Goal: Task Accomplishment & Management: Complete application form

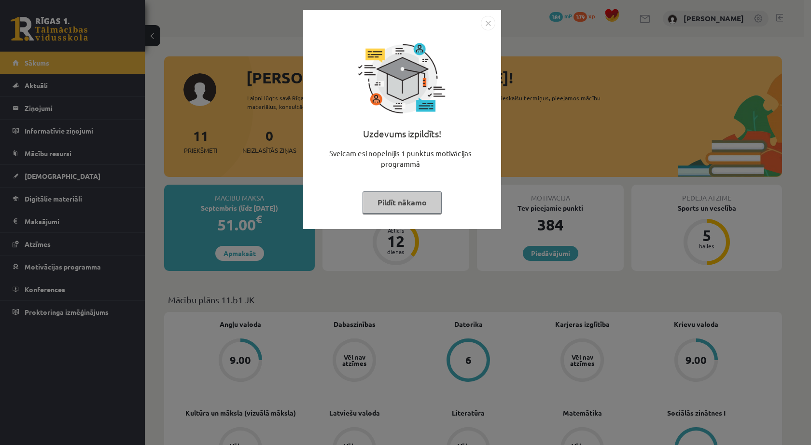
click at [427, 200] on button "Pildīt nākamo" at bounding box center [401, 203] width 79 height 22
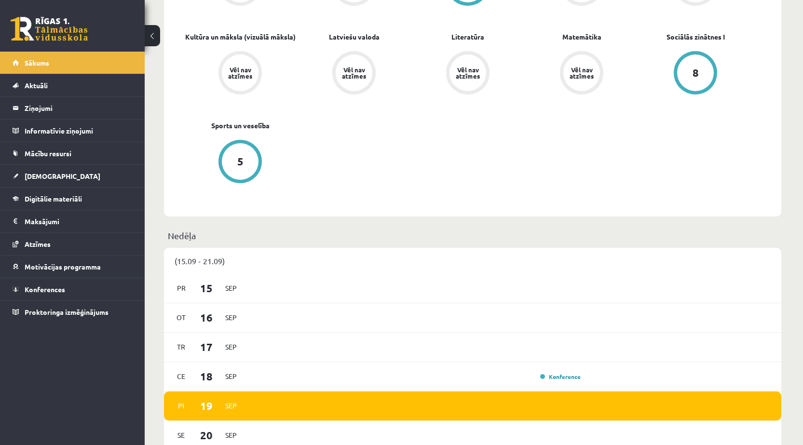
scroll to position [241, 0]
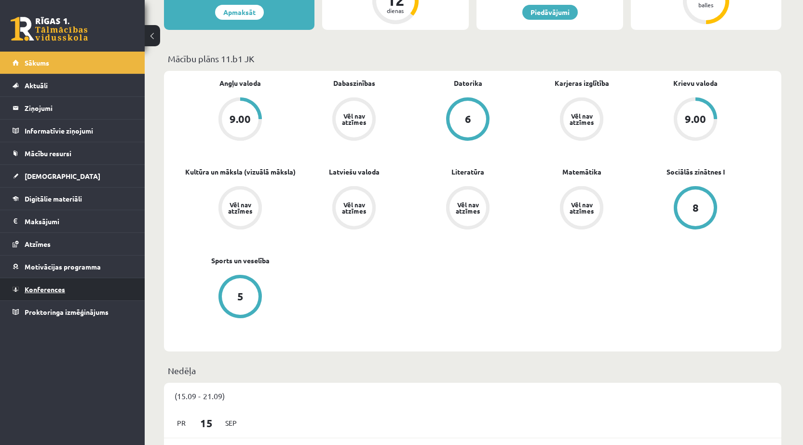
click at [82, 280] on link "Konferences" at bounding box center [73, 289] width 120 height 22
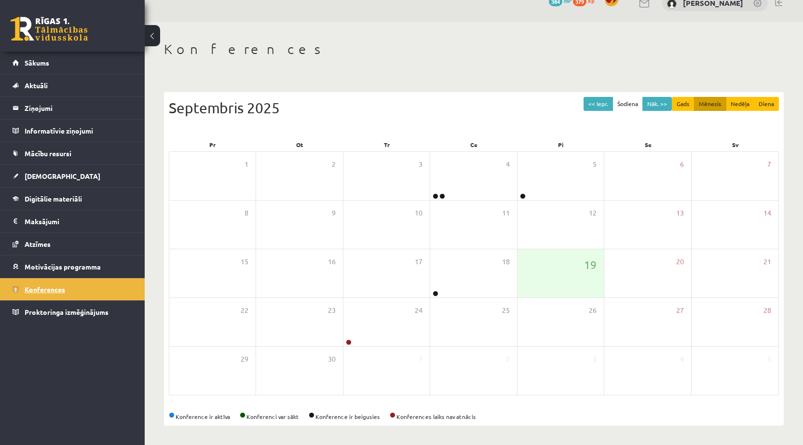
scroll to position [16, 0]
click at [412, 324] on div "24" at bounding box center [387, 322] width 86 height 48
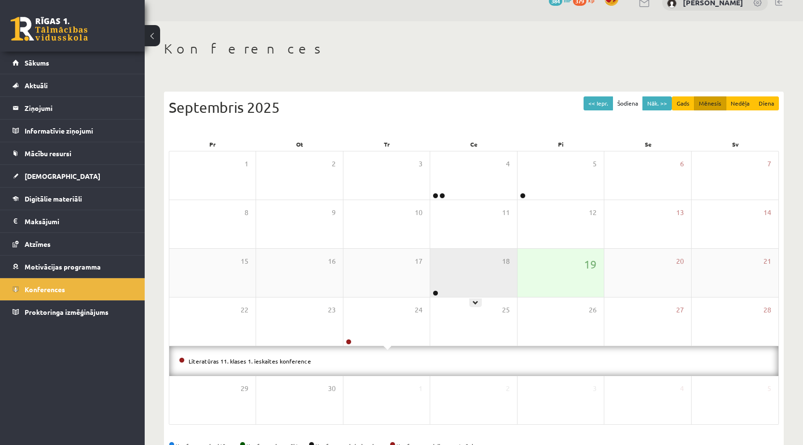
click at [482, 270] on div "18" at bounding box center [473, 273] width 86 height 48
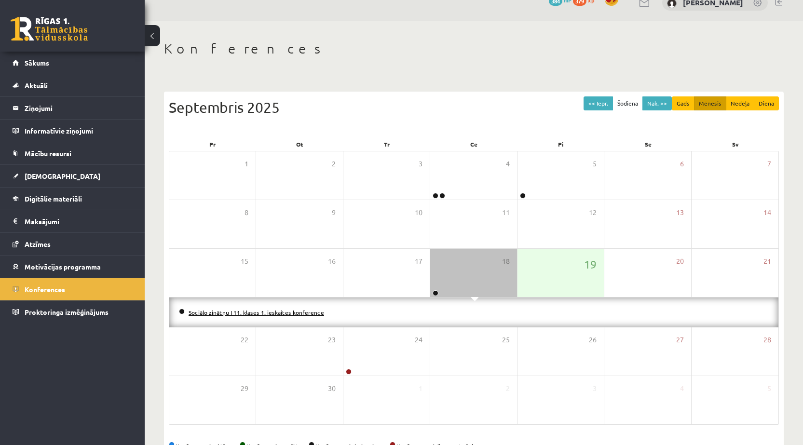
click at [285, 309] on link "Sociālo zinātņu I 11. klases 1. ieskaites konference" at bounding box center [257, 313] width 136 height 8
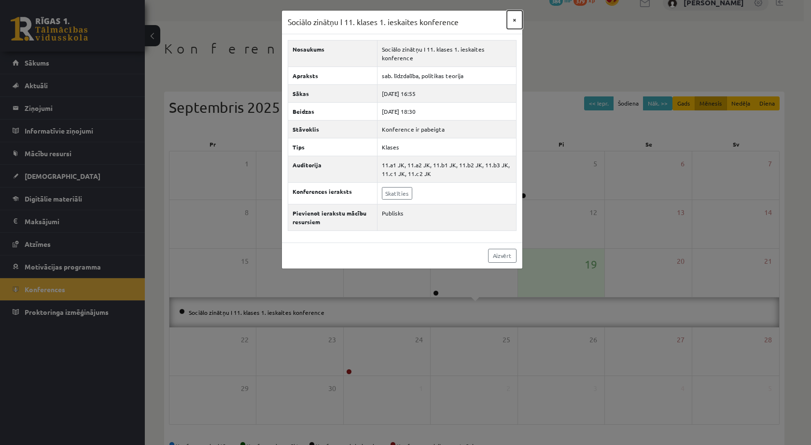
click at [517, 23] on button "×" at bounding box center [514, 20] width 15 height 18
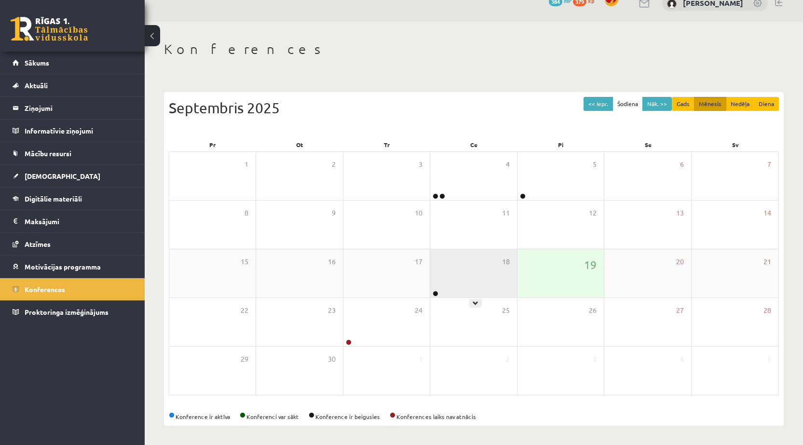
click at [473, 272] on div "18" at bounding box center [473, 273] width 86 height 48
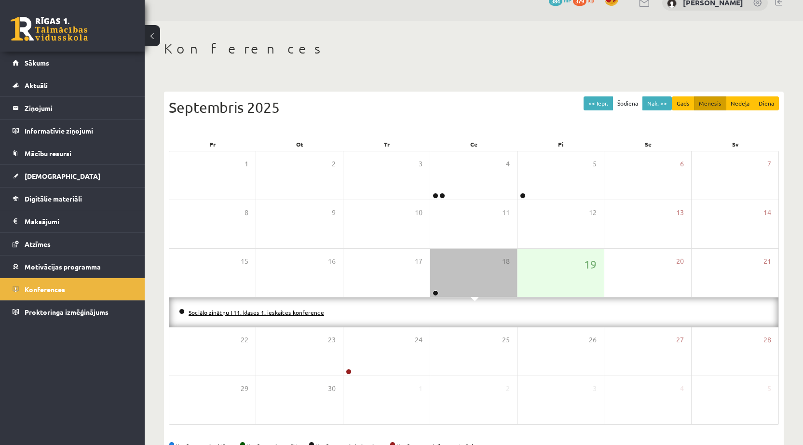
click at [276, 312] on link "Sociālo zinātņu I 11. klases 1. ieskaites konference" at bounding box center [257, 313] width 136 height 8
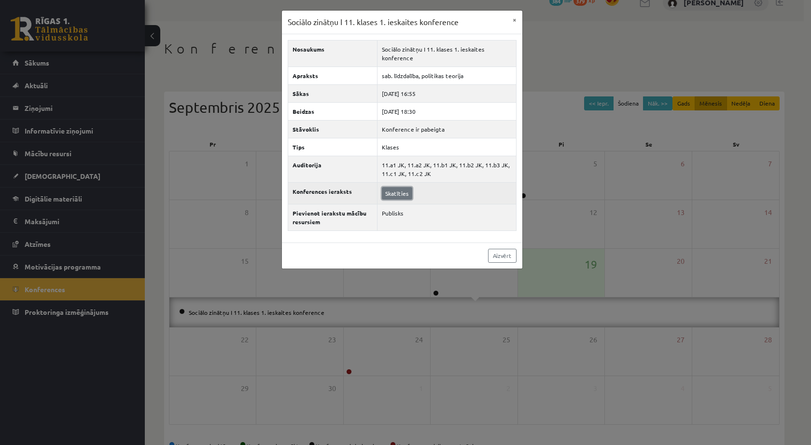
click at [398, 194] on link "Skatīties" at bounding box center [397, 193] width 30 height 13
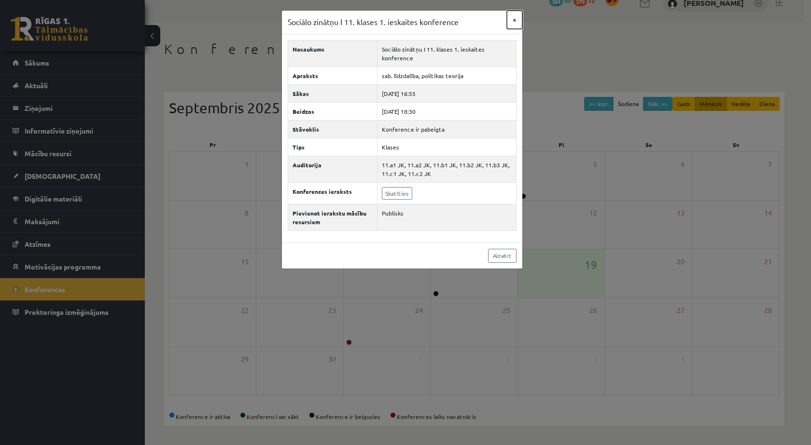
click at [518, 22] on button "×" at bounding box center [514, 20] width 15 height 18
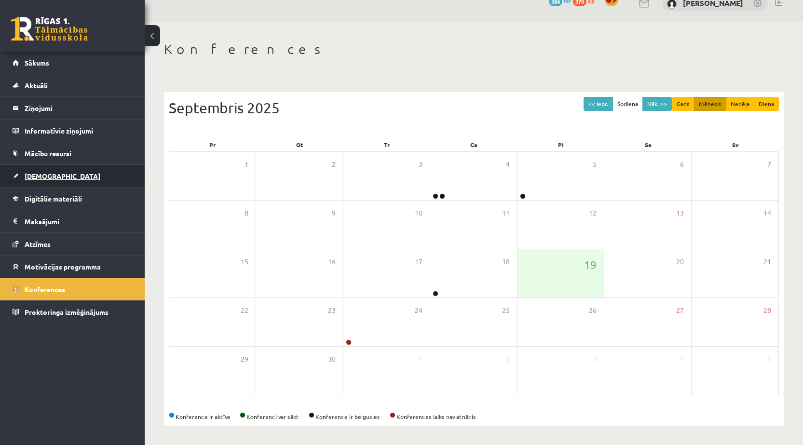
click at [81, 173] on link "[DEMOGRAPHIC_DATA]" at bounding box center [73, 176] width 120 height 22
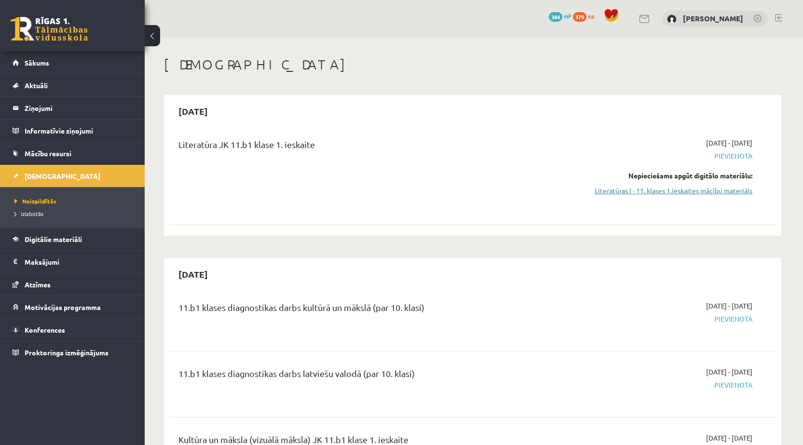
click at [727, 187] on link "Literatūras I - 11. klases 1.ieskaites mācību materiāls" at bounding box center [662, 191] width 182 height 10
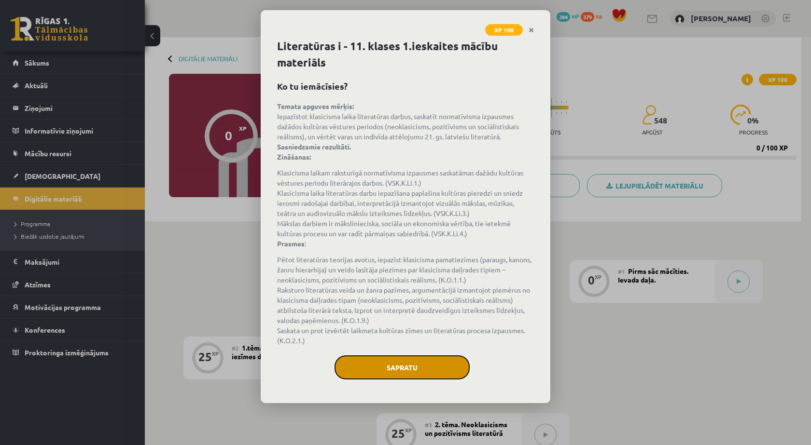
click at [393, 363] on button "Sapratu" at bounding box center [401, 368] width 135 height 24
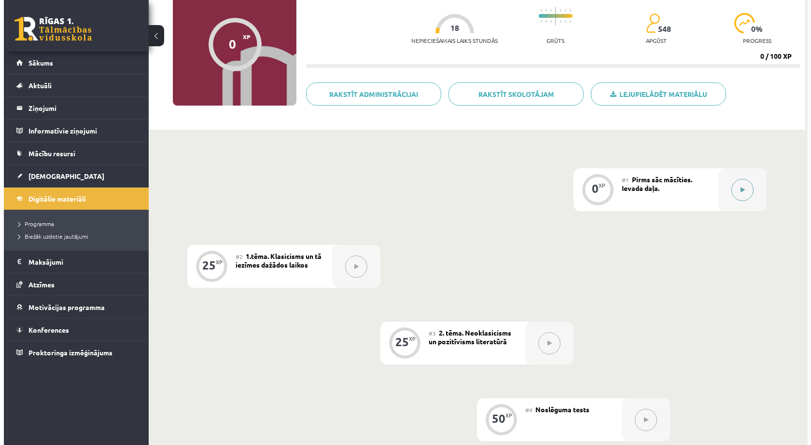
scroll to position [92, 0]
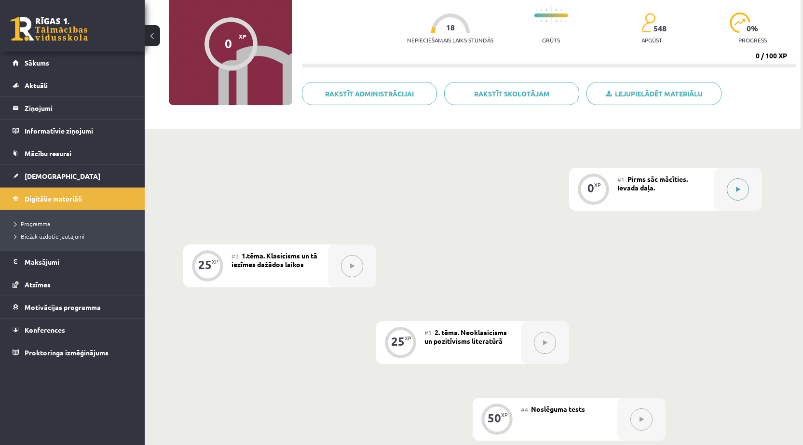
click at [737, 188] on icon at bounding box center [738, 190] width 4 height 6
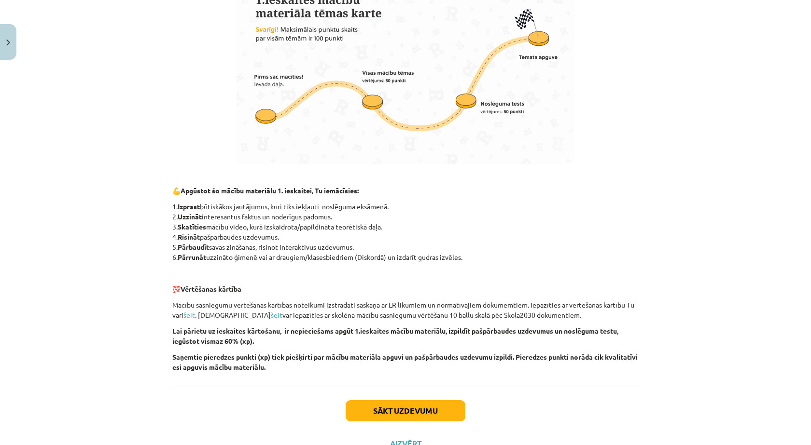
scroll to position [564, 0]
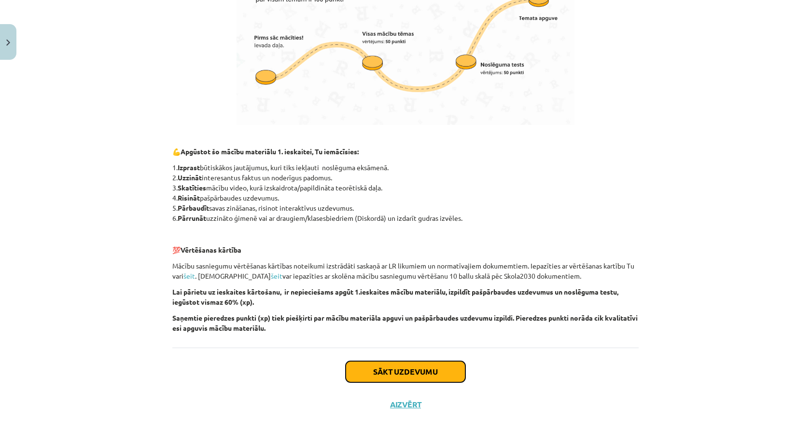
click at [397, 379] on button "Sākt uzdevumu" at bounding box center [405, 371] width 120 height 21
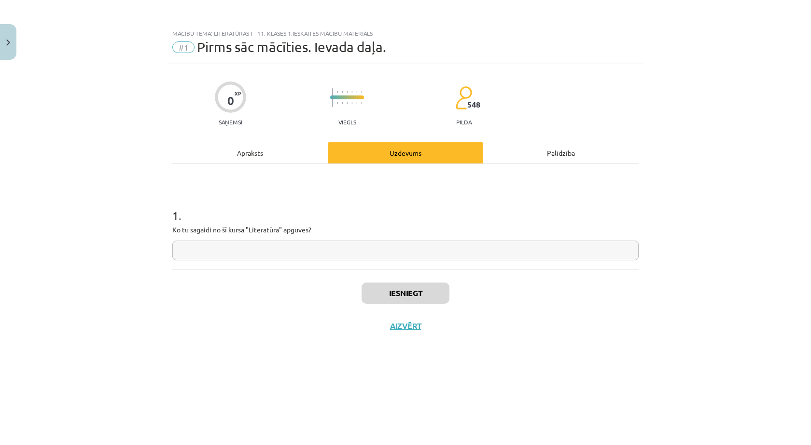
click at [348, 251] on input "text" at bounding box center [405, 251] width 466 height 20
click at [221, 249] on input "**********" at bounding box center [405, 251] width 466 height 20
type input "**********"
click at [427, 290] on button "Iesniegt" at bounding box center [405, 293] width 88 height 21
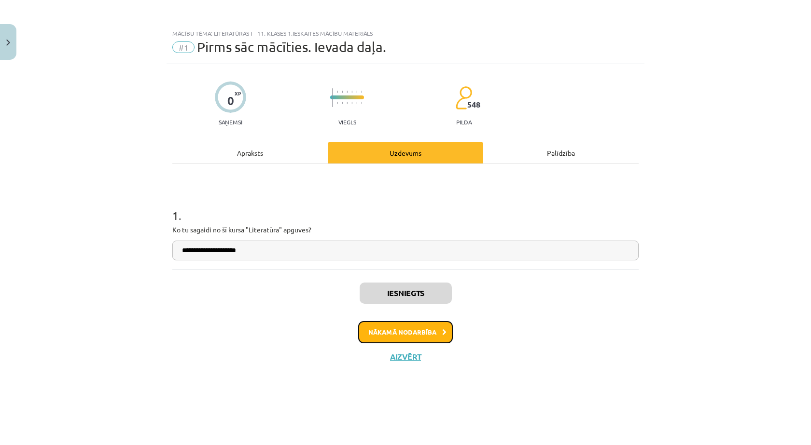
click at [412, 329] on button "Nākamā nodarbība" at bounding box center [405, 332] width 95 height 22
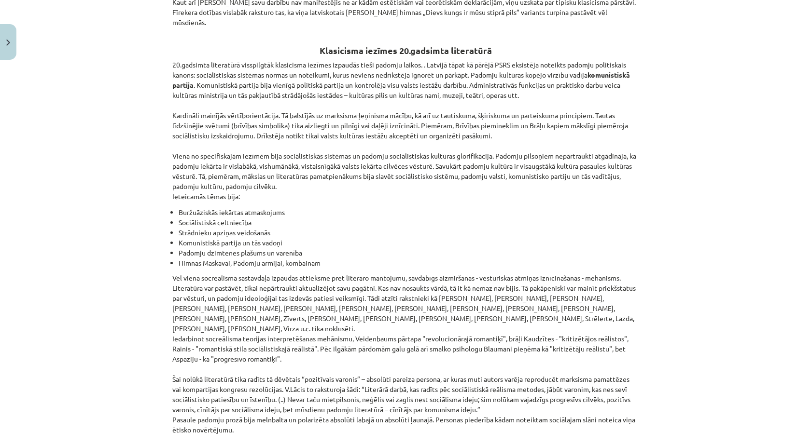
scroll to position [2121, 0]
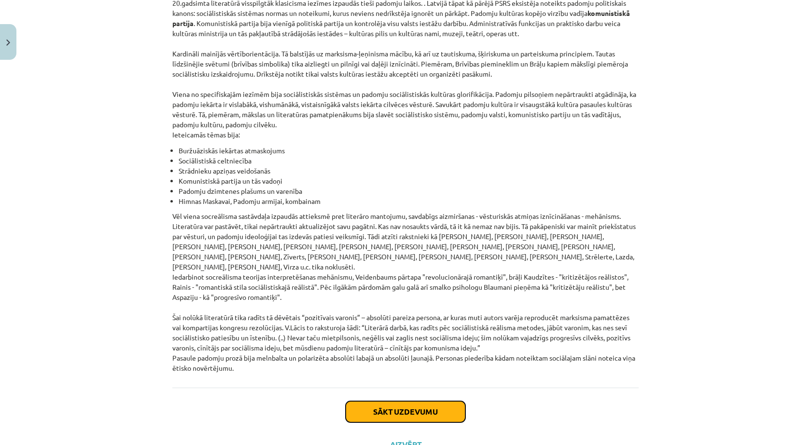
click at [435, 401] on button "Sākt uzdevumu" at bounding box center [405, 411] width 120 height 21
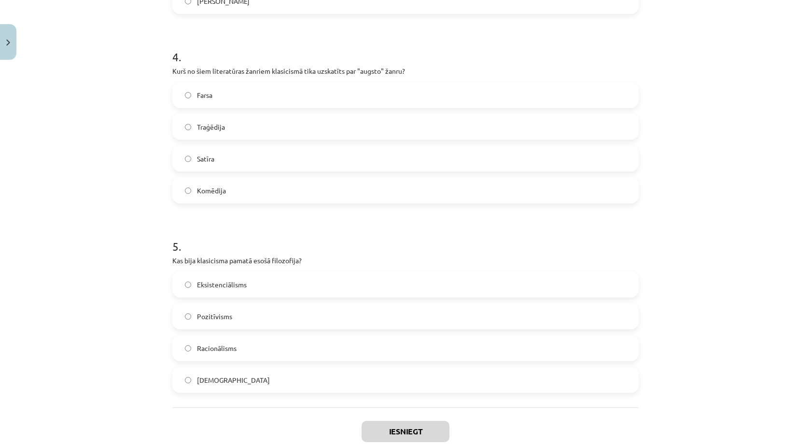
scroll to position [787, 0]
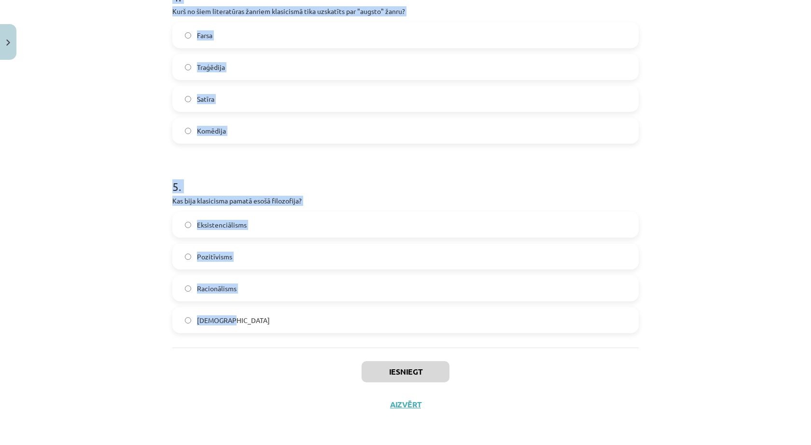
drag, startPoint x: 169, startPoint y: 83, endPoint x: 278, endPoint y: 325, distance: 266.1
click at [288, 321] on label "Empīrisms" at bounding box center [405, 320] width 464 height 24
drag, startPoint x: 169, startPoint y: 229, endPoint x: 263, endPoint y: 320, distance: 130.7
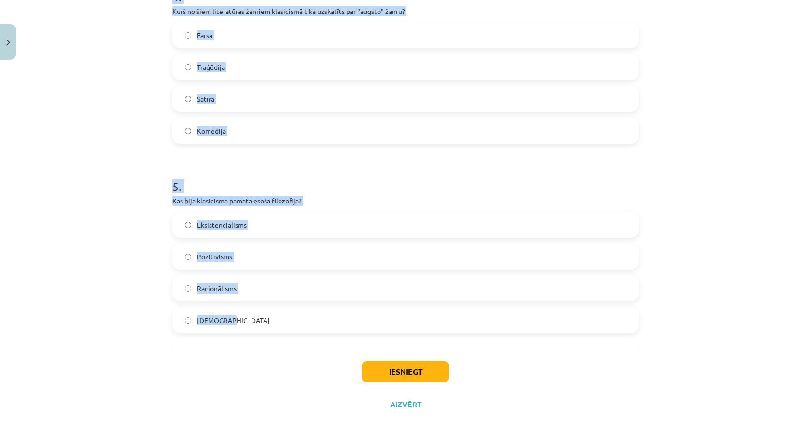
copy form "Kura iezīme raksturo literatūru padomju sociālistiskajā reālismā? Cilvēka jūtu …"
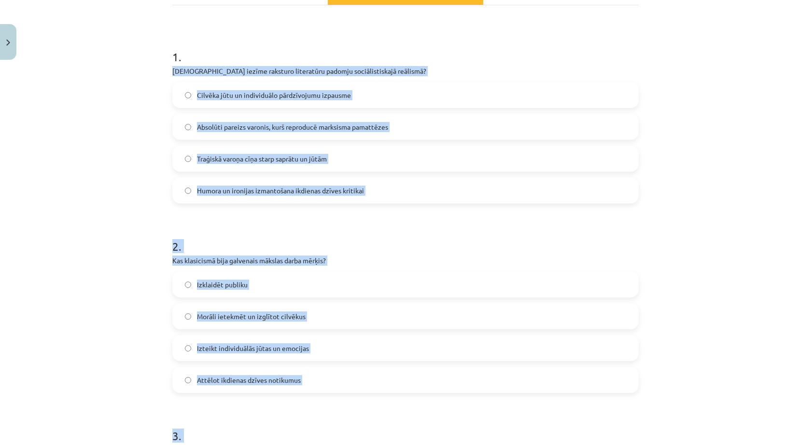
scroll to position [145, 0]
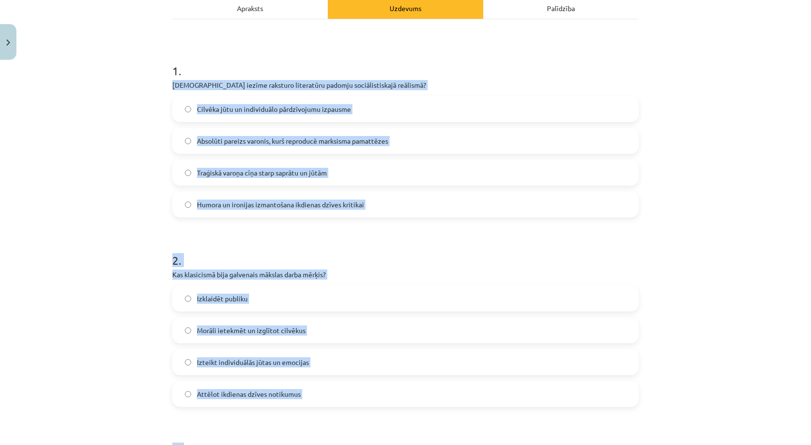
click at [475, 262] on h1 "2 ." at bounding box center [405, 252] width 466 height 30
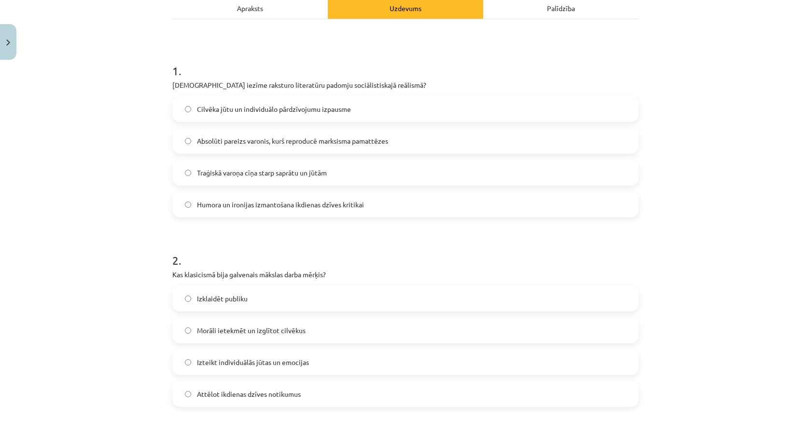
click at [197, 137] on span "Absolūti pareizs varonis, kurš reproducē marksisma pamattēzes" at bounding box center [292, 141] width 191 height 10
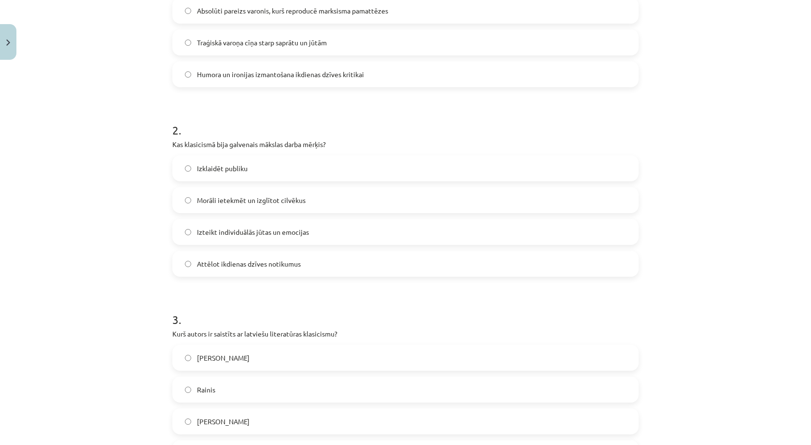
scroll to position [289, 0]
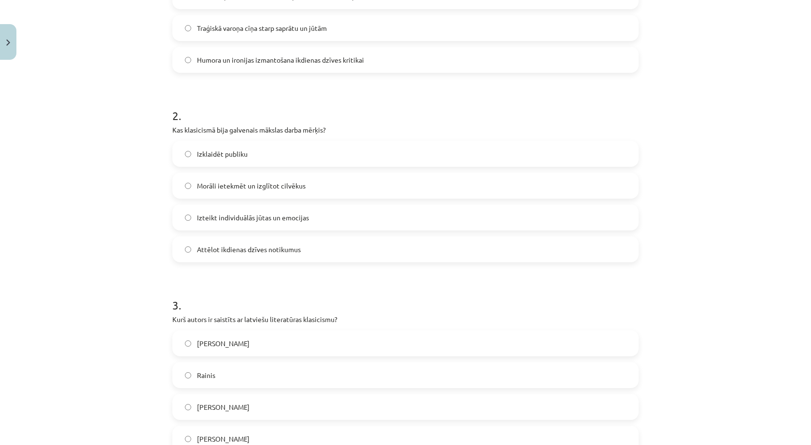
click at [275, 188] on span "Morāli ietekmēt un izglītot cilvēkus" at bounding box center [251, 186] width 109 height 10
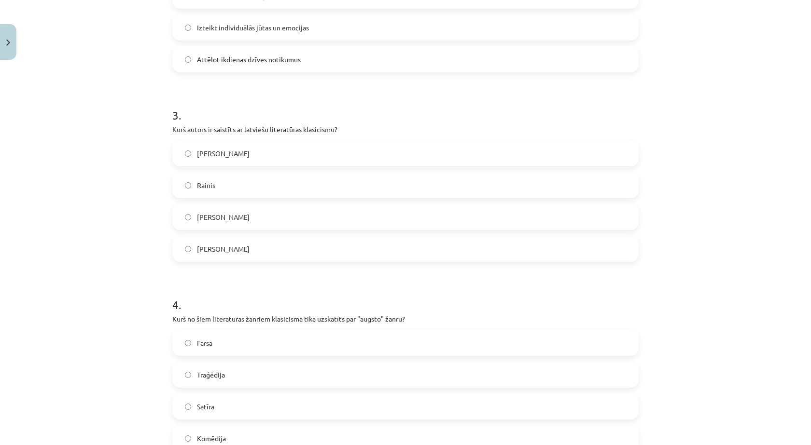
scroll to position [482, 0]
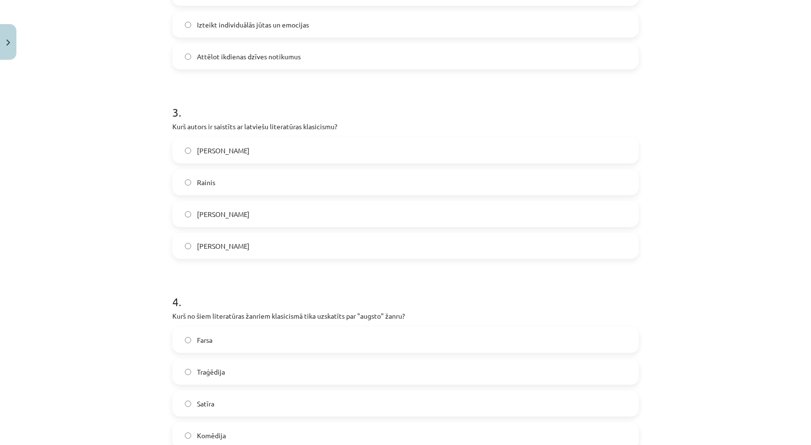
click at [282, 244] on label "Kristofers Fīrekers" at bounding box center [405, 246] width 464 height 24
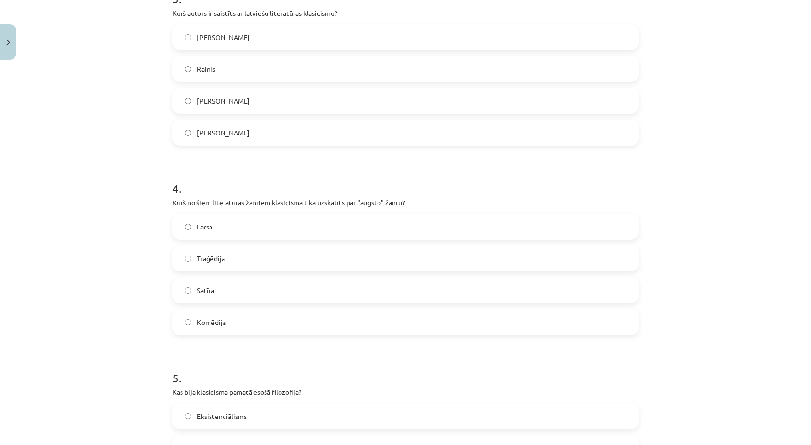
scroll to position [643, 0]
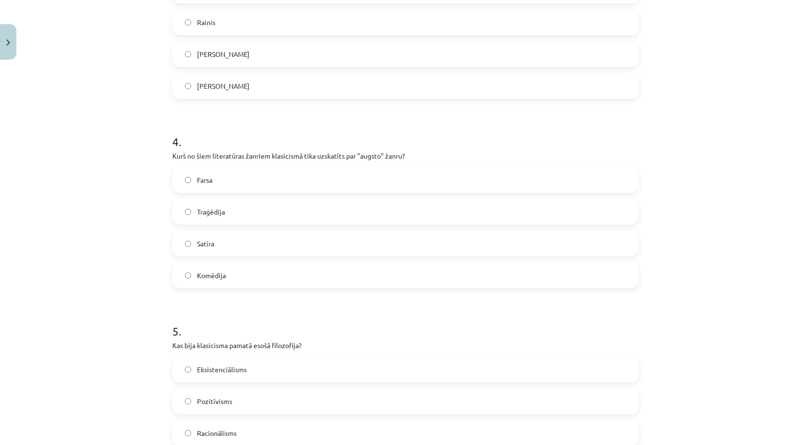
click at [261, 249] on label "Satīra" at bounding box center [405, 244] width 464 height 24
click at [210, 218] on label "Traģēdija" at bounding box center [405, 212] width 464 height 24
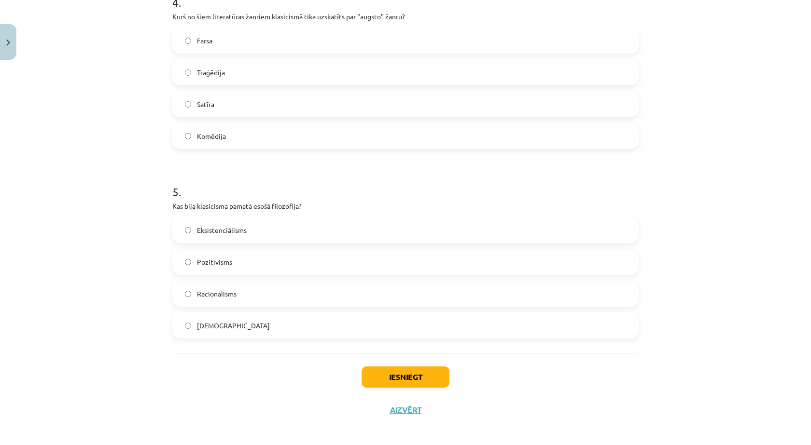
scroll to position [787, 0]
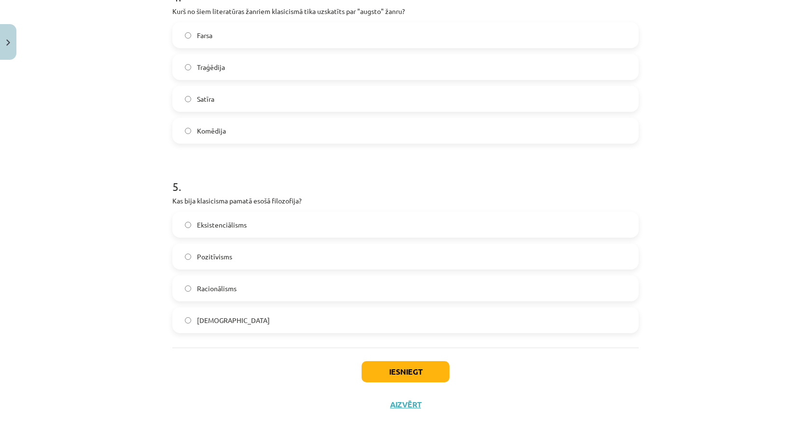
click at [269, 288] on label "Racionālisms" at bounding box center [405, 288] width 464 height 24
click at [412, 376] on button "Iesniegt" at bounding box center [405, 371] width 88 height 21
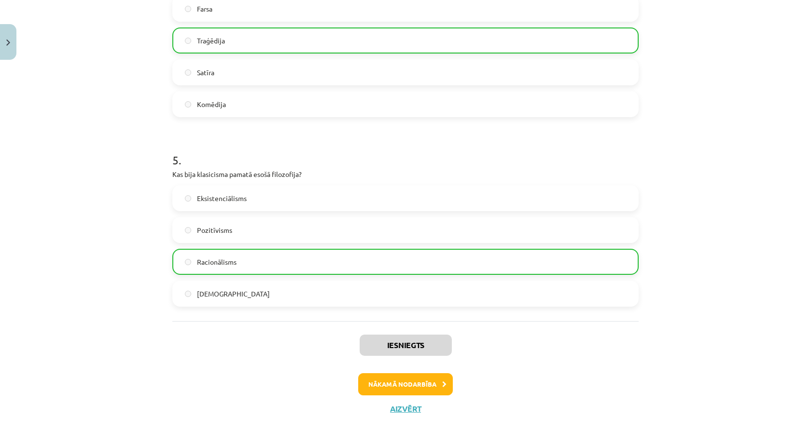
scroll to position [818, 0]
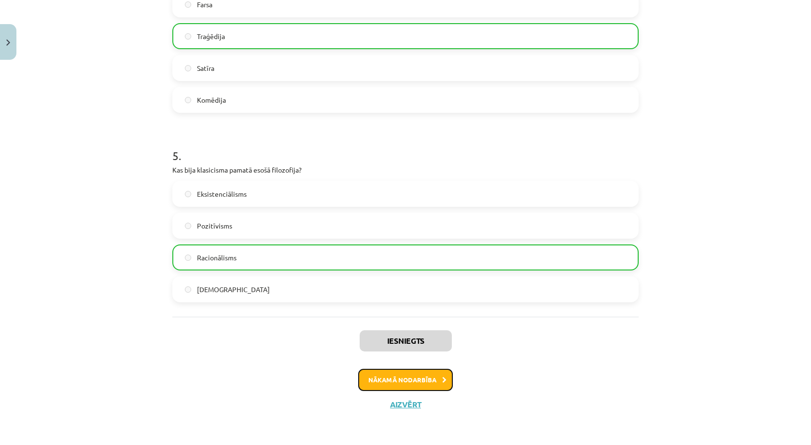
click at [421, 383] on button "Nākamā nodarbība" at bounding box center [405, 380] width 95 height 22
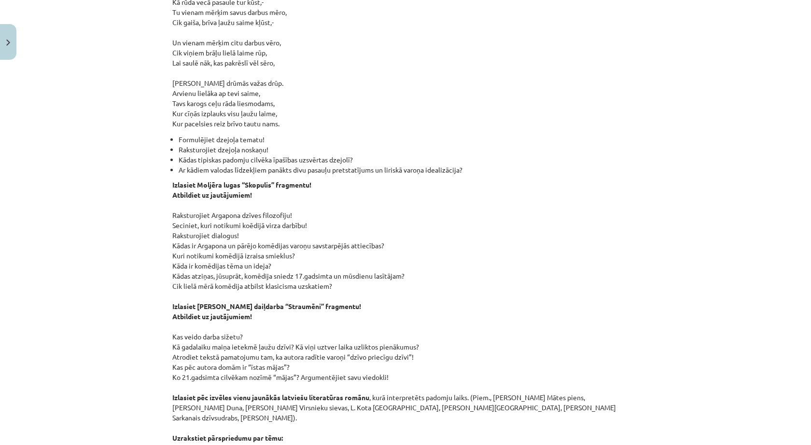
scroll to position [1228, 0]
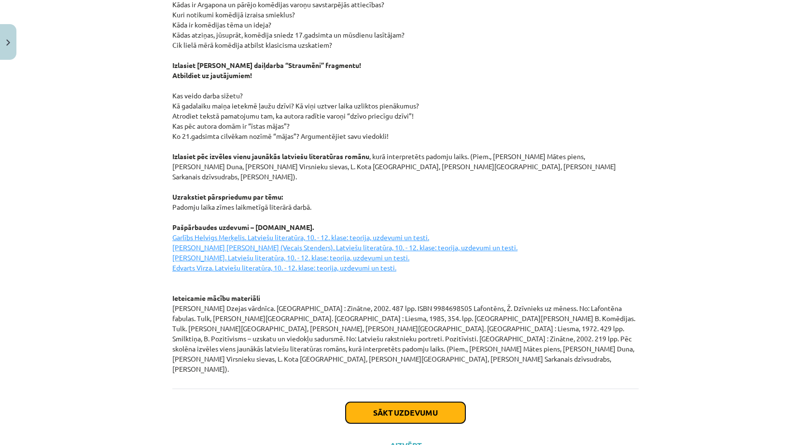
click at [414, 402] on button "Sākt uzdevumu" at bounding box center [405, 412] width 120 height 21
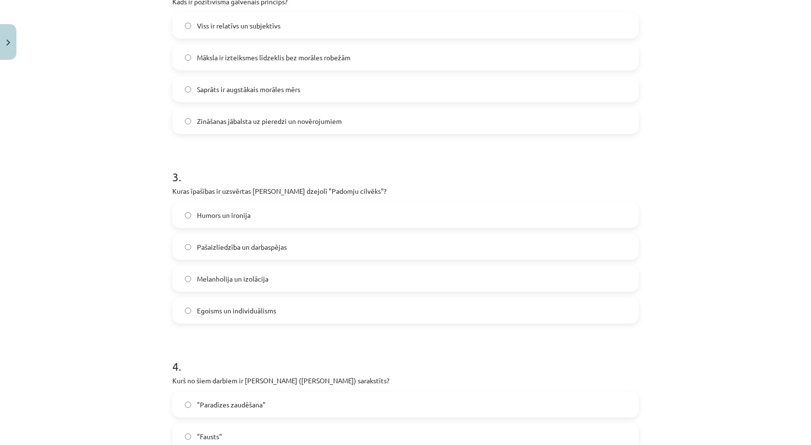
scroll to position [787, 0]
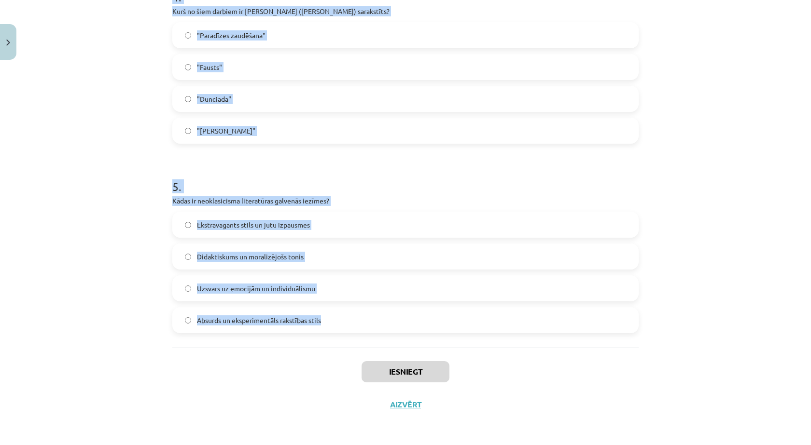
drag, startPoint x: 169, startPoint y: 111, endPoint x: 326, endPoint y: 314, distance: 256.9
copy form "Kas veido literārā darba "Straumēni" sižetu? Fantastiski notikumi sapņu pasaulē…"
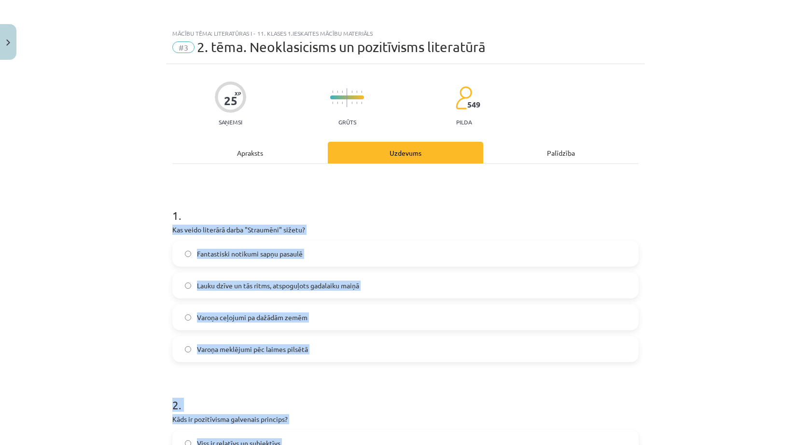
scroll to position [145, 0]
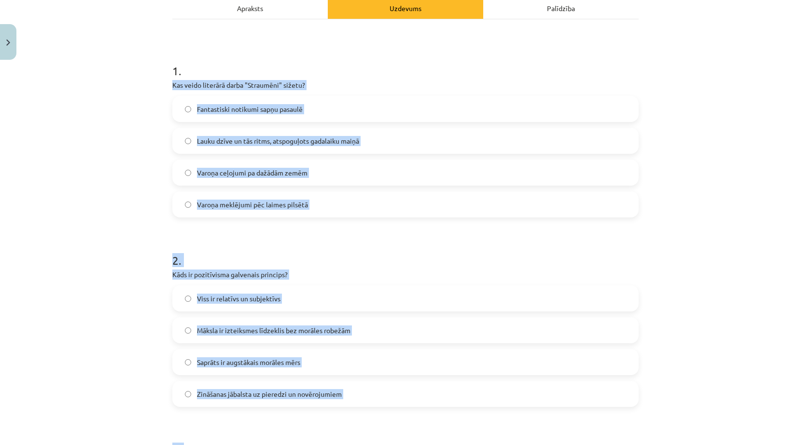
click at [403, 240] on h1 "2 ." at bounding box center [405, 252] width 466 height 30
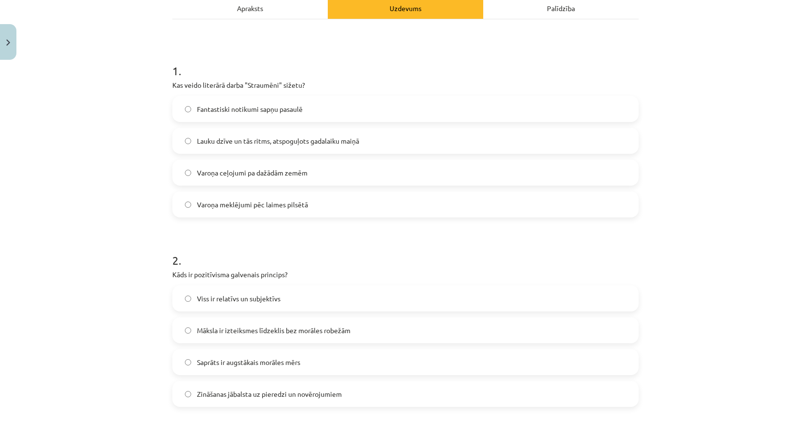
click at [221, 141] on span "Lauku dzīve un tās ritms, atspoguļots gadalaiku maiņā" at bounding box center [278, 141] width 162 height 10
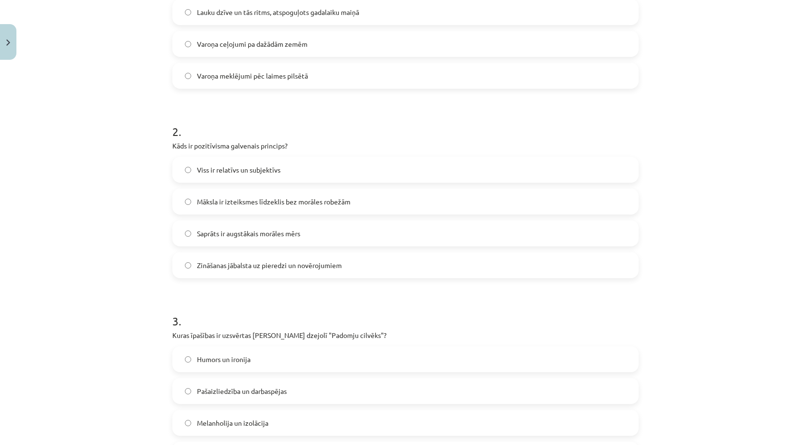
scroll to position [289, 0]
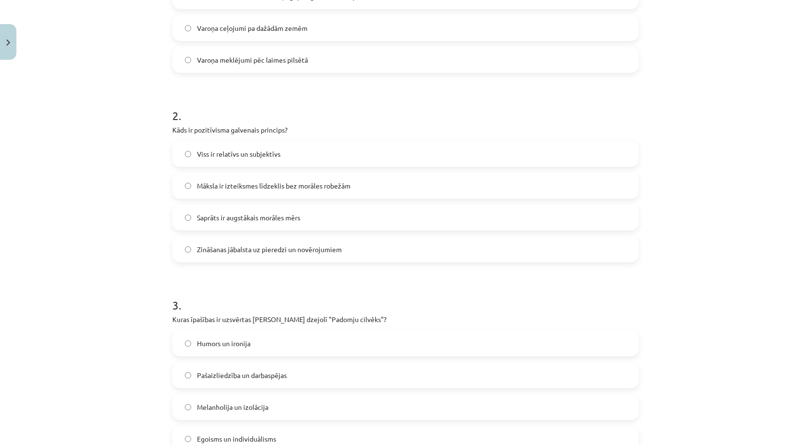
click at [256, 158] on span "Viss ir relatīvs un subjektīvs" at bounding box center [238, 154] width 83 height 10
click at [217, 250] on span "Zināšanas jābalsta uz pieredzi un novērojumiem" at bounding box center [269, 250] width 145 height 10
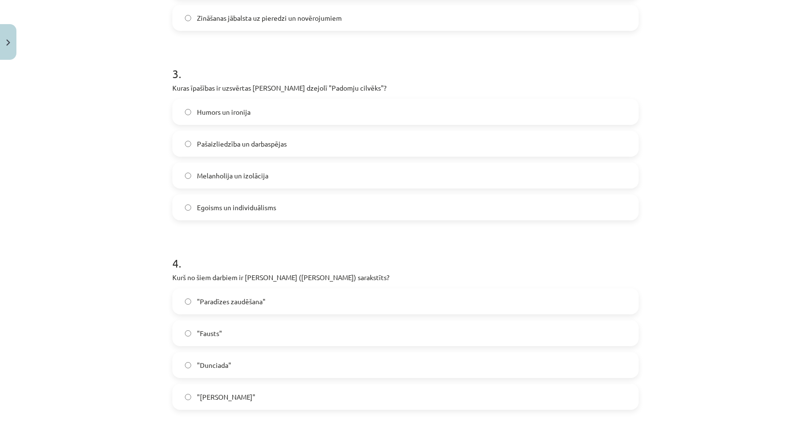
scroll to position [531, 0]
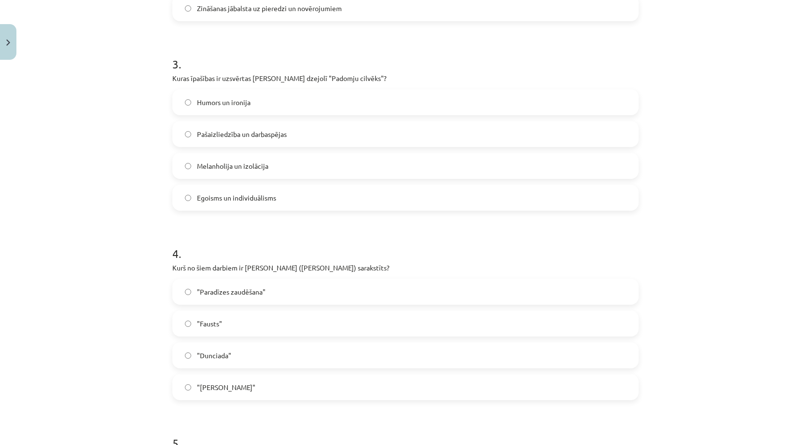
click at [213, 97] on span "Humors un ironija" at bounding box center [224, 102] width 54 height 10
click at [193, 141] on label "Pašaizliedzība un darbaspējas" at bounding box center [405, 134] width 464 height 24
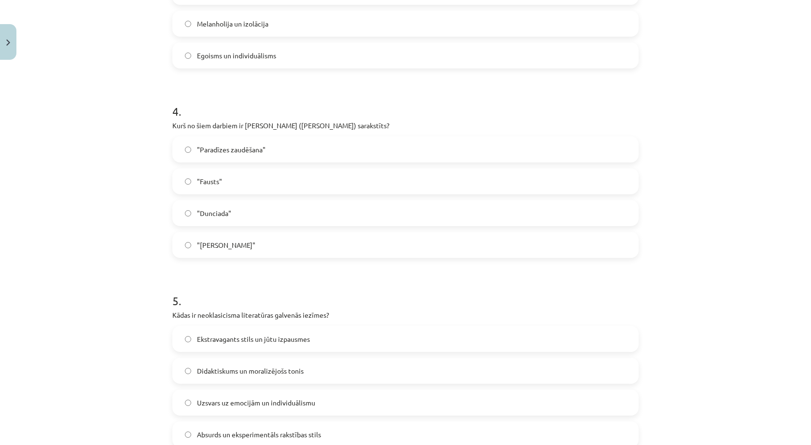
scroll to position [675, 0]
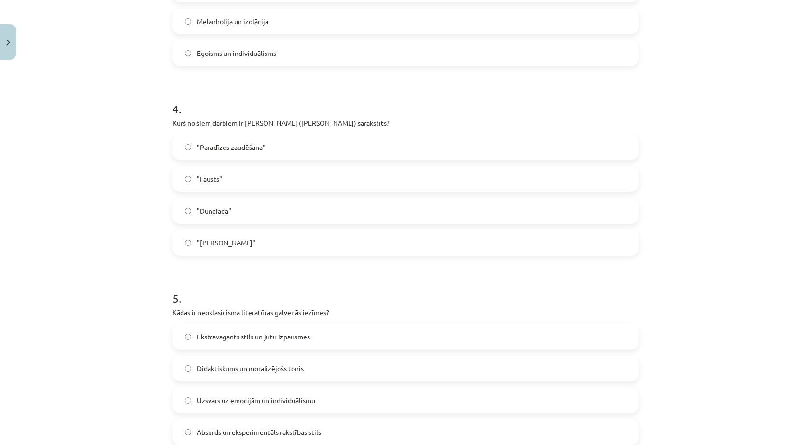
click at [223, 202] on label ""Dunciada"" at bounding box center [405, 211] width 464 height 24
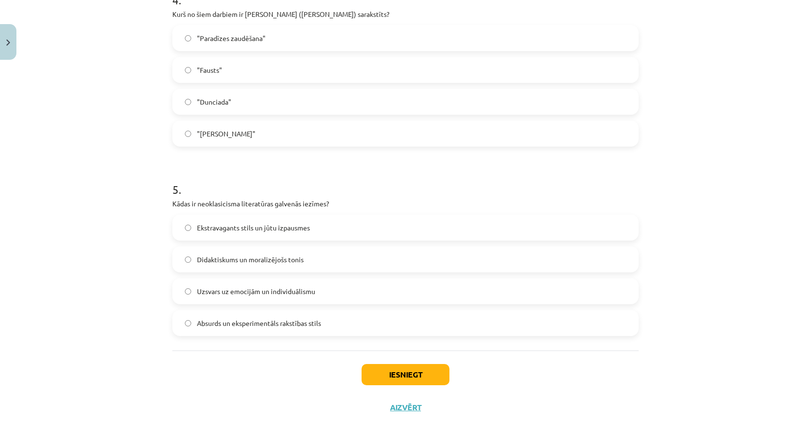
scroll to position [787, 0]
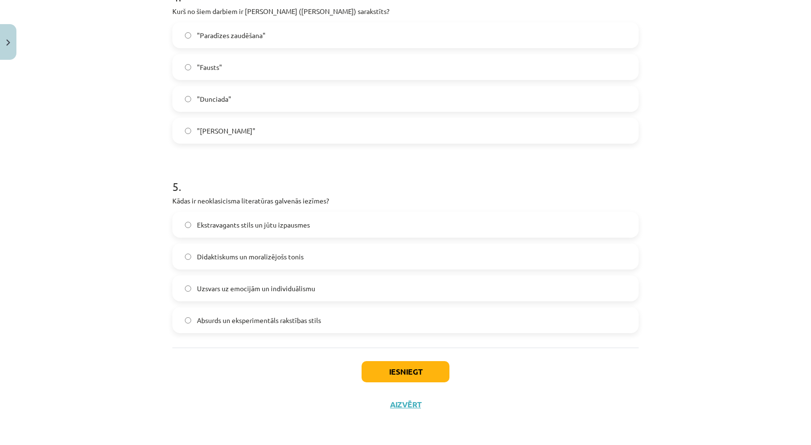
click at [302, 258] on label "Didaktiskums un moralizējošs tonis" at bounding box center [405, 257] width 464 height 24
click at [415, 370] on button "Iesniegt" at bounding box center [405, 371] width 88 height 21
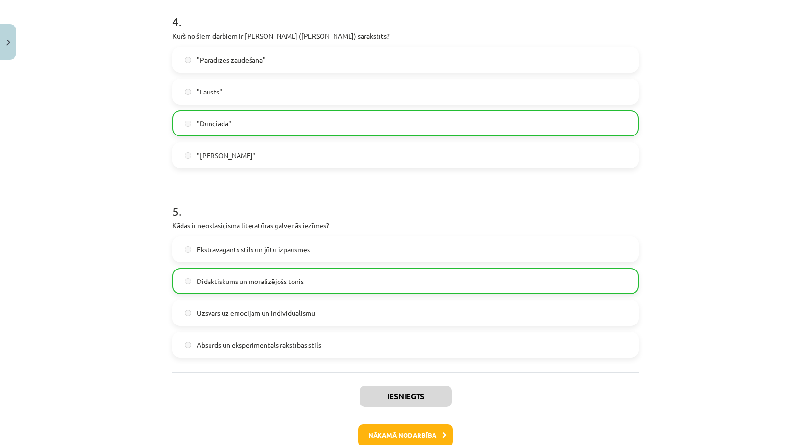
scroll to position [818, 0]
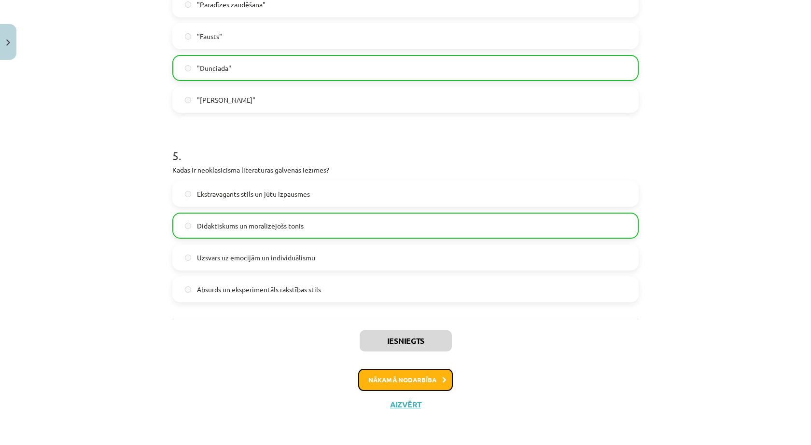
click at [416, 372] on button "Nākamā nodarbība" at bounding box center [405, 380] width 95 height 22
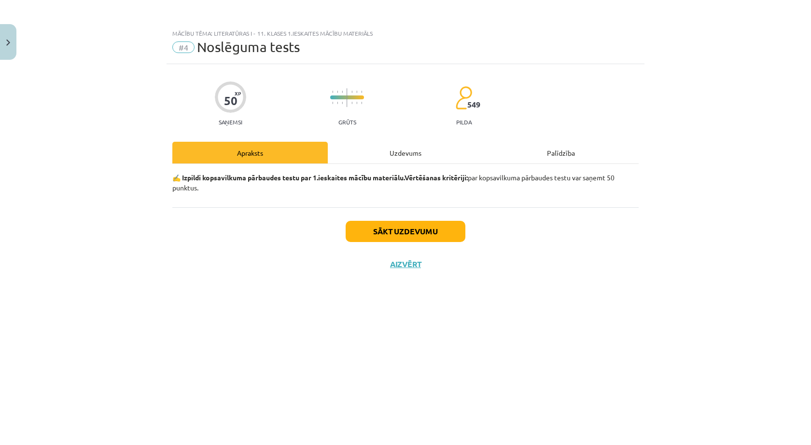
scroll to position [0, 0]
click at [441, 230] on button "Sākt uzdevumu" at bounding box center [405, 231] width 120 height 21
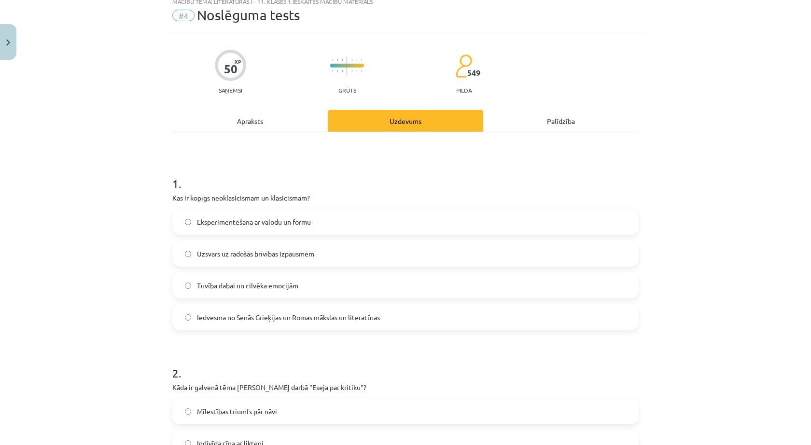
scroll to position [48, 0]
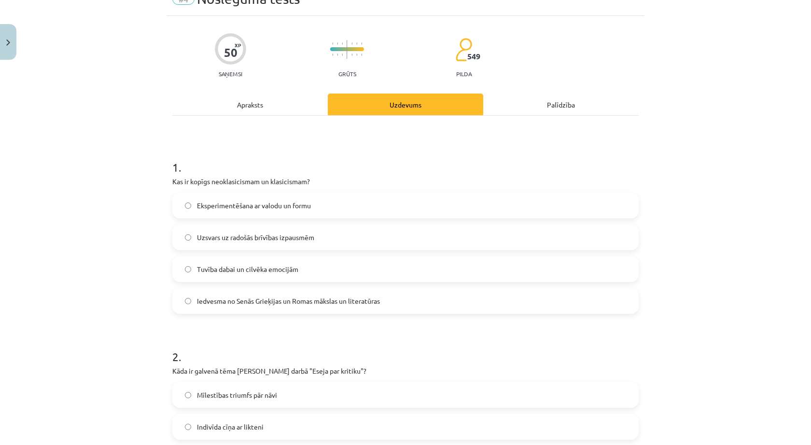
click at [172, 181] on p "Kas ir kopīgs neoklasicismam un klasicismam?" at bounding box center [405, 182] width 466 height 10
click at [203, 309] on label "Iedvesma no Senās Grieķijas un Romas mākslas un literatūras" at bounding box center [405, 301] width 464 height 24
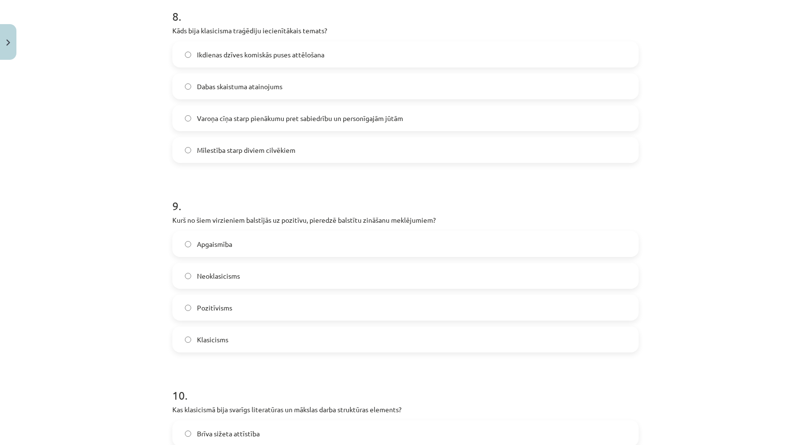
scroll to position [1735, 0]
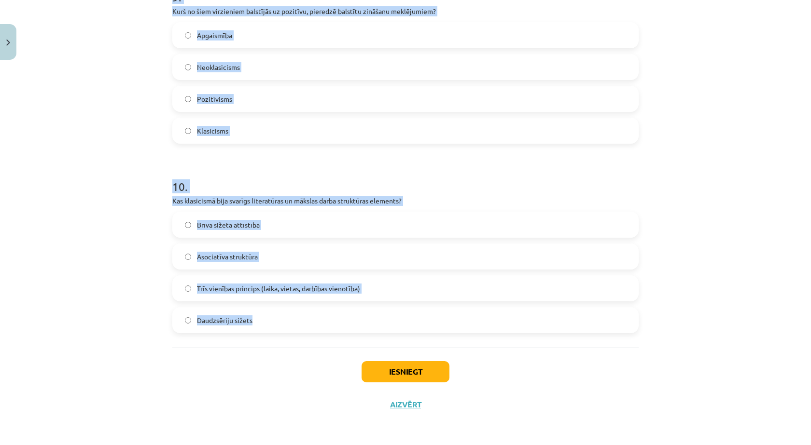
drag, startPoint x: 169, startPoint y: 183, endPoint x: 281, endPoint y: 318, distance: 175.8
copy form "Kas ir kopīgs neoklasicismam un klasicismam? Eksperimentēšana ar valodu un form…"
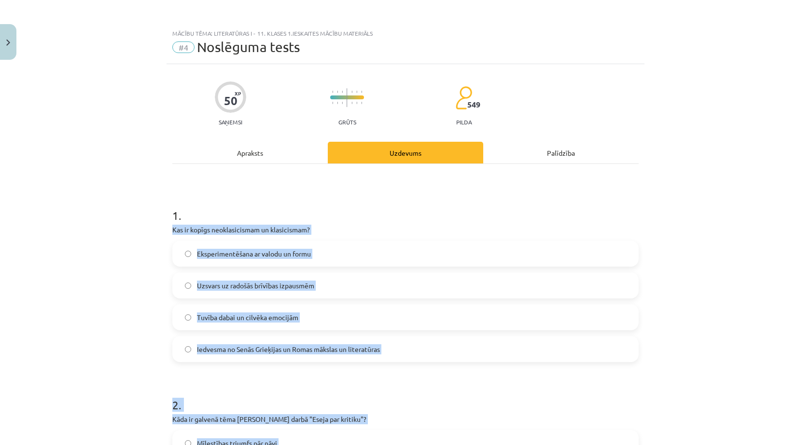
scroll to position [96, 0]
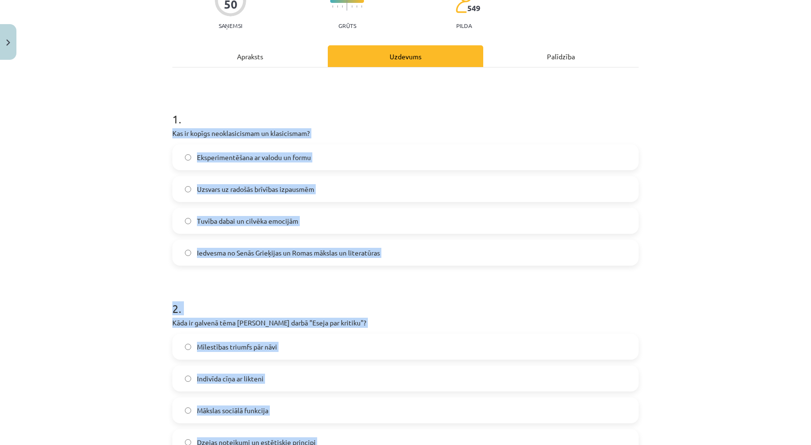
click at [523, 288] on h1 "2 ." at bounding box center [405, 300] width 466 height 30
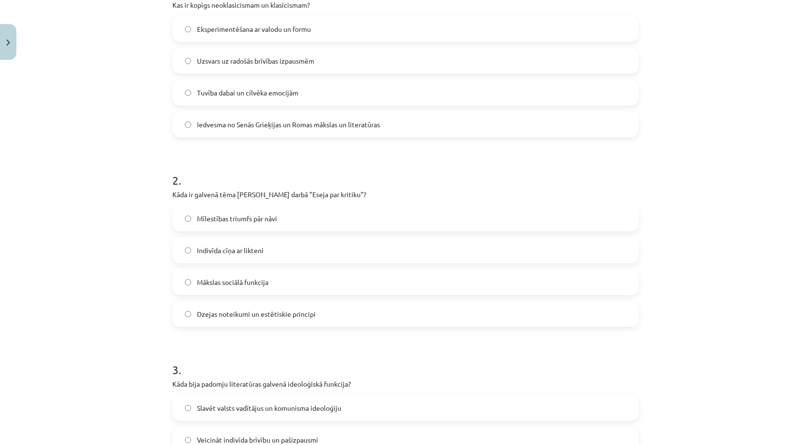
scroll to position [241, 0]
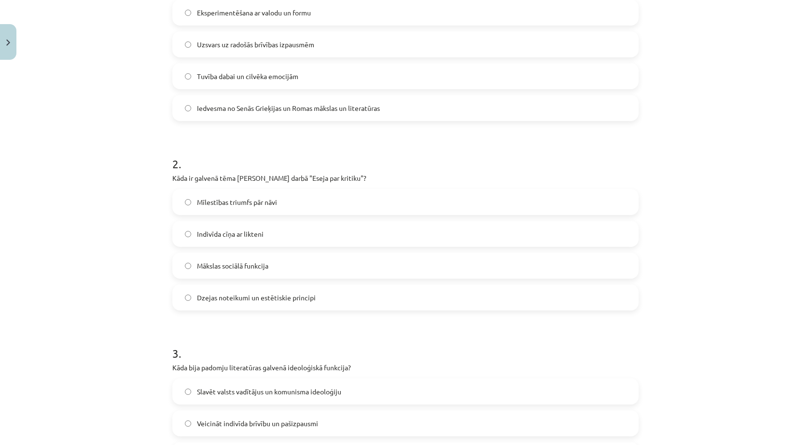
click at [340, 201] on label "Mīlestības triumfs pār nāvi" at bounding box center [405, 202] width 464 height 24
click at [289, 301] on span "Dzejas noteikumi un estētiskie principi" at bounding box center [256, 298] width 119 height 10
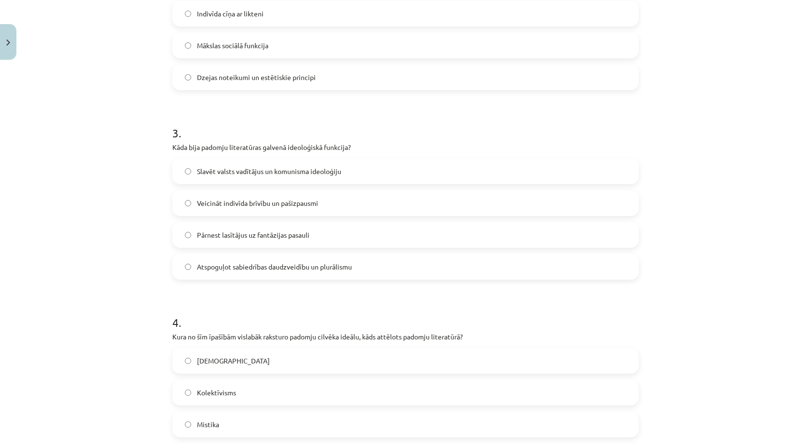
scroll to position [482, 0]
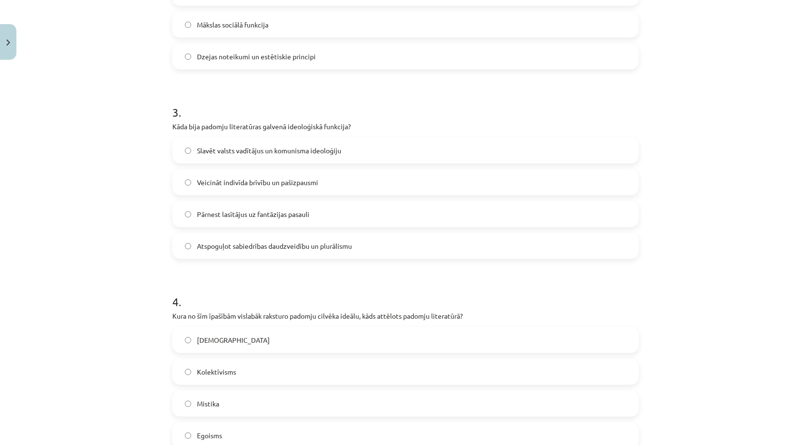
click at [392, 156] on label "Slavēt valsts vadītājus un komunisma ideoloģiju" at bounding box center [405, 150] width 464 height 24
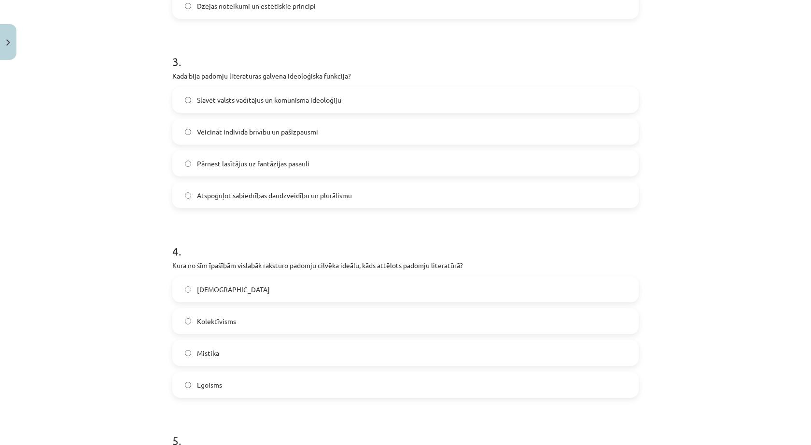
scroll to position [627, 0]
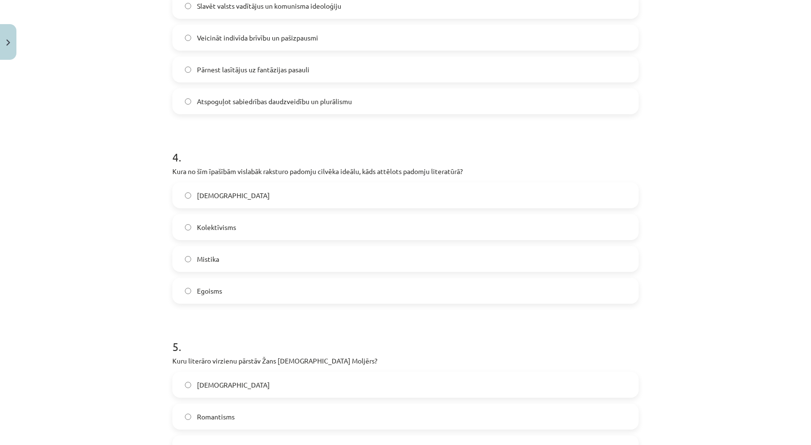
click at [368, 233] on label "Kolektīvisms" at bounding box center [405, 227] width 464 height 24
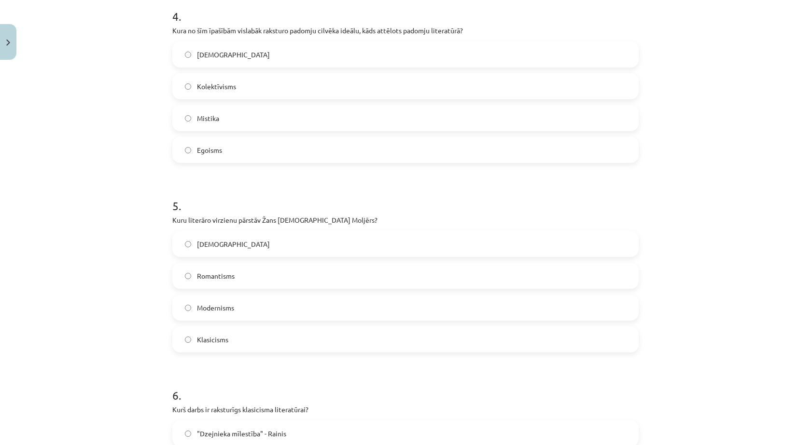
scroll to position [772, 0]
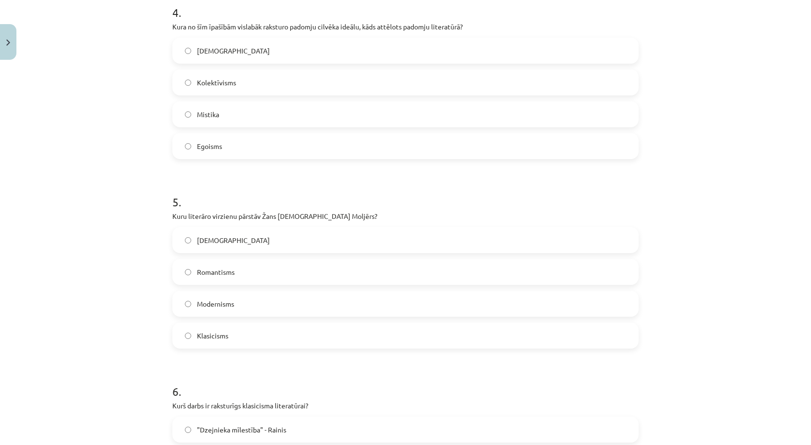
click at [370, 329] on label "Klasicisms" at bounding box center [405, 336] width 464 height 24
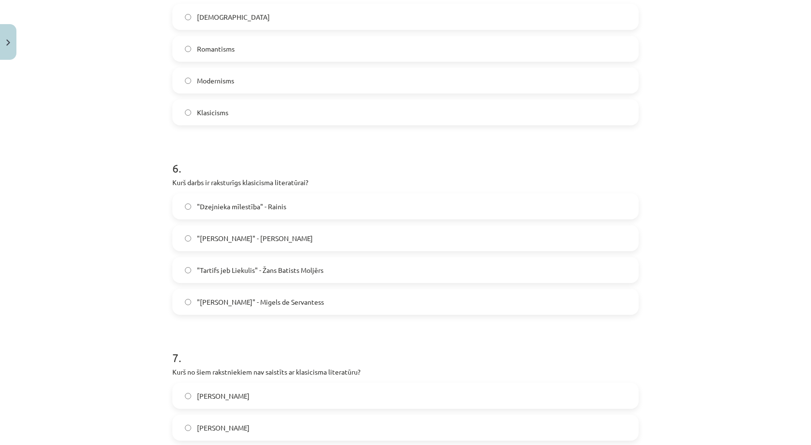
scroll to position [1012, 0]
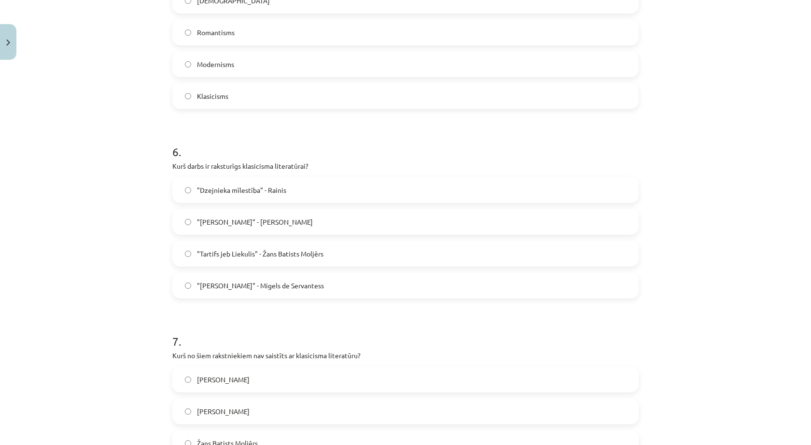
click at [326, 181] on label ""Dzejnieka mīlestība" - Rainis" at bounding box center [405, 190] width 464 height 24
click at [251, 249] on span ""Tartifs jeb Liekulis" - Žans Batists Moljērs" at bounding box center [260, 254] width 126 height 10
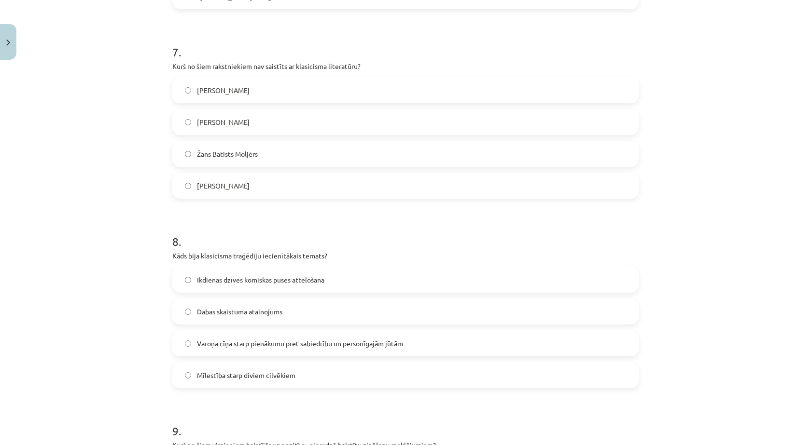
scroll to position [1253, 0]
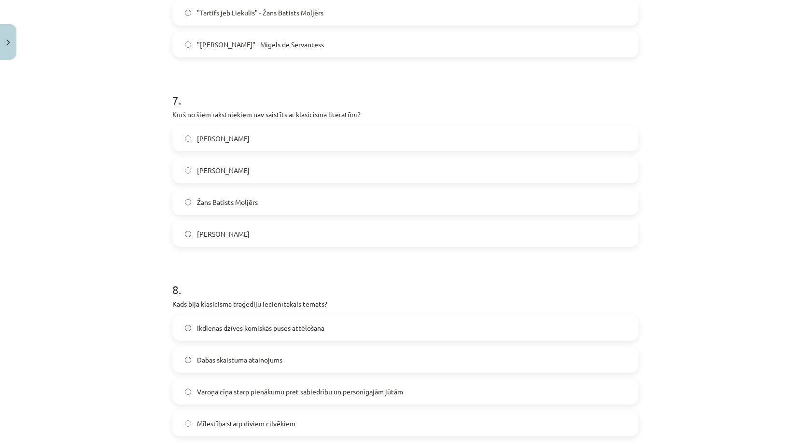
click at [256, 171] on label "Nikolā Bualo" at bounding box center [405, 170] width 464 height 24
click at [271, 239] on label "Vilis Lācis" at bounding box center [405, 234] width 464 height 24
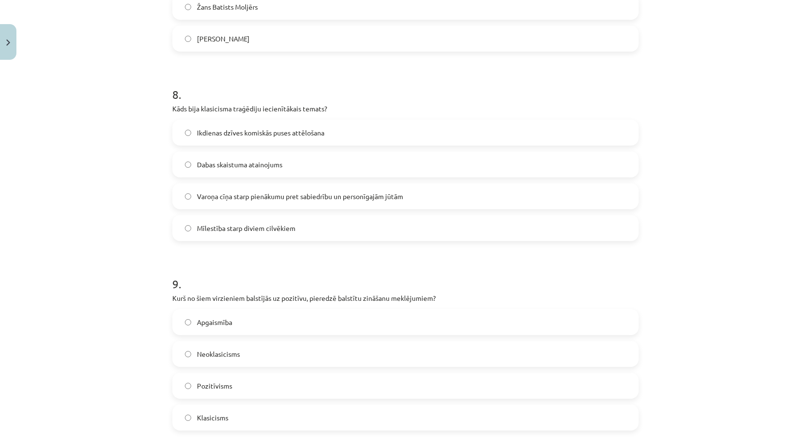
scroll to position [1398, 0]
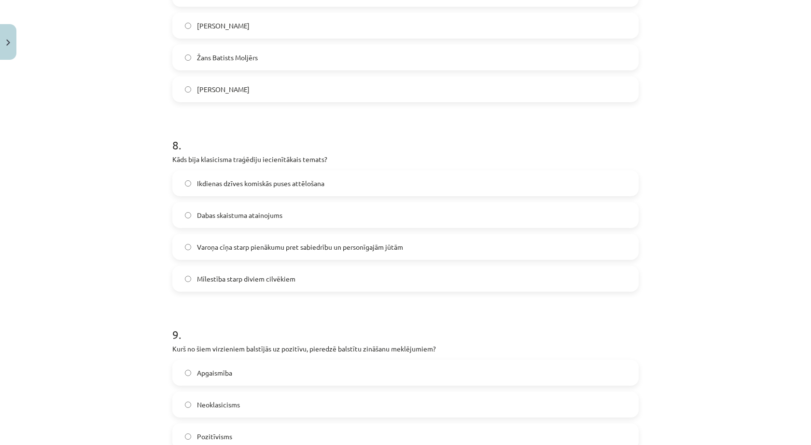
click at [293, 243] on span "Varoņa cīņa starp pienākumu pret sabiedrību un personīgajām jūtām" at bounding box center [300, 247] width 206 height 10
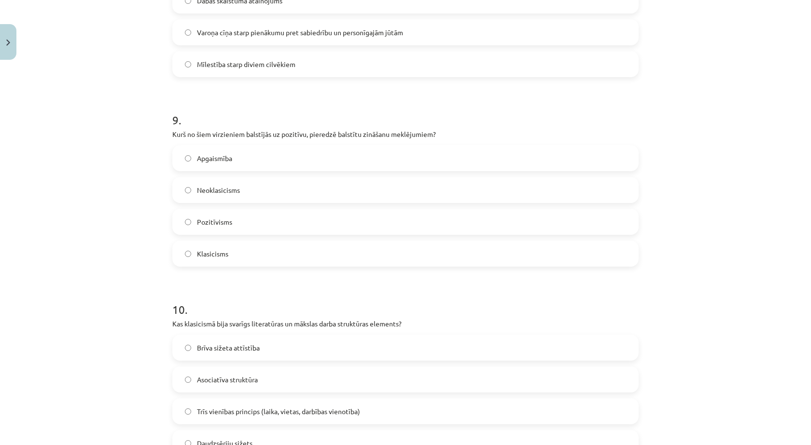
scroll to position [1687, 0]
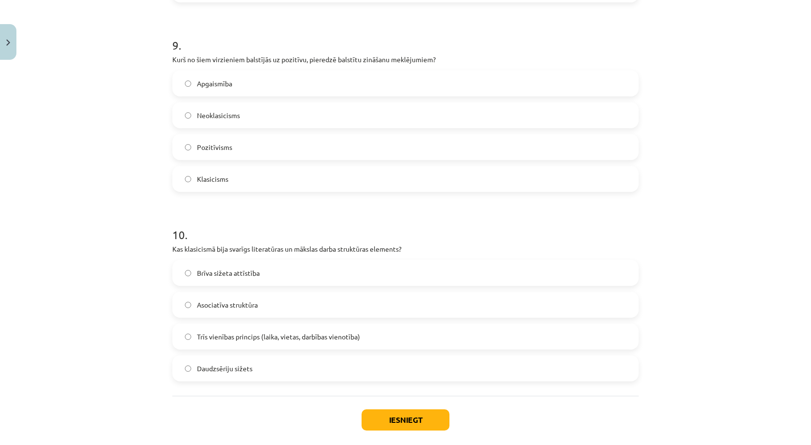
click at [315, 147] on label "Pozitīvisms" at bounding box center [405, 147] width 464 height 24
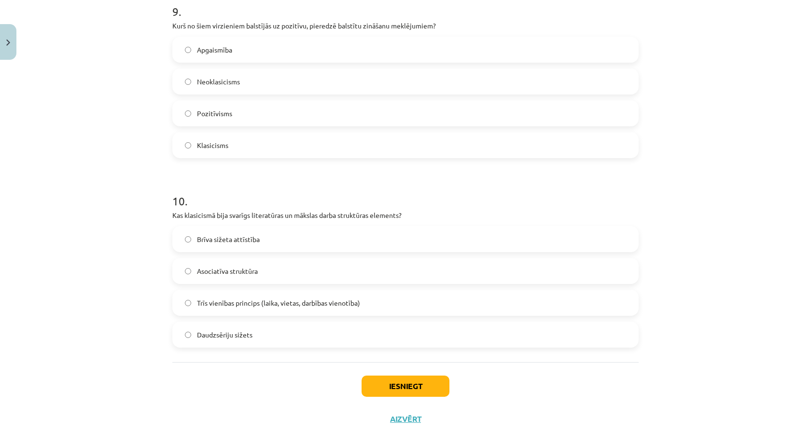
scroll to position [1735, 0]
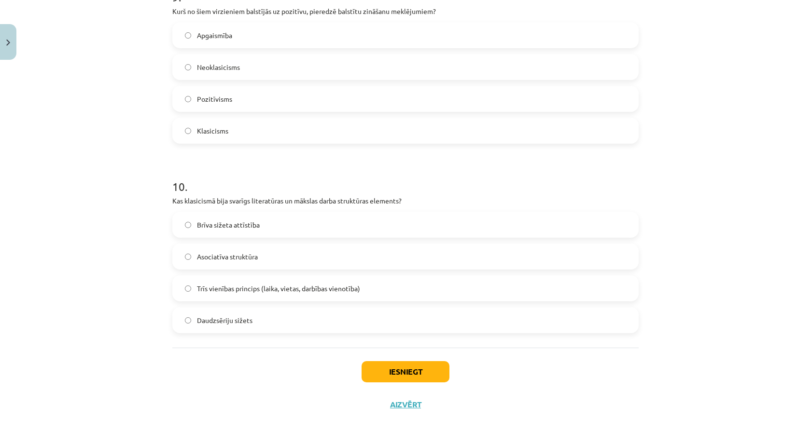
click at [200, 277] on label "Trīs vienības princips (laika, vietas, darbības vienotība)" at bounding box center [405, 288] width 464 height 24
click at [413, 372] on button "Iesniegt" at bounding box center [405, 371] width 88 height 21
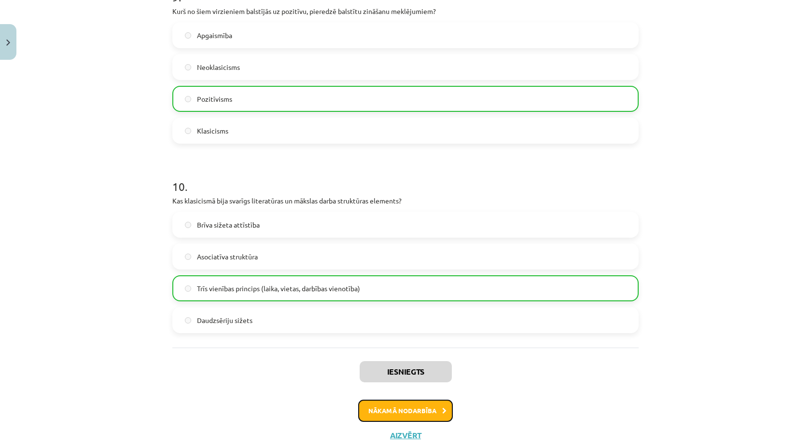
click at [396, 415] on button "Nākamā nodarbība" at bounding box center [405, 411] width 95 height 22
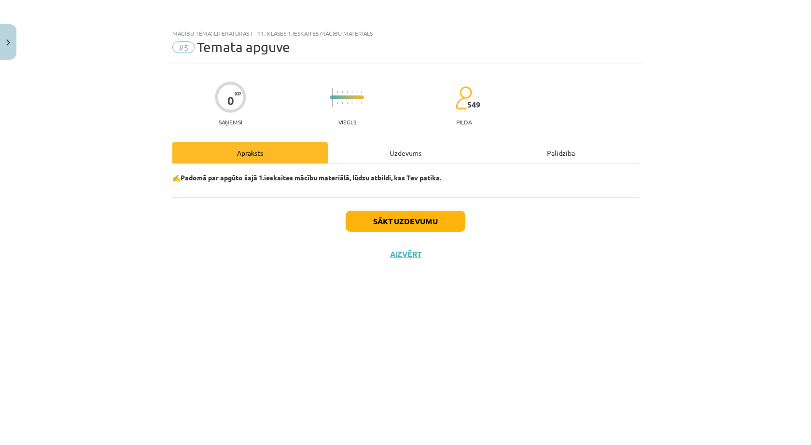
scroll to position [0, 0]
click at [436, 226] on button "Sākt uzdevumu" at bounding box center [405, 221] width 120 height 21
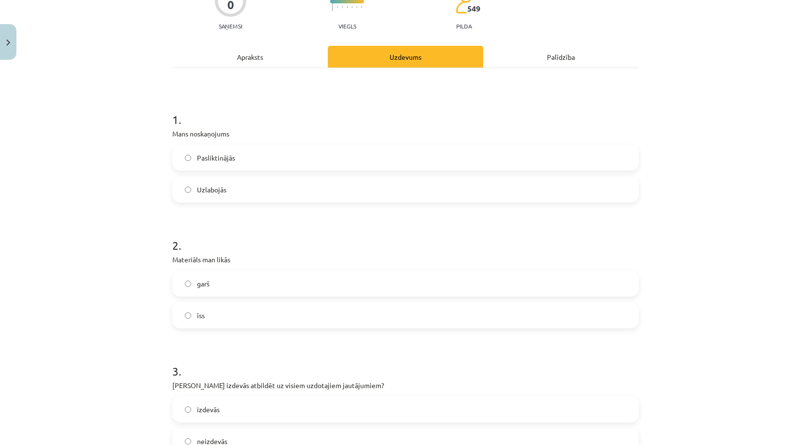
scroll to position [96, 0]
click at [475, 187] on label "Uzlabojās" at bounding box center [405, 189] width 464 height 24
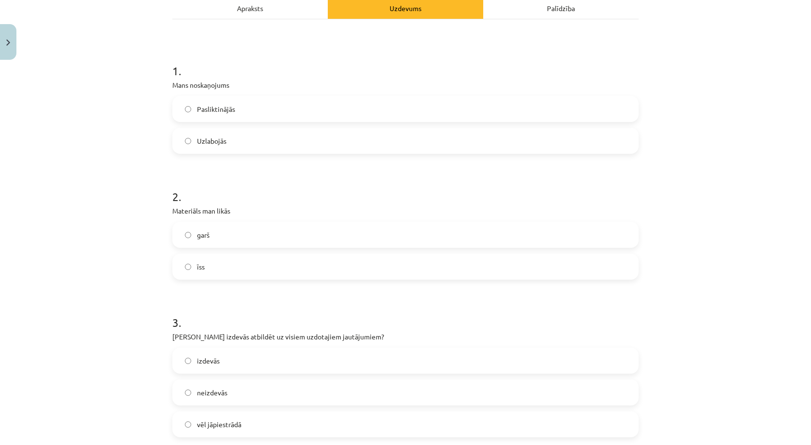
scroll to position [193, 0]
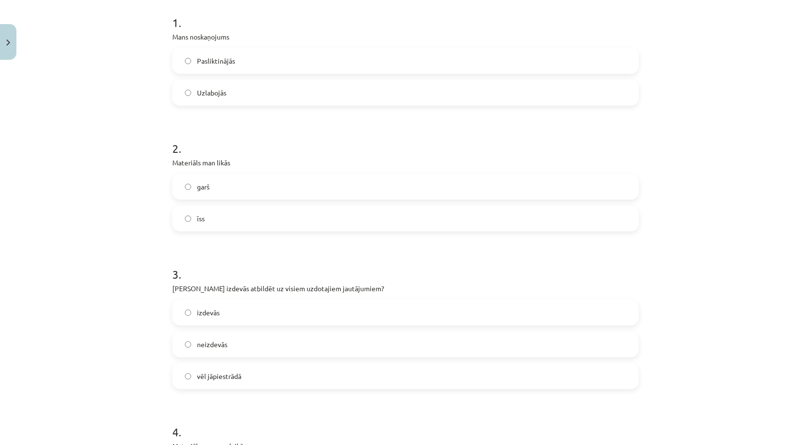
click at [476, 187] on label "garš" at bounding box center [405, 187] width 464 height 24
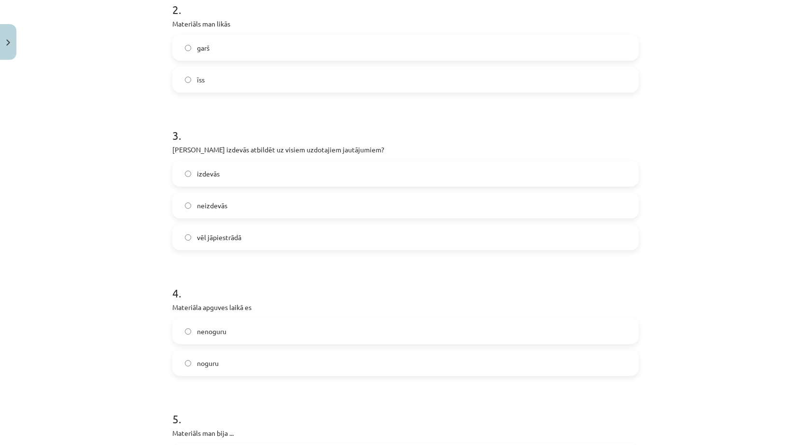
scroll to position [338, 0]
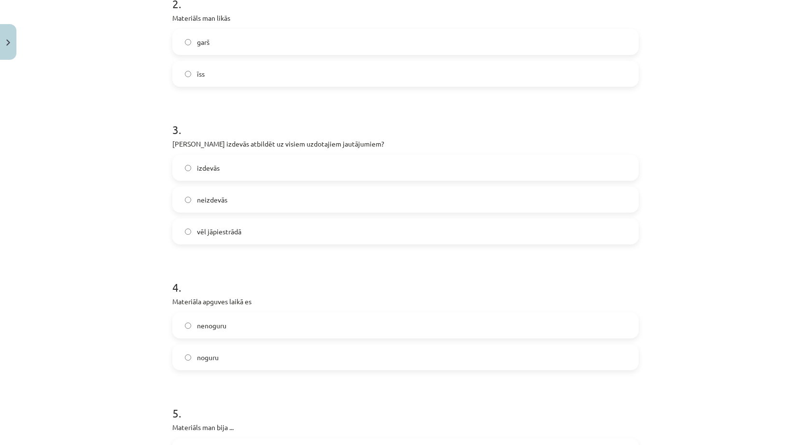
click at [466, 177] on label "izdevās" at bounding box center [405, 168] width 464 height 24
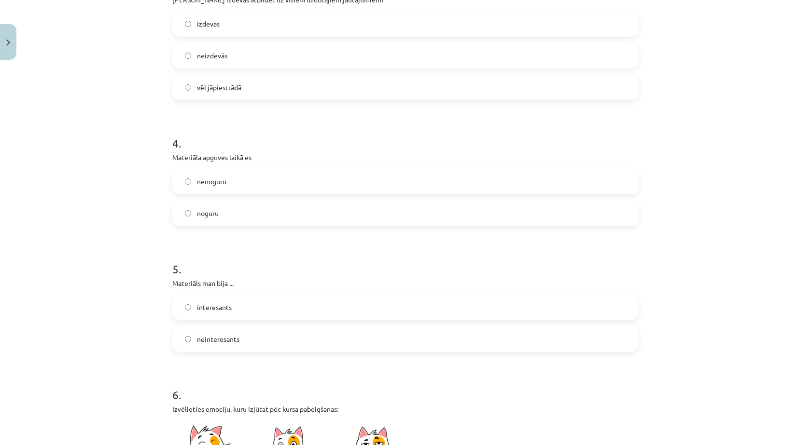
scroll to position [482, 0]
drag, startPoint x: 450, startPoint y: 181, endPoint x: 456, endPoint y: 182, distance: 5.9
click at [455, 181] on label "nenoguru" at bounding box center [405, 181] width 464 height 24
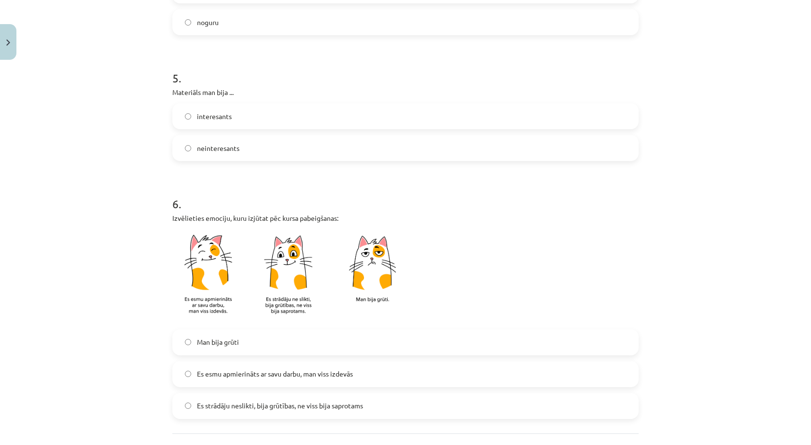
scroll to position [675, 0]
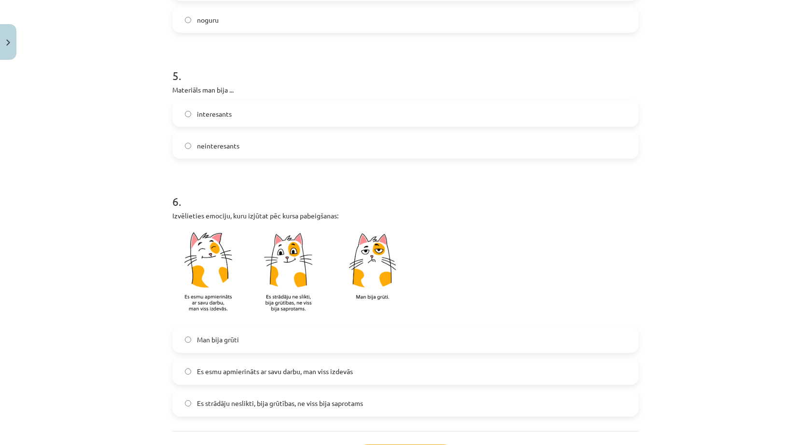
click at [425, 144] on label "neinteresants" at bounding box center [405, 146] width 464 height 24
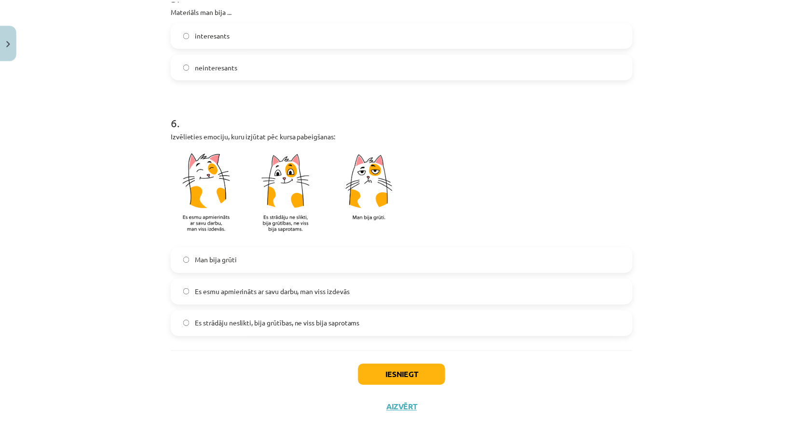
scroll to position [759, 0]
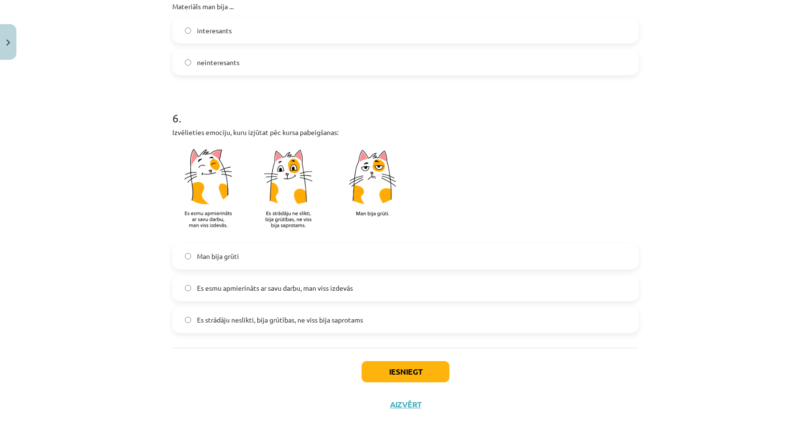
click at [308, 290] on span "Es esmu apmierināts ar savu darbu, man viss izdevās" at bounding box center [275, 288] width 156 height 10
click at [405, 368] on button "Iesniegt" at bounding box center [405, 371] width 88 height 21
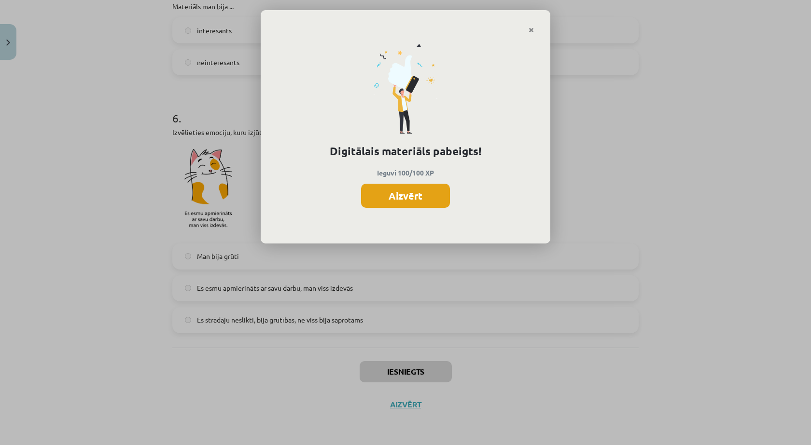
click at [422, 198] on button "Aizvērt" at bounding box center [405, 196] width 89 height 24
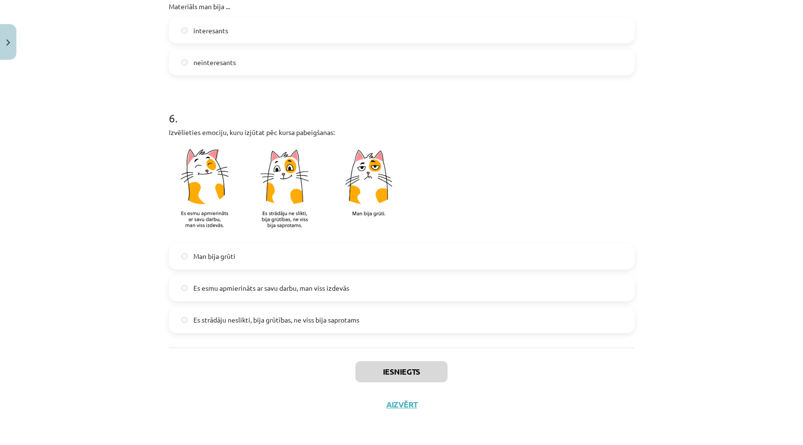
scroll to position [0, 0]
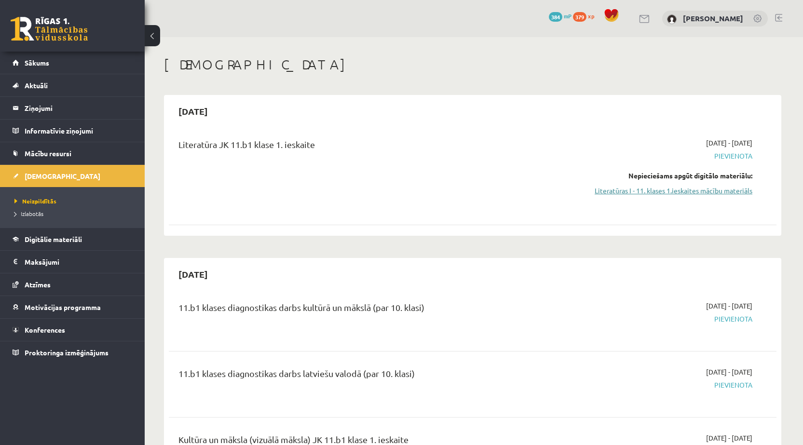
click at [724, 194] on link "Literatūras I - 11. klases 1.ieskaites mācību materiāls" at bounding box center [662, 191] width 182 height 10
click at [609, 190] on link "Literatūras I - 11. klases 1.ieskaites mācību materiāls" at bounding box center [662, 191] width 182 height 10
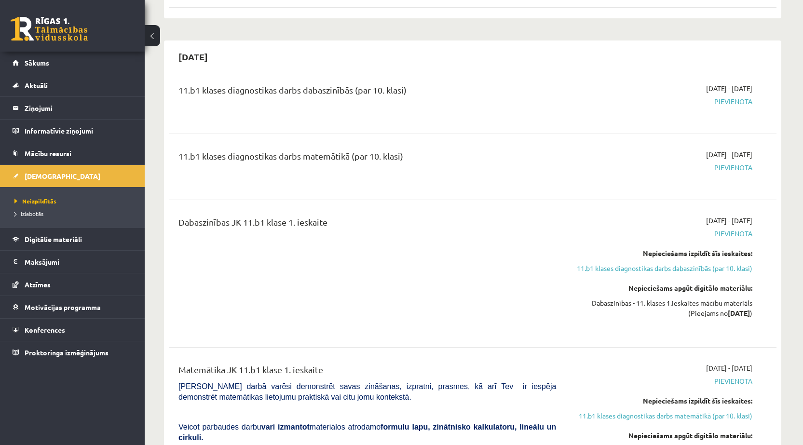
scroll to position [955, 0]
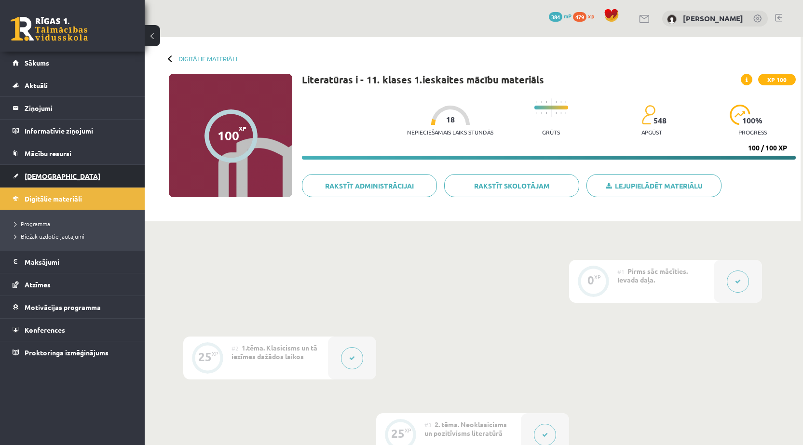
click at [96, 173] on link "[DEMOGRAPHIC_DATA]" at bounding box center [73, 176] width 120 height 22
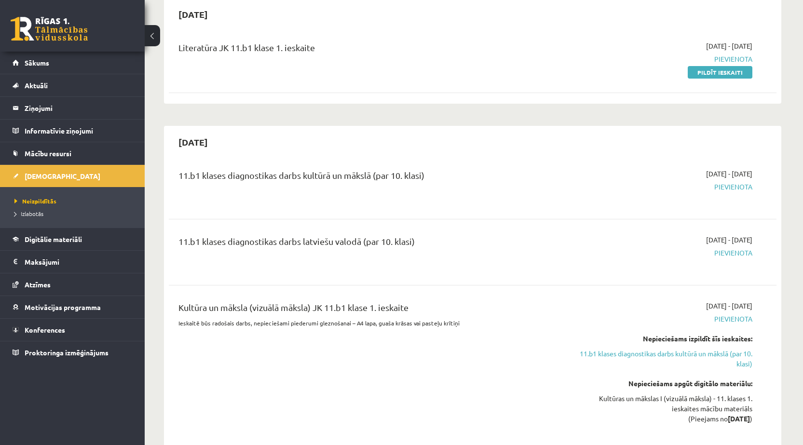
scroll to position [96, 0]
click at [736, 356] on link "11.b1 klases diagnostikas darbs kultūrā un mākslā (par 10. klasi)" at bounding box center [662, 359] width 182 height 20
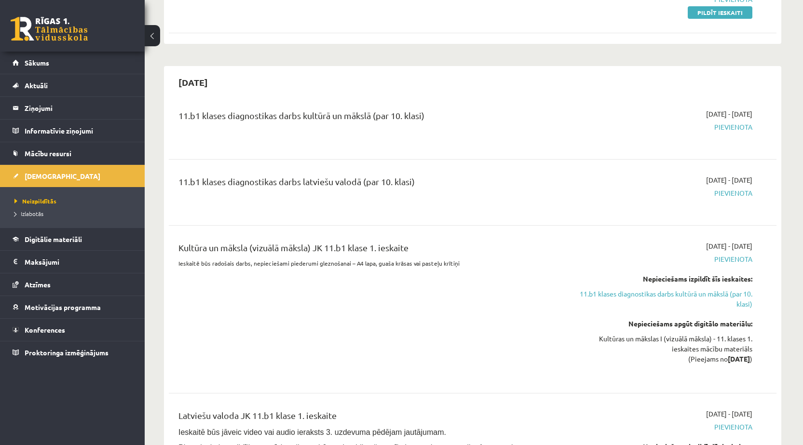
scroll to position [111, 0]
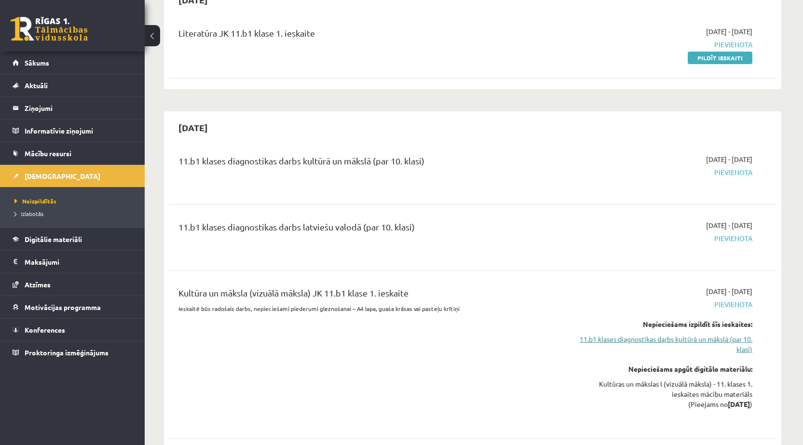
click at [702, 338] on link "11.b1 klases diagnostikas darbs kultūrā un mākslā (par 10. klasi)" at bounding box center [662, 344] width 182 height 20
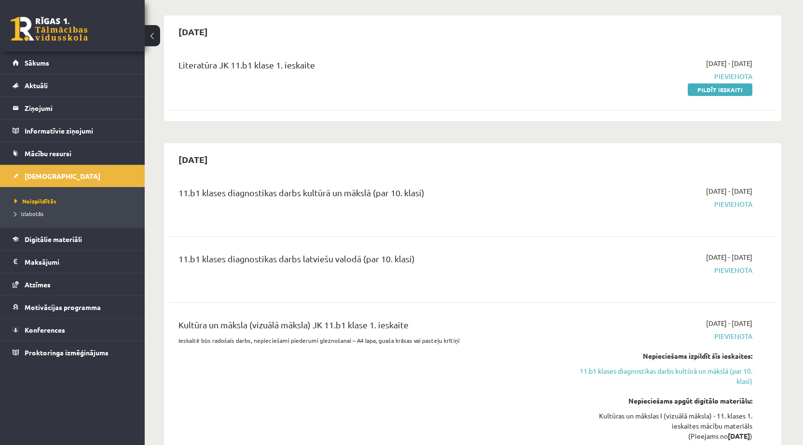
scroll to position [241, 0]
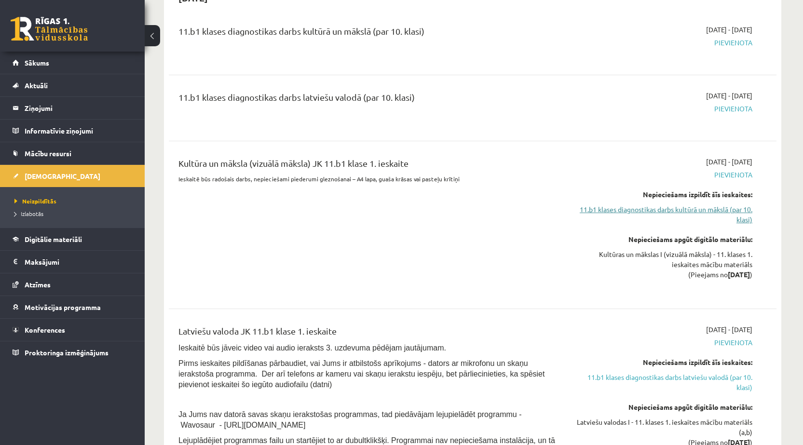
click at [671, 211] on link "11.b1 klases diagnostikas darbs kultūrā un mākslā (par 10. klasi)" at bounding box center [662, 215] width 182 height 20
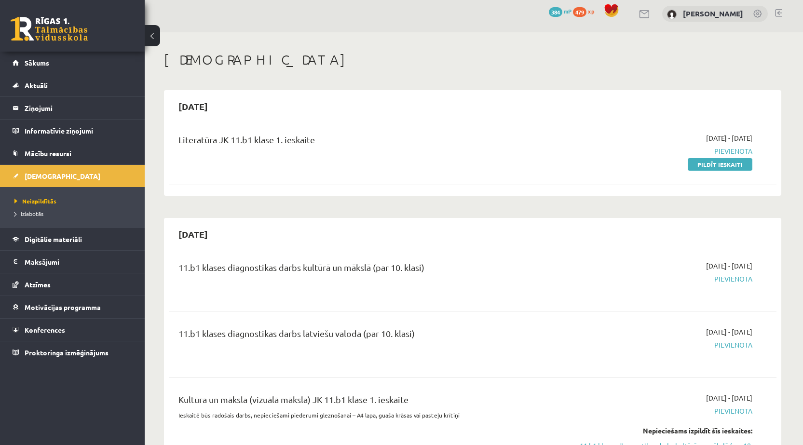
scroll to position [0, 0]
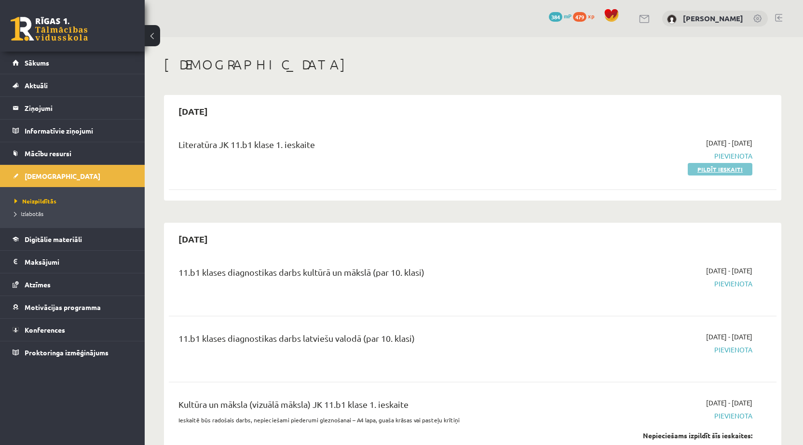
click at [705, 171] on link "Pildīt ieskaiti" at bounding box center [720, 169] width 65 height 13
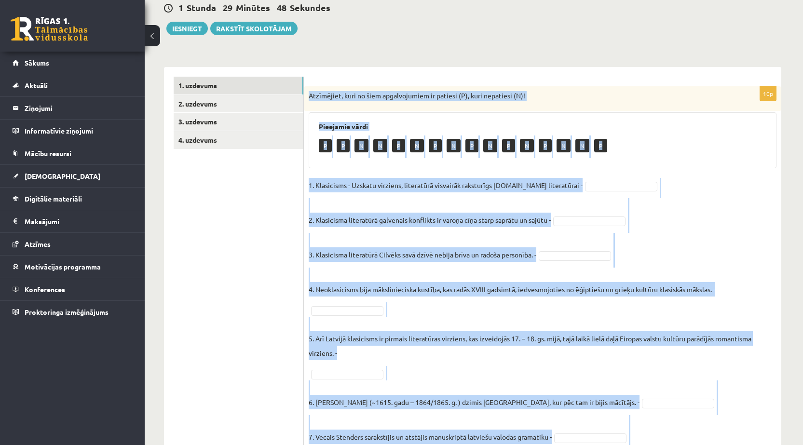
scroll to position [254, 0]
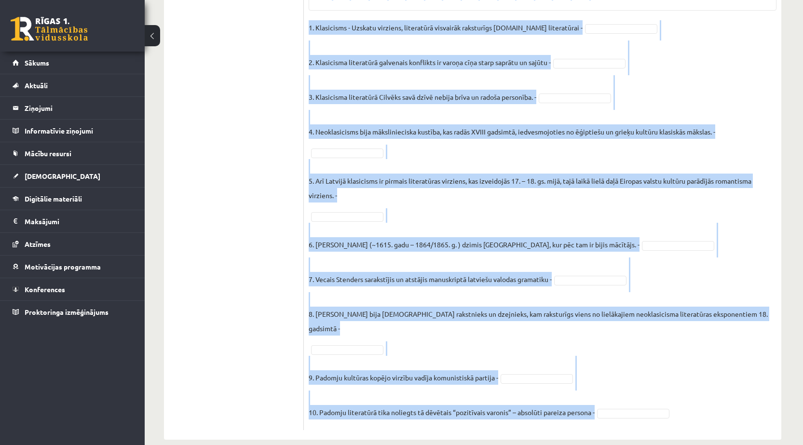
drag, startPoint x: 309, startPoint y: 96, endPoint x: 686, endPoint y: 396, distance: 481.5
click at [686, 396] on div "10p Atzīmējiet, kuri no šiem apgalvojumiem ir patiesi (P), kuri nepatiesi (N)! …" at bounding box center [543, 180] width 478 height 502
copy div "Atzīmējiet, kuri no šiem apgalvojumiem ir patiesi (P), kuri nepatiesi (N)! Piee…"
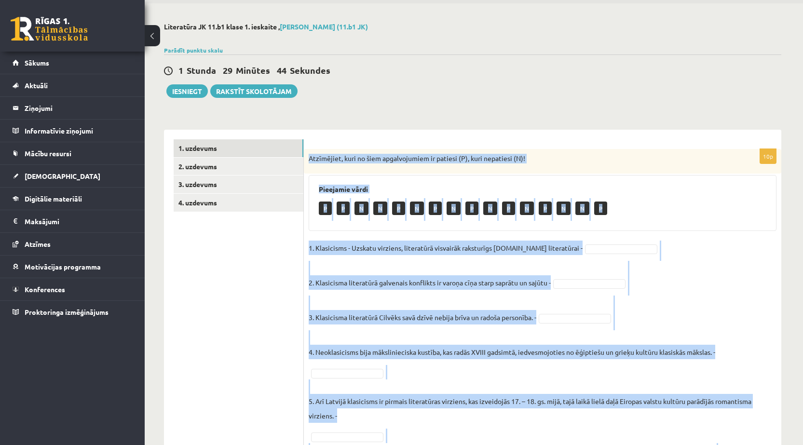
scroll to position [48, 0]
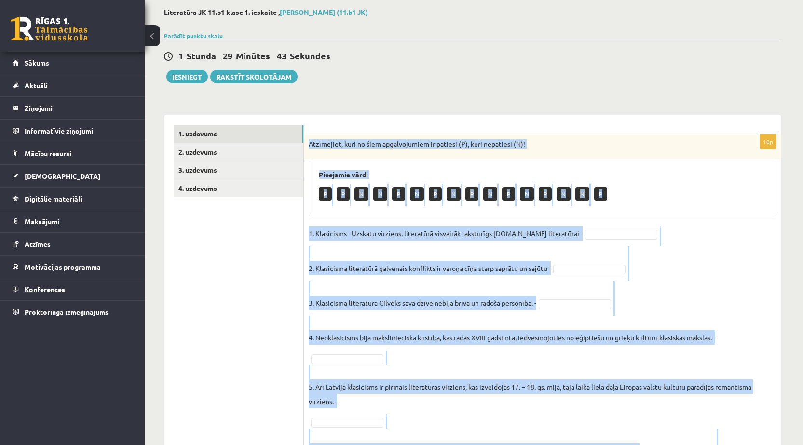
click at [726, 300] on fieldset "1. Klasicisms - Uzskatu virziens, literatūrā visvairāk raksturīgs 14.gs literat…" at bounding box center [543, 428] width 468 height 405
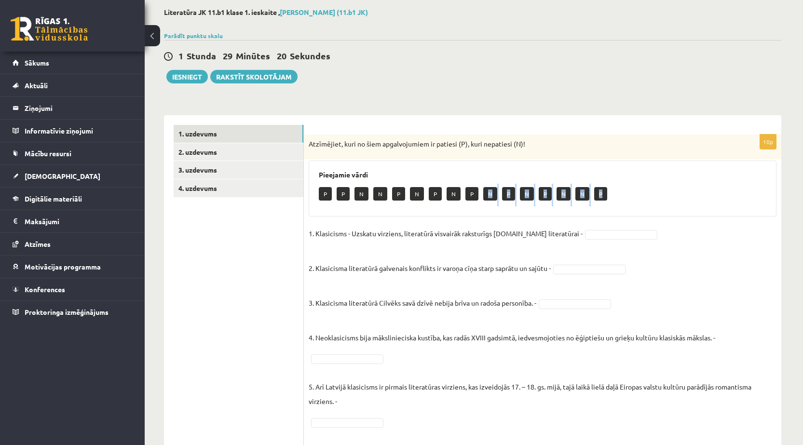
drag, startPoint x: 487, startPoint y: 195, endPoint x: 524, endPoint y: 221, distance: 45.8
click at [526, 222] on div "10p Atzīmējiet, kuri no šiem apgalvojumiem ir patiesi (P), kuri nepatiesi (N)! …" at bounding box center [543, 386] width 478 height 502
click at [481, 190] on div "P P N N P N P N P N P N P N N P" at bounding box center [543, 195] width 448 height 23
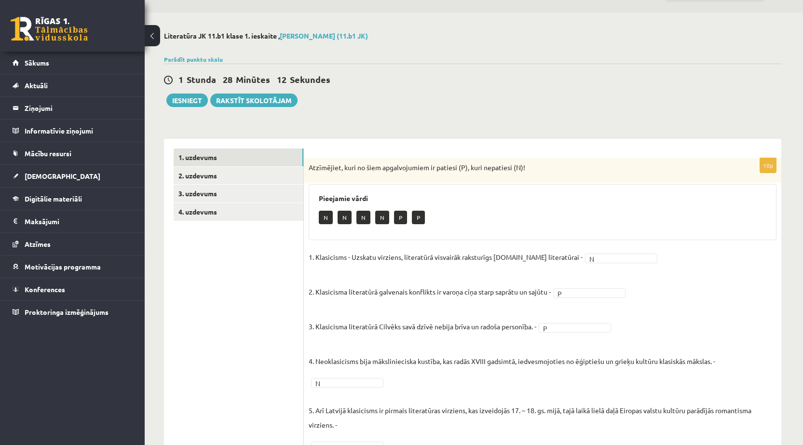
scroll to position [0, 0]
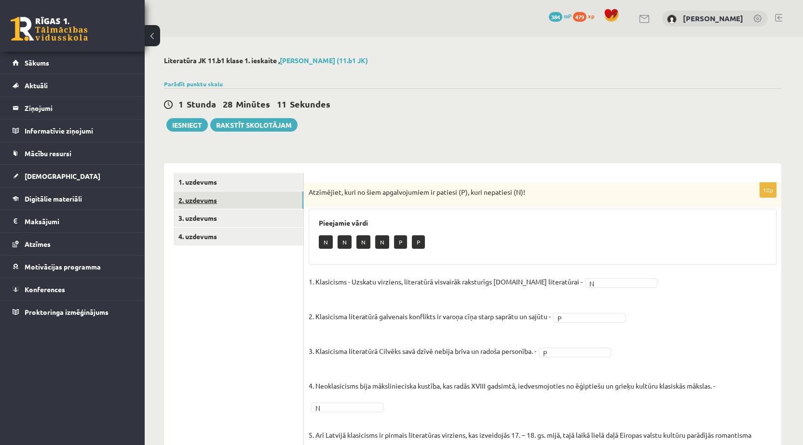
click at [281, 199] on link "2. uzdevums" at bounding box center [239, 201] width 130 height 18
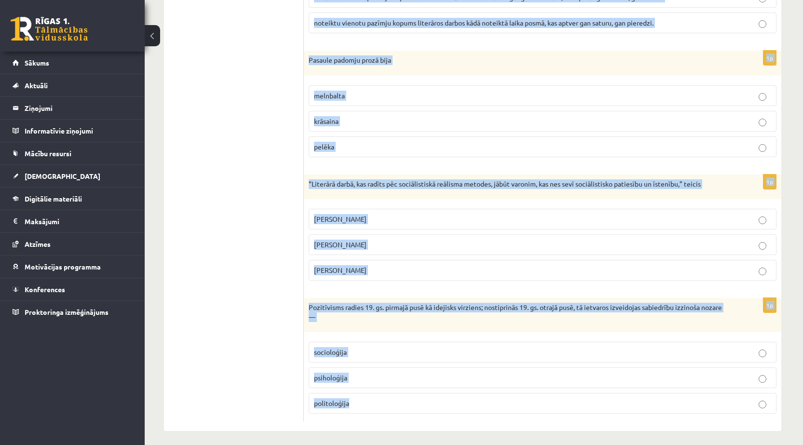
scroll to position [1005, 0]
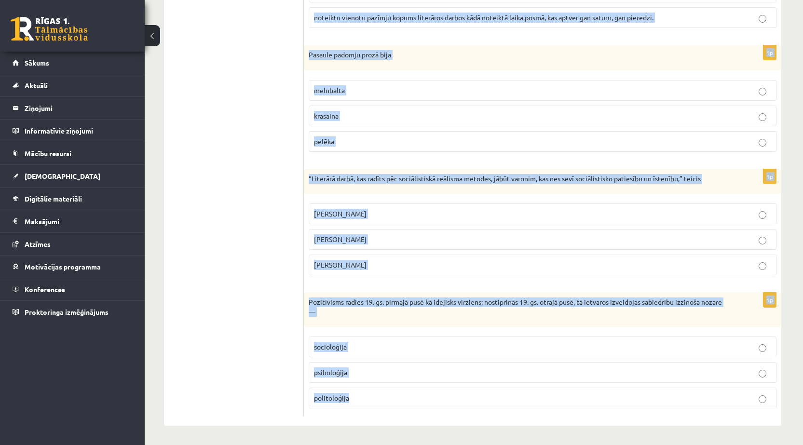
drag, startPoint x: 309, startPoint y: 154, endPoint x: 389, endPoint y: 449, distance: 305.5
copy form "Neoklasicisma rakstniekiem darbiem bija jābūt didaktiskam un uzjautrinošam nodo…"
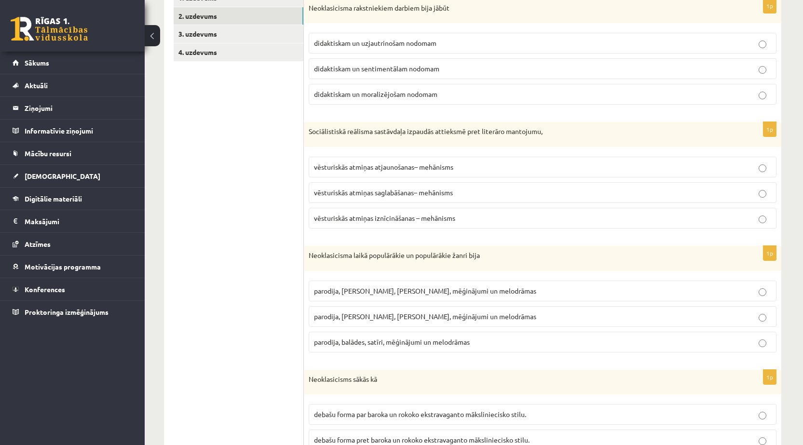
scroll to position [0, 0]
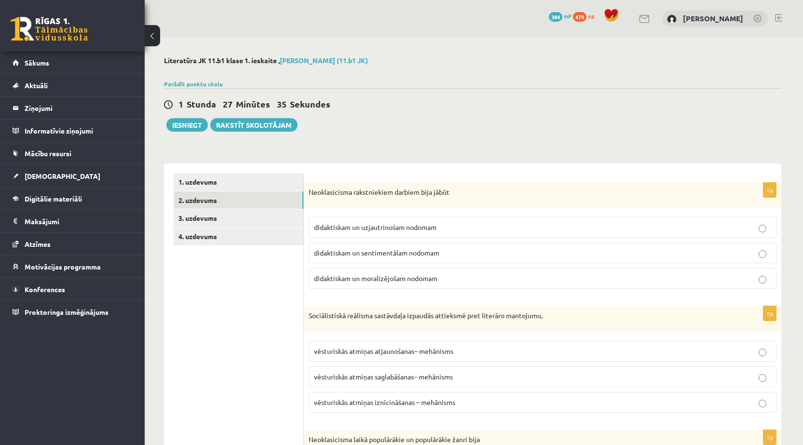
click at [473, 275] on p "didaktiskam un moralizējošam nodomam" at bounding box center [542, 279] width 457 height 10
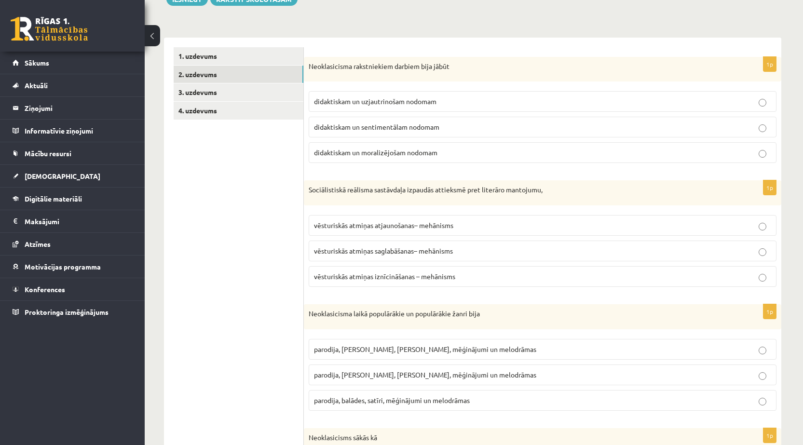
scroll to position [145, 0]
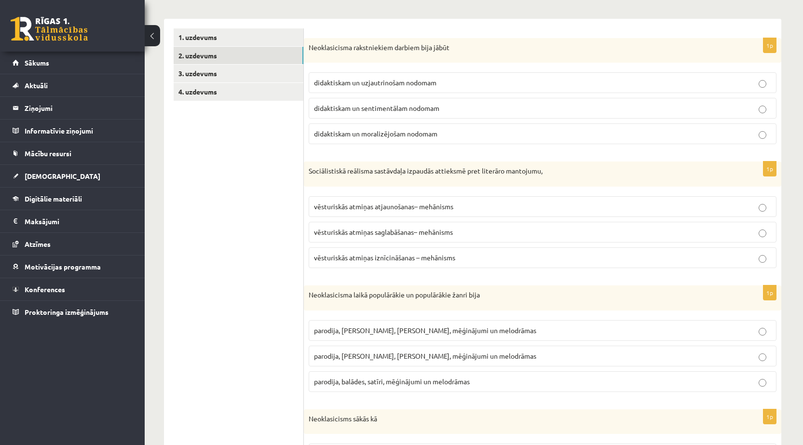
click at [423, 254] on span "vēsturiskās atmiņas iznīcināšanas – mehānisms" at bounding box center [384, 257] width 141 height 9
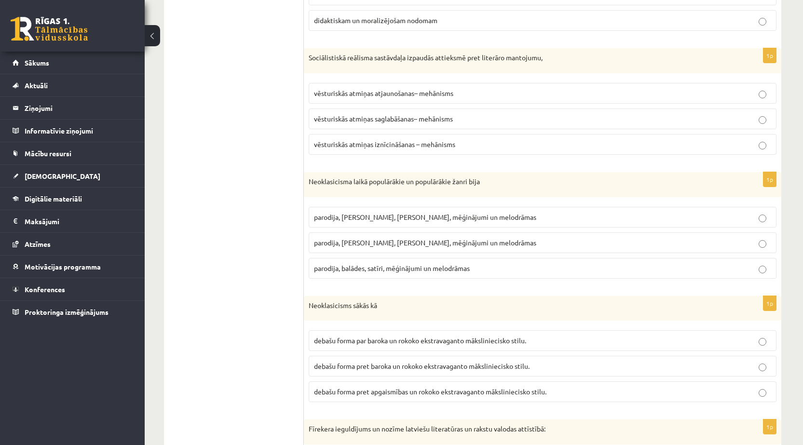
scroll to position [289, 0]
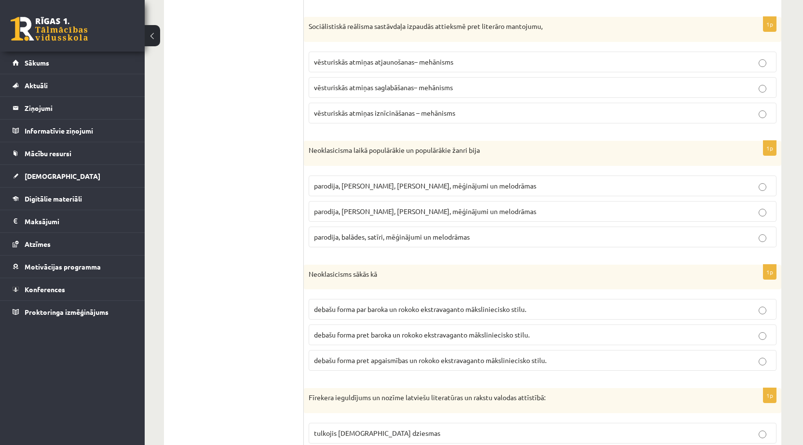
click at [374, 209] on span "parodija, odas, satīri, mēģinājumi un melodrāmas" at bounding box center [425, 211] width 222 height 9
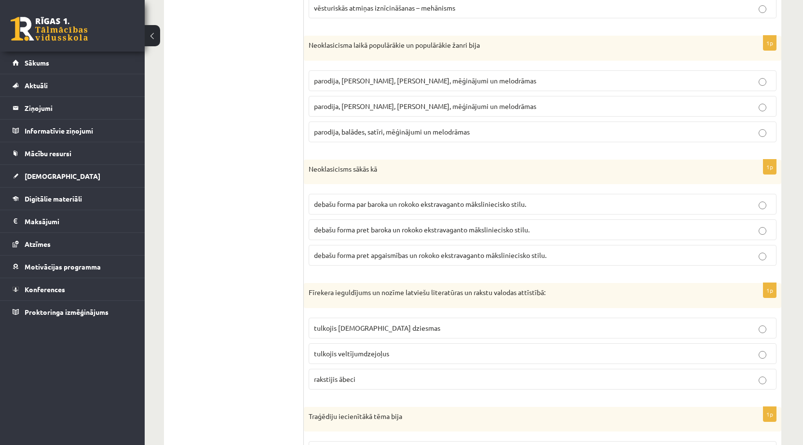
scroll to position [434, 0]
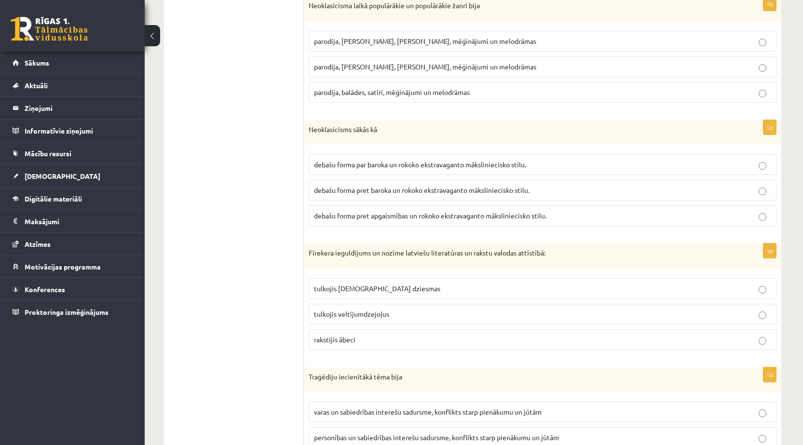
click at [384, 193] on span "debašu forma pret baroka un rokoko ekstravaganto māksliniecisko stilu." at bounding box center [422, 190] width 216 height 9
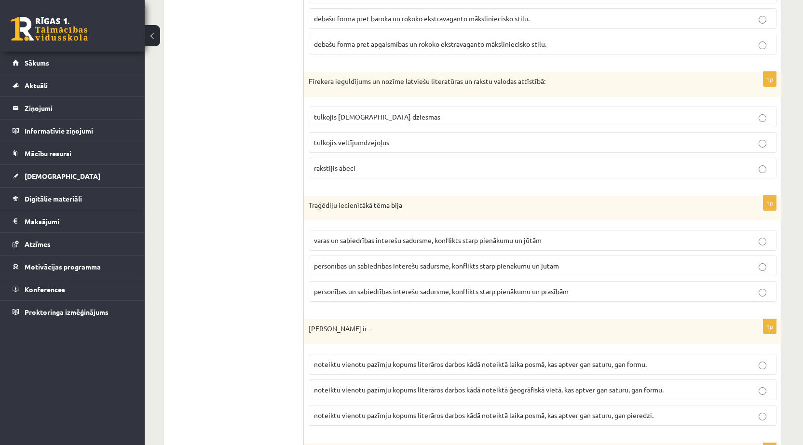
scroll to position [619, 0]
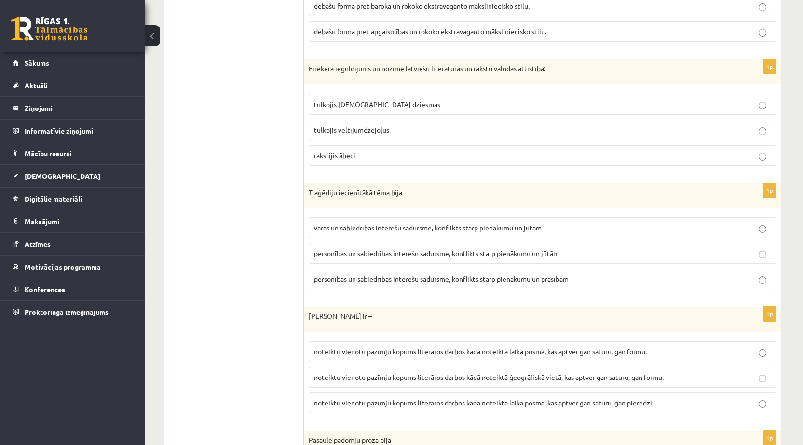
click at [419, 109] on p "tulkojis baznīcas dziesmas" at bounding box center [542, 104] width 457 height 10
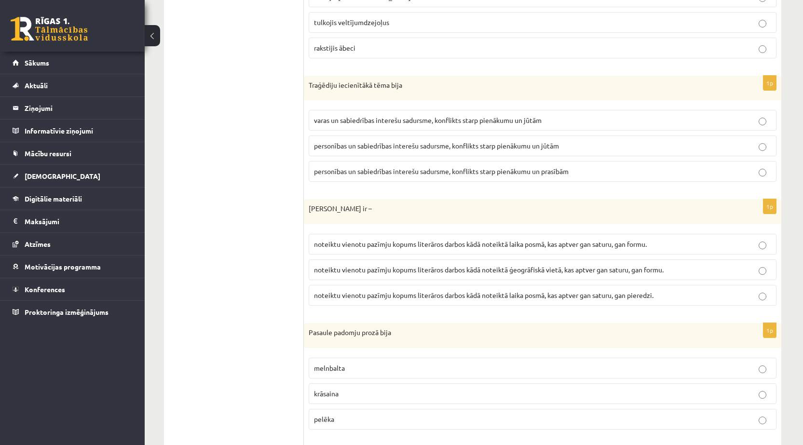
scroll to position [715, 0]
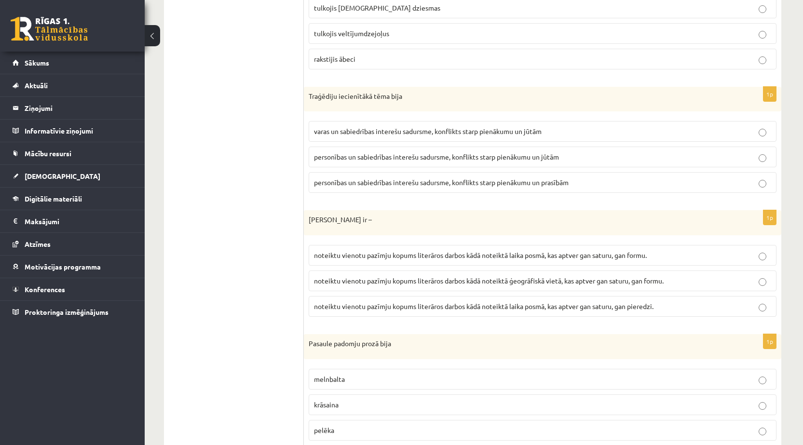
click at [596, 156] on p "personības un sabiedrības interešu sadursme, konflikts starp pienākumu un jūtām" at bounding box center [542, 157] width 457 height 10
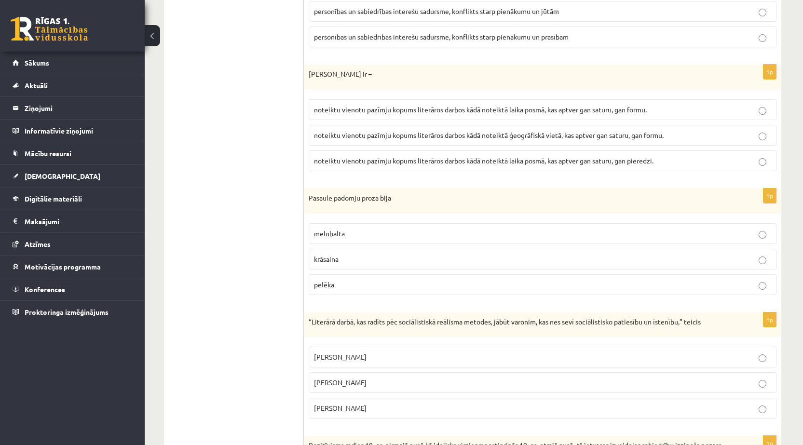
scroll to position [860, 0]
click at [479, 110] on span "noteiktu vienotu pazīmju kopums literāros darbos kādā noteiktā laika posmā, kas…" at bounding box center [480, 110] width 333 height 9
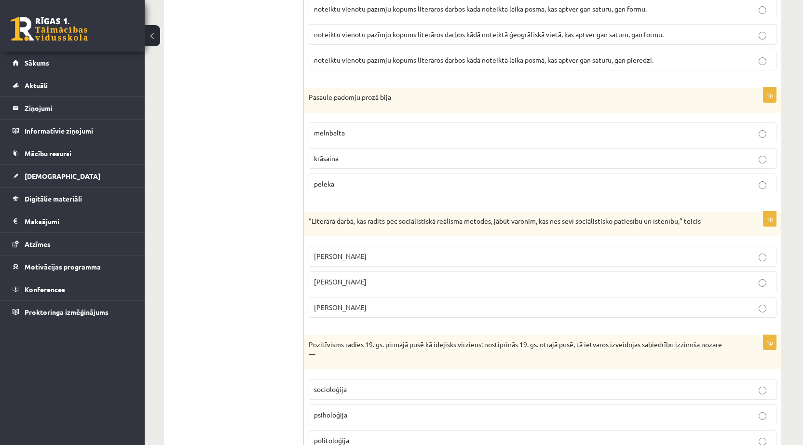
scroll to position [1005, 0]
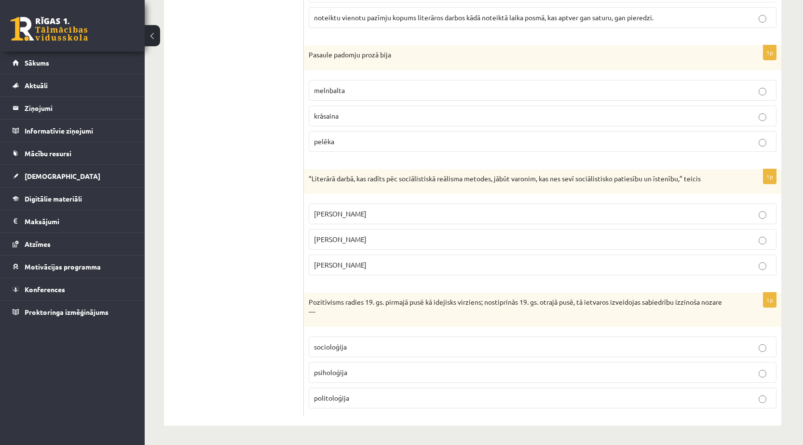
click at [359, 88] on p "melnbalta" at bounding box center [542, 90] width 457 height 10
click at [447, 239] on p "Vilis Lācis" at bounding box center [542, 239] width 457 height 10
click at [377, 264] on p "Andrejs Upīts" at bounding box center [542, 265] width 457 height 10
click at [469, 339] on label "socioloģija" at bounding box center [543, 347] width 468 height 21
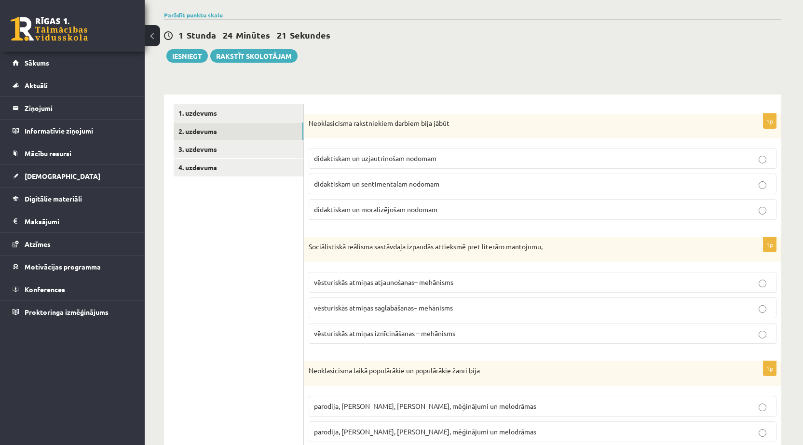
scroll to position [0, 0]
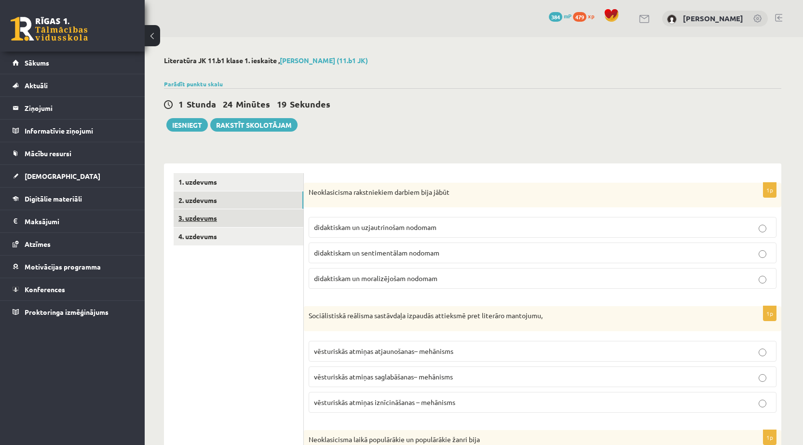
click at [261, 221] on link "3. uzdevums" at bounding box center [239, 218] width 130 height 18
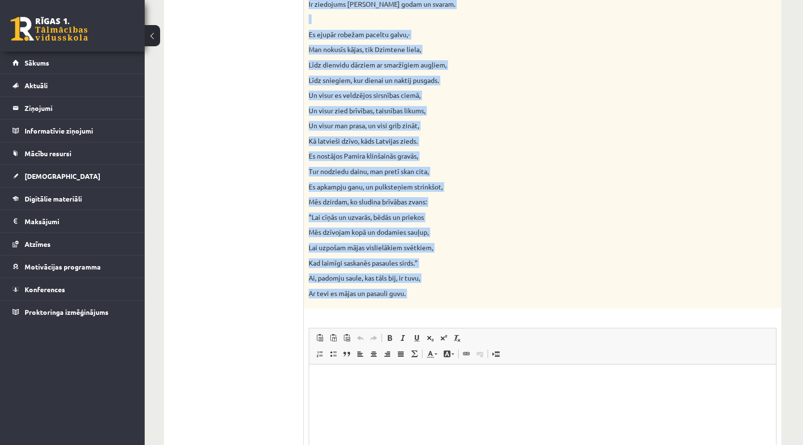
scroll to position [906, 0]
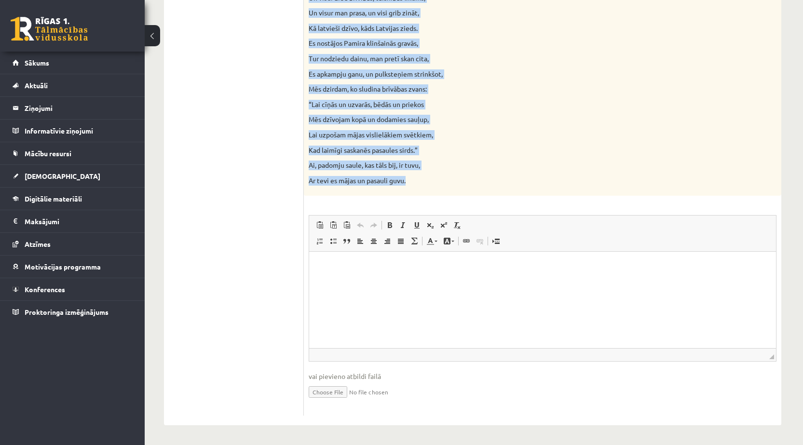
drag, startPoint x: 309, startPoint y: 144, endPoint x: 432, endPoint y: 184, distance: 128.9
copy div "Izlasiet Jāņa Sudrabkalna dzejoli “Dzimtene”! Kādas klasicisma un normatīvisma …"
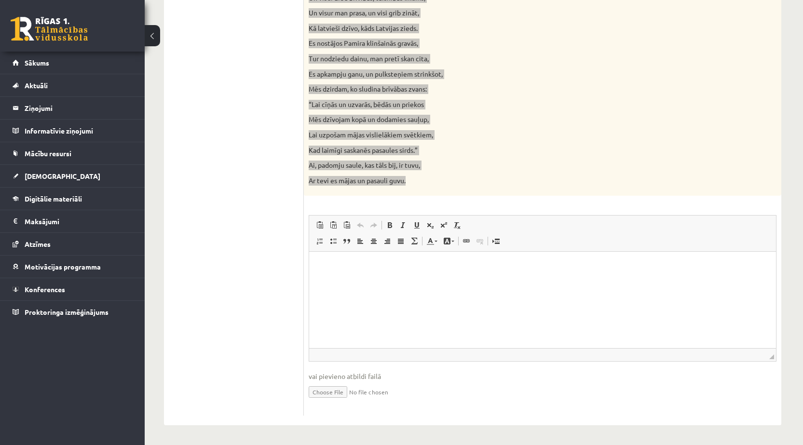
click at [460, 275] on html at bounding box center [542, 266] width 467 height 29
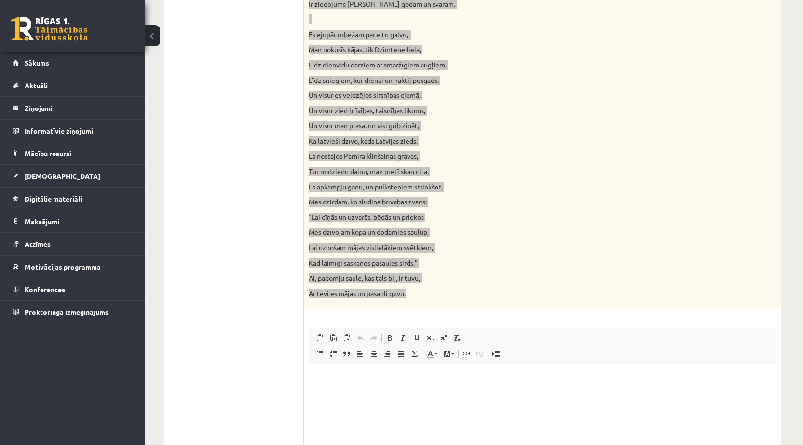
scroll to position [809, 0]
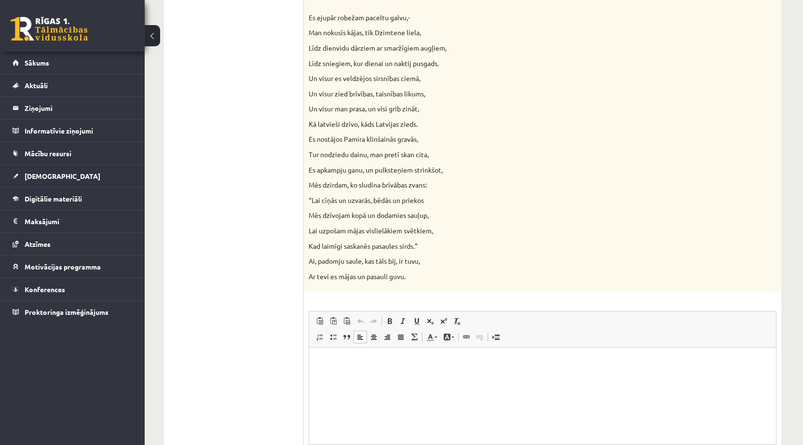
click at [440, 352] on html at bounding box center [542, 362] width 467 height 29
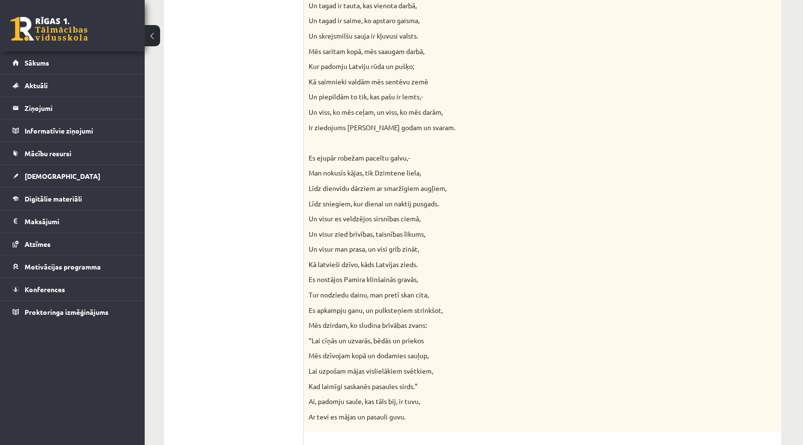
scroll to position [906, 0]
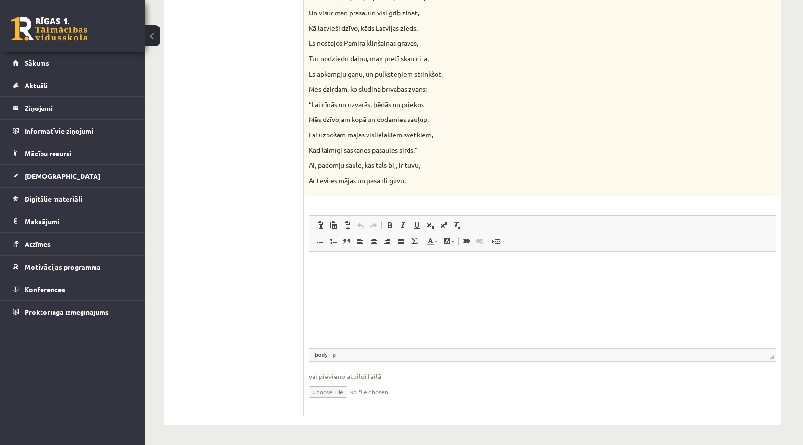
click at [603, 276] on html at bounding box center [542, 266] width 467 height 29
drag, startPoint x: 602, startPoint y: 275, endPoint x: 572, endPoint y: 259, distance: 34.8
click at [572, 259] on html at bounding box center [542, 266] width 467 height 29
click at [488, 268] on span "Ielīmēt" at bounding box center [495, 269] width 27 height 14
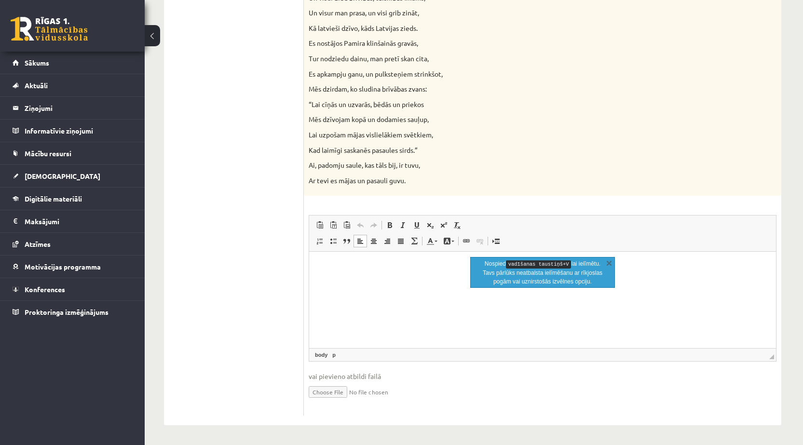
click at [442, 275] on html at bounding box center [542, 266] width 467 height 29
click at [441, 262] on p "Bagātinātā teksta redaktors, wiswyg-editor-user-answer-47433928914360" at bounding box center [543, 267] width 448 height 10
click at [434, 265] on p "Bagātinātā teksta redaktors, wiswyg-editor-user-answer-47433928914360" at bounding box center [543, 267] width 448 height 10
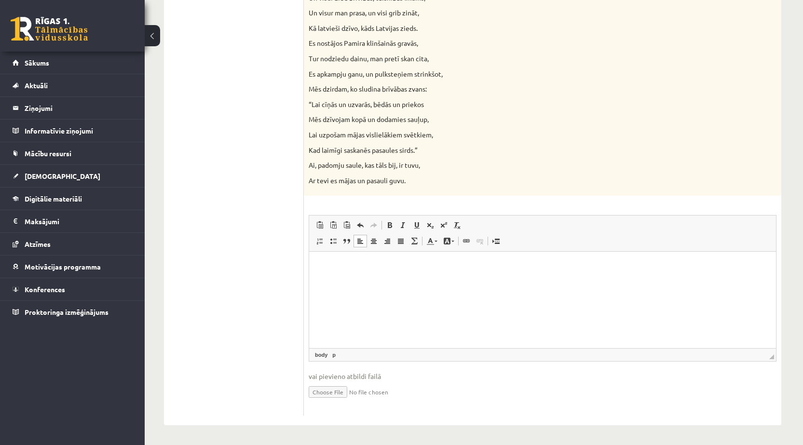
click at [462, 275] on html at bounding box center [542, 266] width 467 height 29
drag, startPoint x: 462, startPoint y: 275, endPoint x: 429, endPoint y: 270, distance: 33.2
click at [429, 270] on p "Bagātinātā teksta redaktors, wiswyg-editor-user-answer-47433928914360" at bounding box center [543, 267] width 448 height 10
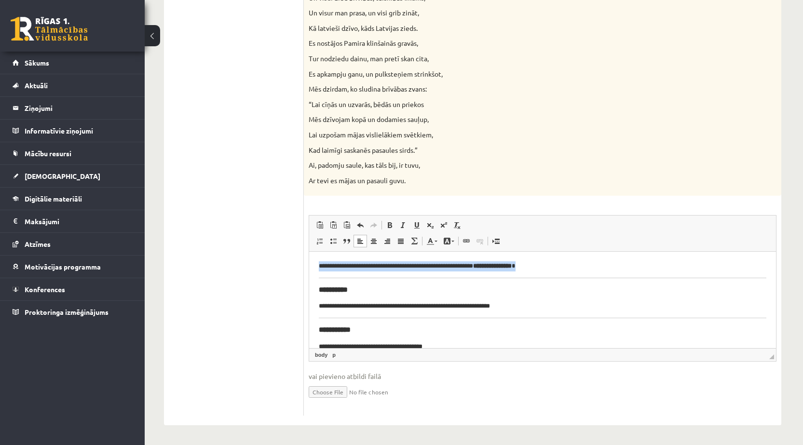
drag, startPoint x: 542, startPoint y: 267, endPoint x: 288, endPoint y: 263, distance: 254.8
click at [309, 263] on html "**********" at bounding box center [542, 392] width 467 height 280
drag, startPoint x: 764, startPoint y: 276, endPoint x: 708, endPoint y: 274, distance: 55.5
click at [713, 276] on html "**********" at bounding box center [542, 392] width 467 height 280
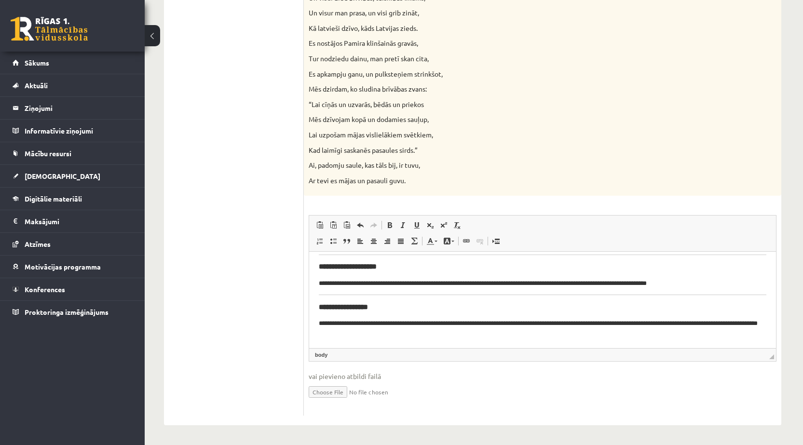
click at [742, 297] on body "**********" at bounding box center [543, 208] width 448 height 261
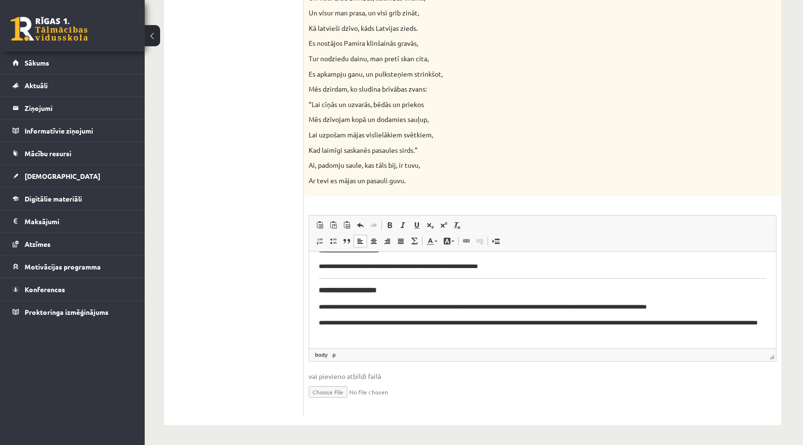
scroll to position [161, 0]
click at [395, 287] on h3 "**********" at bounding box center [543, 290] width 448 height 9
click at [402, 266] on body "**********" at bounding box center [543, 231] width 448 height 213
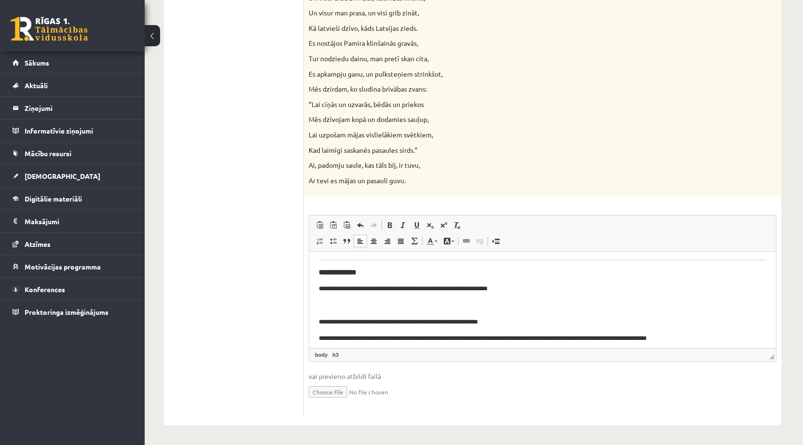
scroll to position [82, 0]
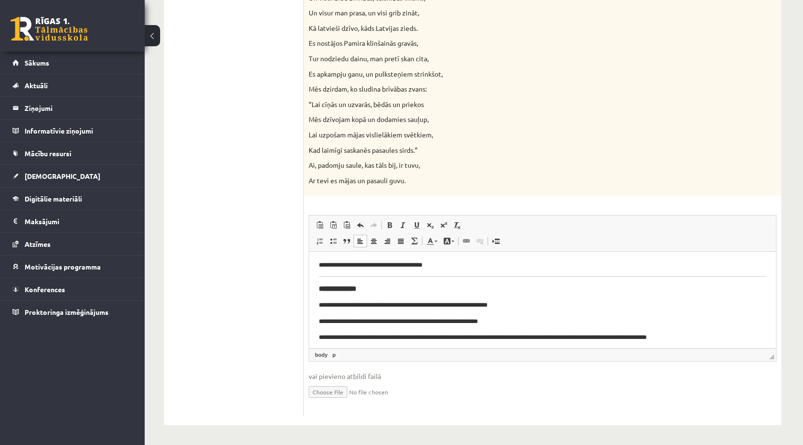
click at [442, 290] on h3 "**********" at bounding box center [543, 289] width 448 height 9
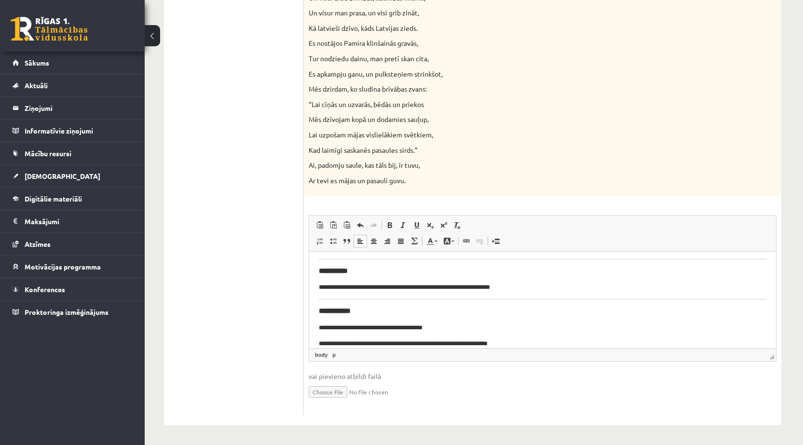
scroll to position [0, 0]
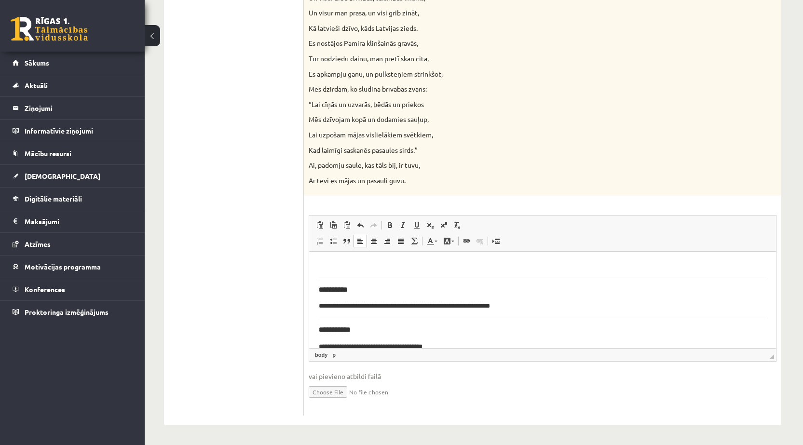
click at [405, 323] on body "**********" at bounding box center [543, 344] width 448 height 165
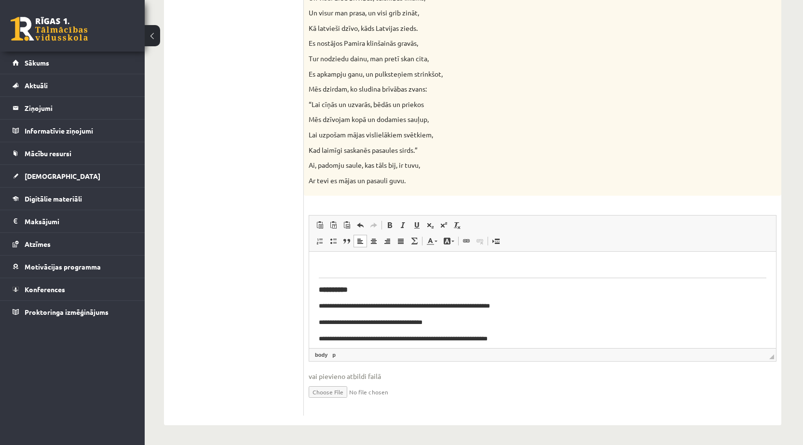
click at [374, 281] on body "**********" at bounding box center [543, 332] width 448 height 141
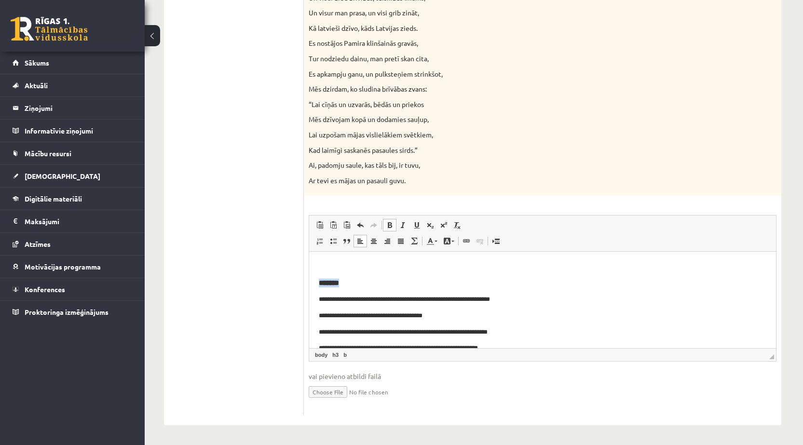
drag, startPoint x: 321, startPoint y: 285, endPoint x: 354, endPoint y: 283, distance: 32.9
click at [354, 283] on h3 "*******" at bounding box center [543, 283] width 448 height 9
click at [389, 222] on span at bounding box center [390, 225] width 8 height 8
click at [357, 289] on body "**********" at bounding box center [543, 329] width 448 height 135
click at [357, 281] on h3 "*******" at bounding box center [539, 283] width 441 height 9
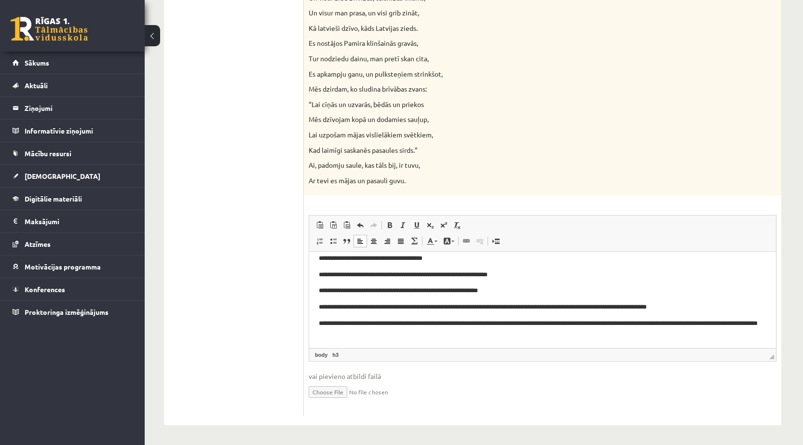
scroll to position [10, 0]
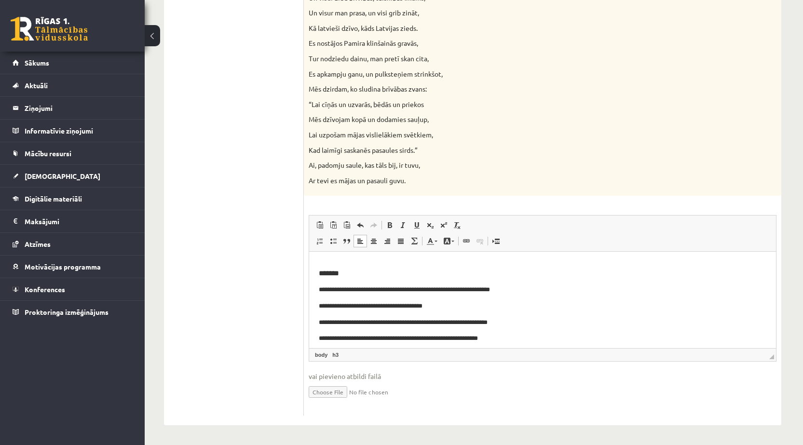
click at [446, 302] on p "**********" at bounding box center [539, 307] width 441 height 10
click at [535, 291] on p "**********" at bounding box center [539, 290] width 441 height 10
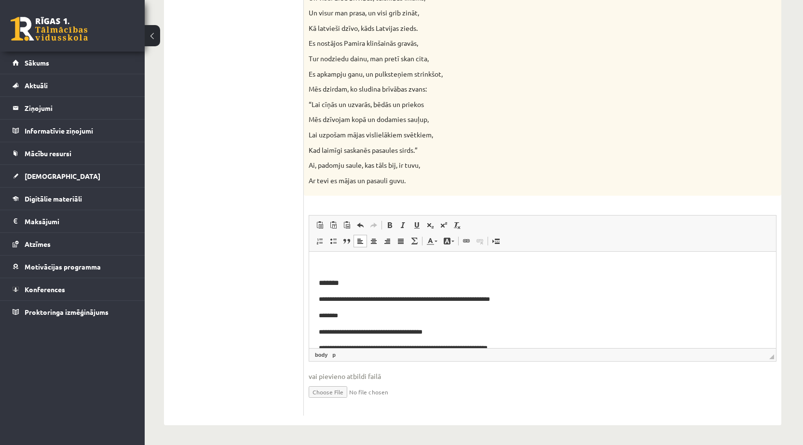
scroll to position [48, 0]
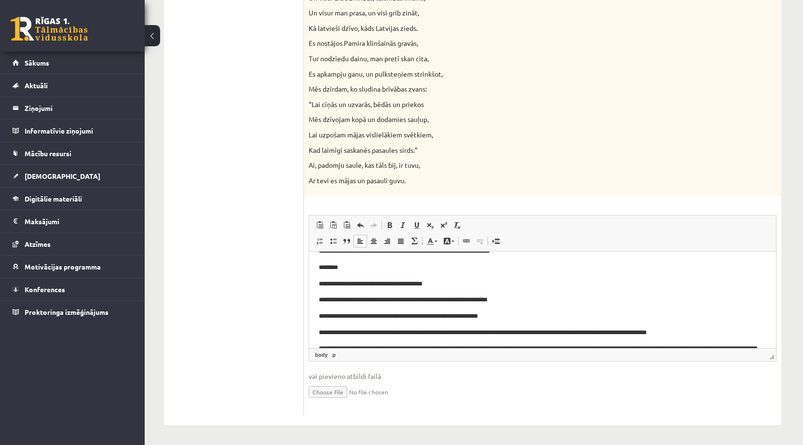
click at [438, 287] on p "**********" at bounding box center [539, 284] width 441 height 10
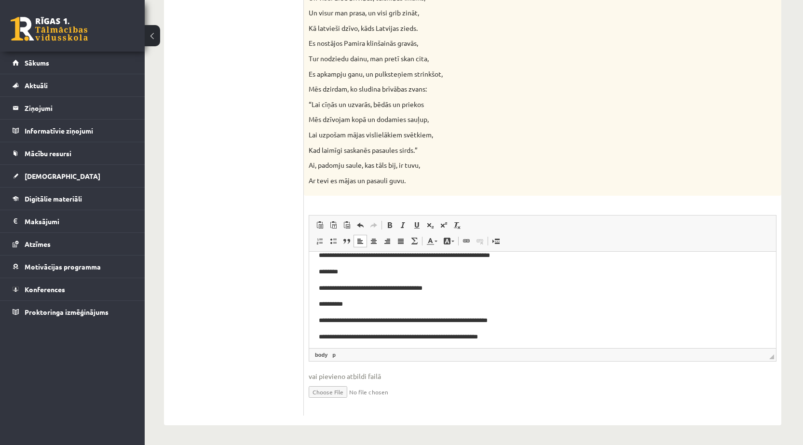
scroll to position [91, 0]
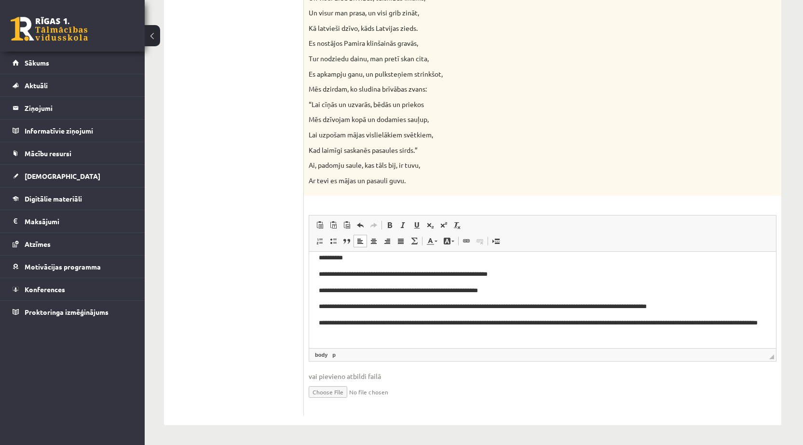
click at [518, 275] on p "**********" at bounding box center [539, 275] width 441 height 10
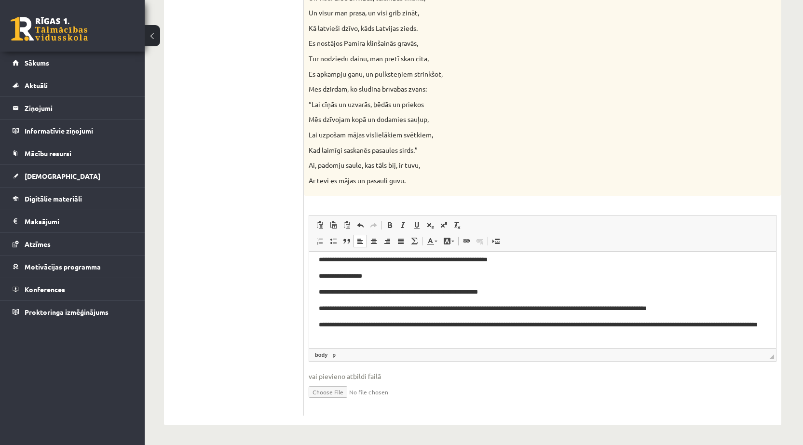
scroll to position [107, 0]
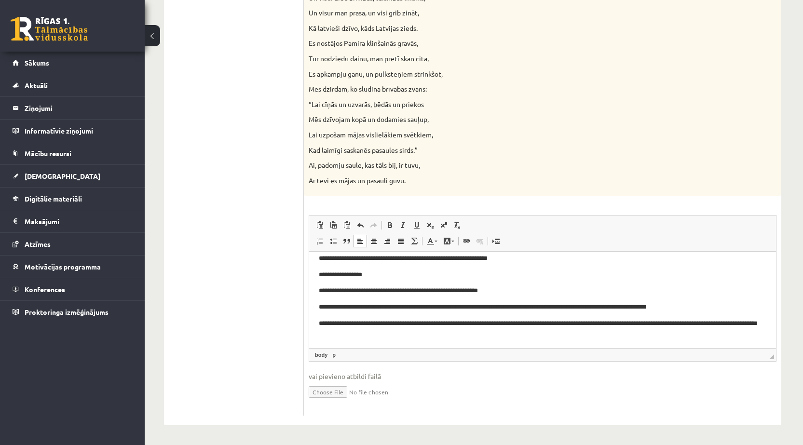
click at [505, 292] on p "**********" at bounding box center [539, 291] width 441 height 10
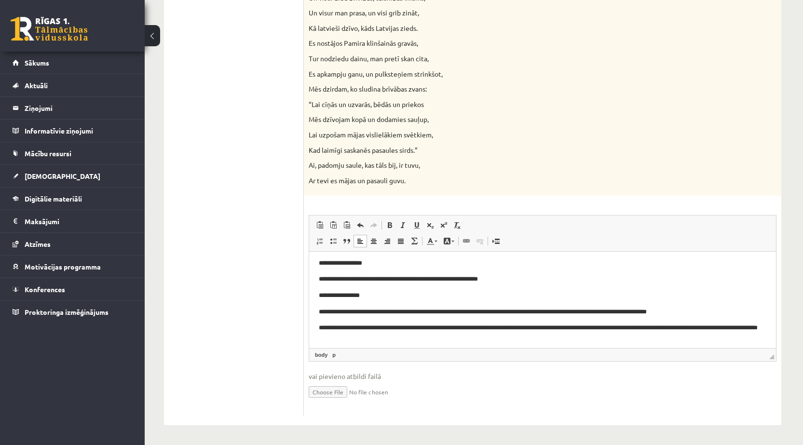
scroll to position [123, 0]
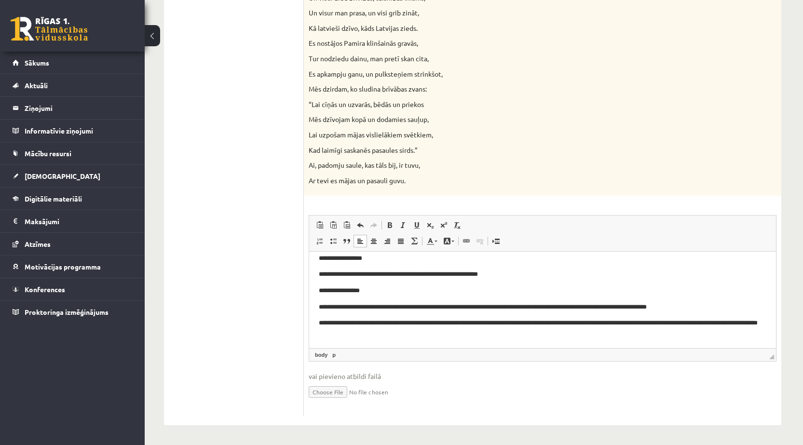
click at [704, 305] on p "**********" at bounding box center [539, 308] width 441 height 10
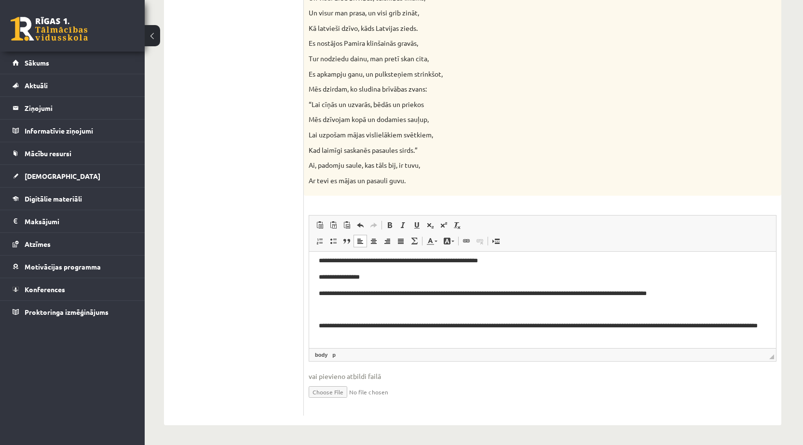
scroll to position [139, 0]
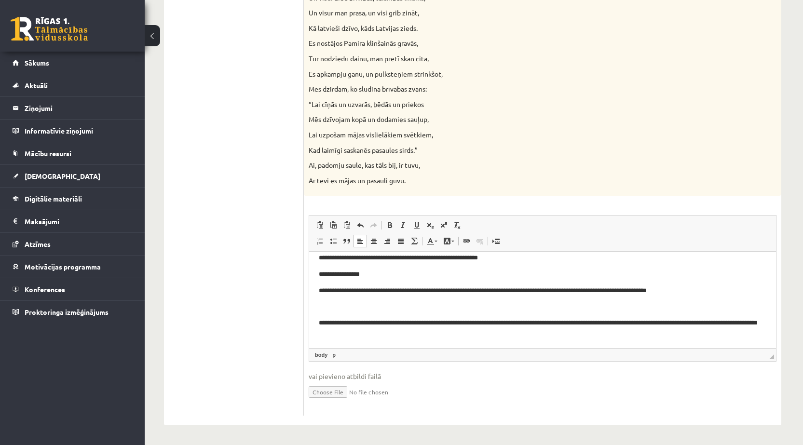
click at [384, 304] on p "Bagātinātā teksta redaktors, wiswyg-editor-user-answer-47433928914360" at bounding box center [543, 307] width 448 height 10
click at [387, 309] on p "Bagātinātā teksta redaktors, wiswyg-editor-user-answer-47433928914360" at bounding box center [539, 307] width 441 height 10
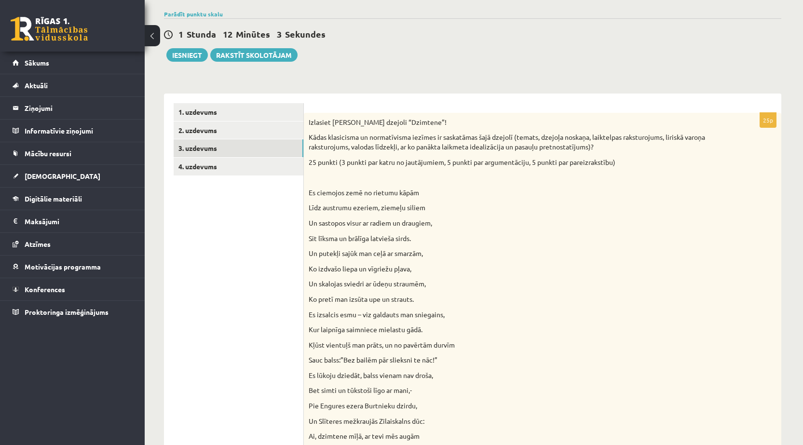
scroll to position [0, 0]
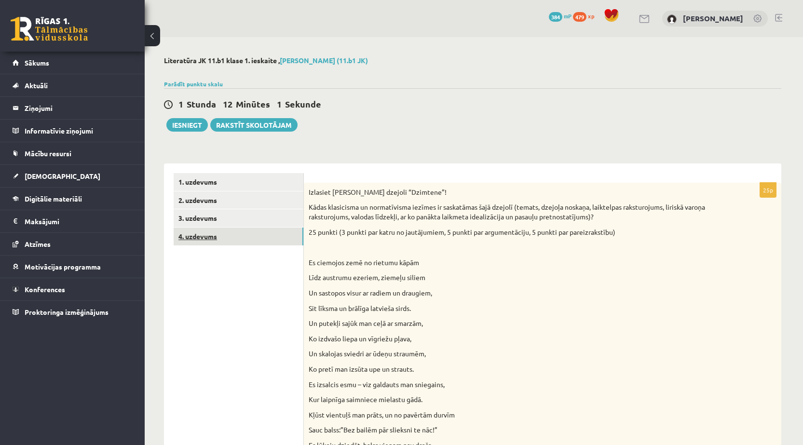
click at [234, 236] on link "4. uzdevums" at bounding box center [239, 237] width 130 height 18
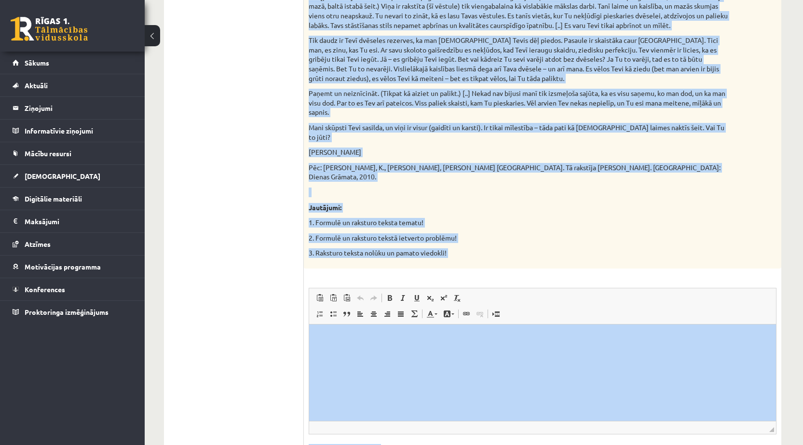
scroll to position [882, 0]
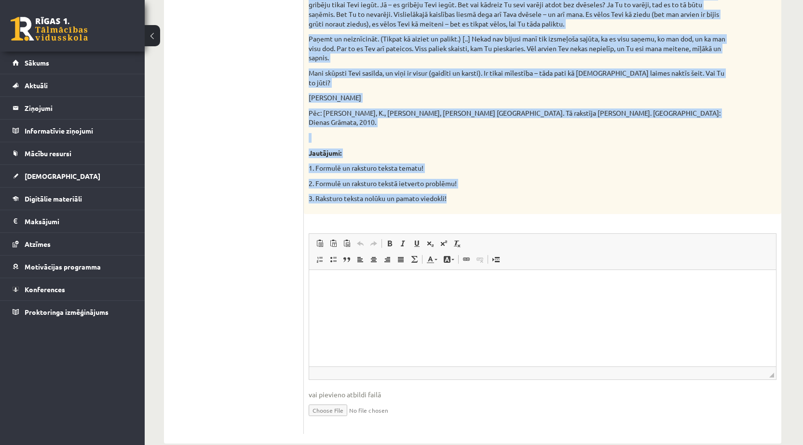
drag, startPoint x: 309, startPoint y: 194, endPoint x: 487, endPoint y: 177, distance: 179.4
copy div "Izvēlies vienu no piedāvātajiem tekstiem! Izvēlies vienu no piedāvātajiem jautā…"
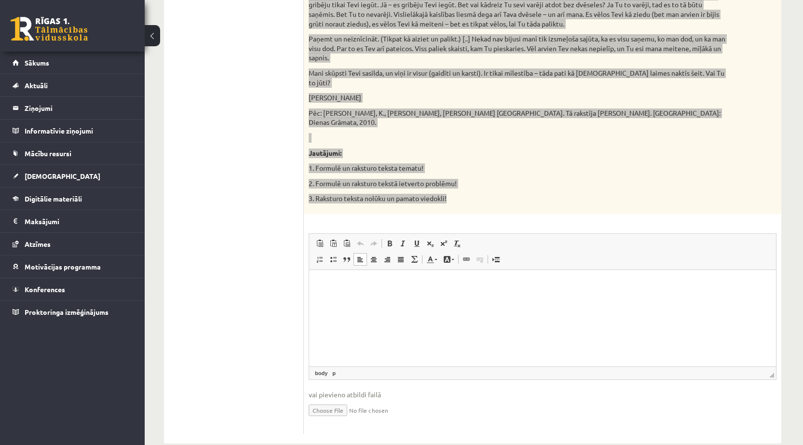
click at [369, 286] on p "Bagātinātā teksta redaktors, wiswyg-editor-user-answer-47433884205400" at bounding box center [543, 284] width 448 height 10
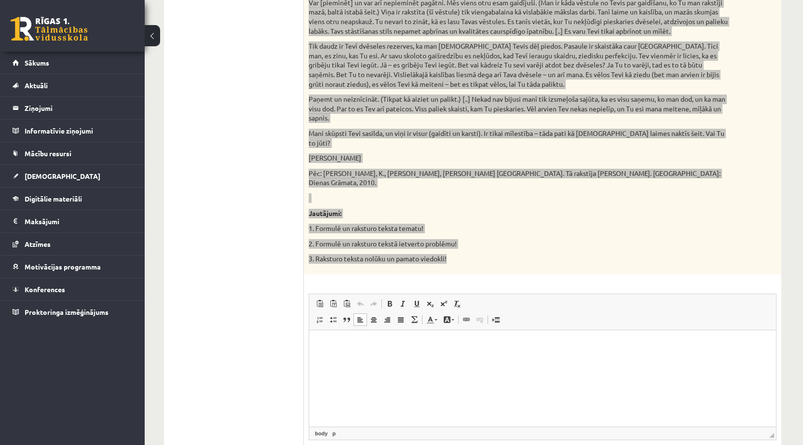
scroll to position [834, 0]
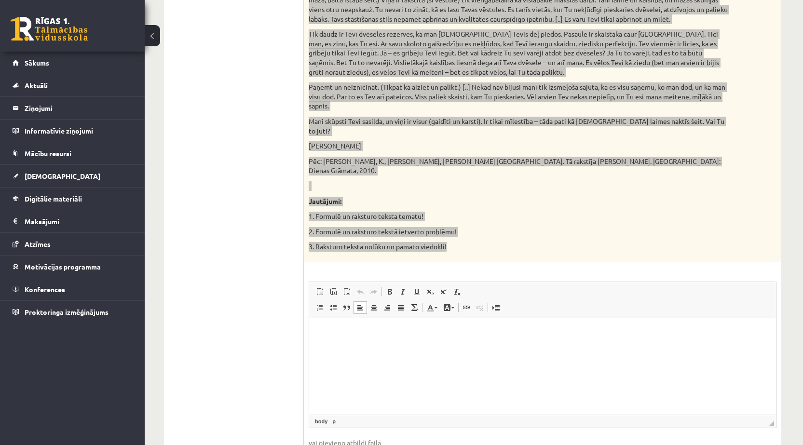
click at [404, 347] on html at bounding box center [542, 332] width 467 height 29
click at [416, 335] on p "Bagātinātā teksta redaktors, wiswyg-editor-user-answer-47433884205400" at bounding box center [543, 333] width 448 height 10
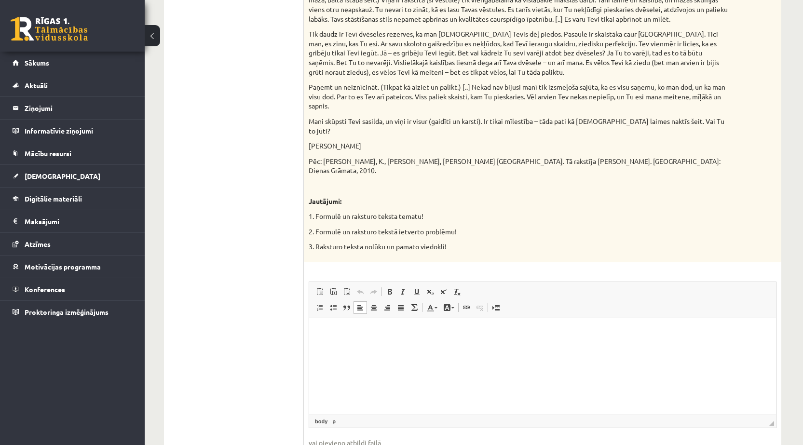
click at [438, 331] on p "Bagātinātā teksta redaktors, wiswyg-editor-user-answer-47433884205400" at bounding box center [543, 333] width 448 height 10
click at [442, 319] on span "Ielīmēt" at bounding box center [445, 321] width 8 height 8
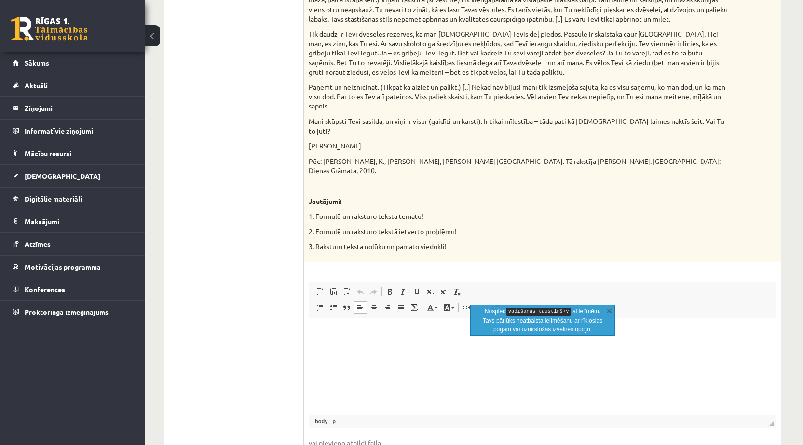
click at [438, 323] on html at bounding box center [542, 332] width 467 height 29
click at [608, 308] on link "X" at bounding box center [610, 311] width 10 height 10
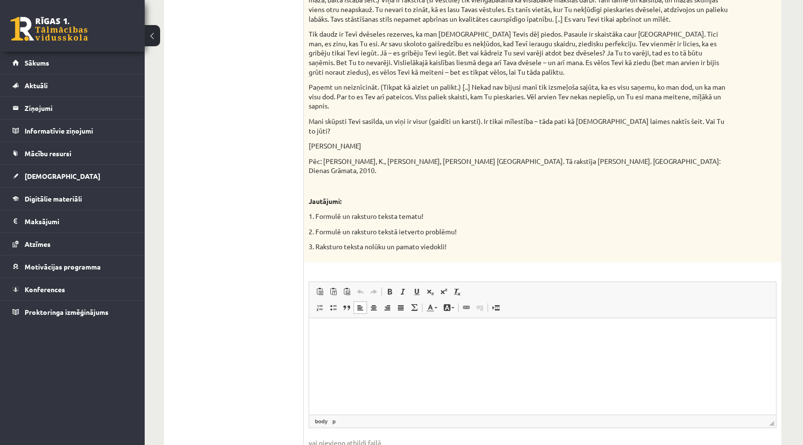
click at [603, 330] on p "Bagātinātā teksta redaktors, wiswyg-editor-user-answer-47433884205400" at bounding box center [543, 333] width 448 height 10
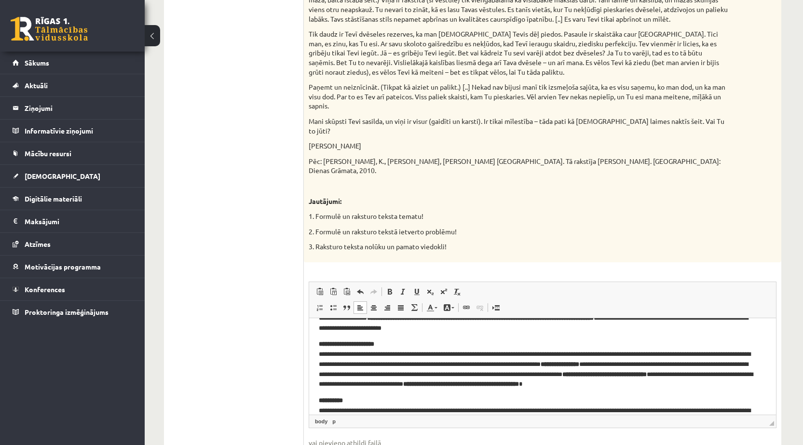
scroll to position [0, 0]
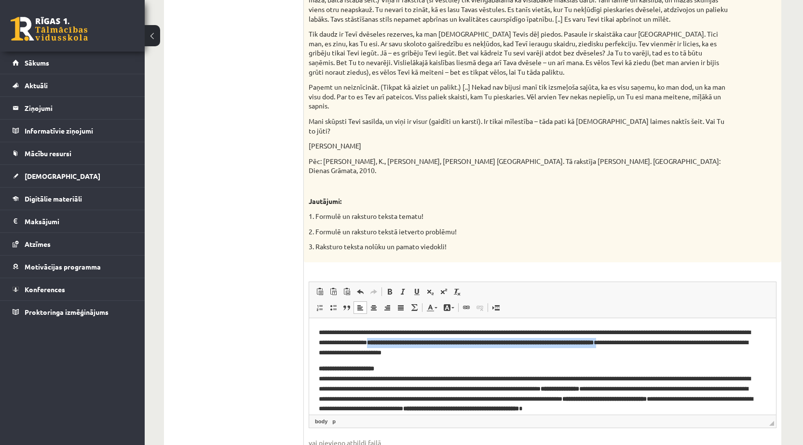
drag, startPoint x: 437, startPoint y: 341, endPoint x: 705, endPoint y: 345, distance: 268.3
click at [705, 345] on p "**********" at bounding box center [539, 343] width 441 height 30
click at [389, 288] on span at bounding box center [390, 292] width 8 height 8
click at [532, 351] on p "**********" at bounding box center [539, 343] width 441 height 30
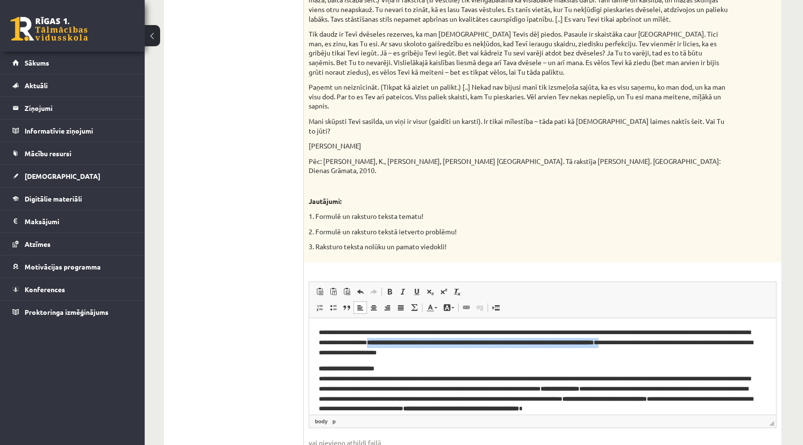
drag, startPoint x: 439, startPoint y: 342, endPoint x: 704, endPoint y: 342, distance: 265.8
click at [704, 342] on p "**********" at bounding box center [539, 343] width 441 height 30
click at [388, 288] on span at bounding box center [390, 292] width 8 height 8
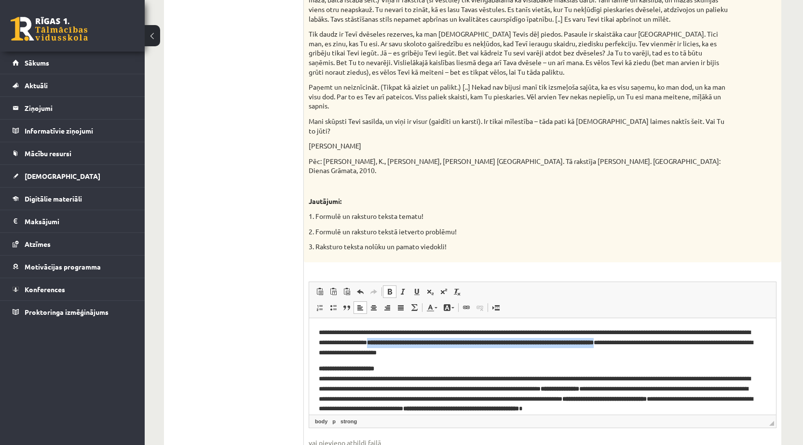
click at [388, 288] on span at bounding box center [390, 292] width 8 height 8
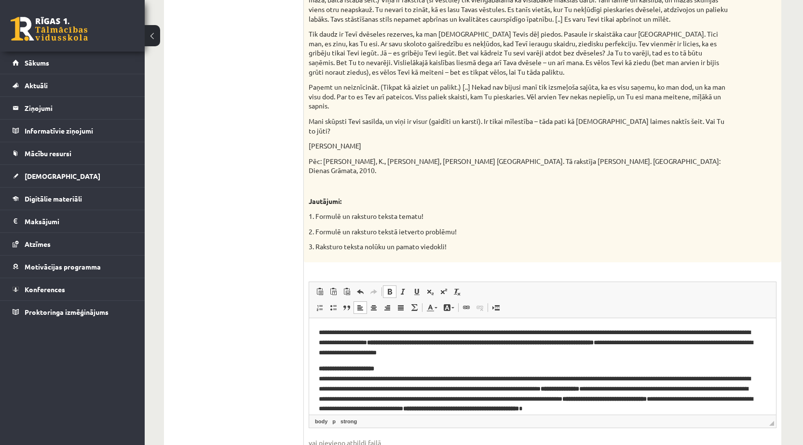
click at [528, 357] on p "**********" at bounding box center [539, 343] width 441 height 30
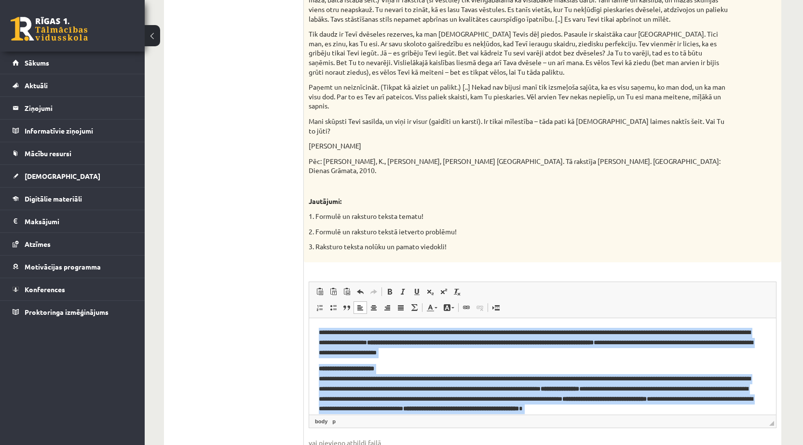
drag, startPoint x: 546, startPoint y: 403, endPoint x: 263, endPoint y: 277, distance: 309.3
click at [309, 318] on html "**********" at bounding box center [542, 394] width 467 height 152
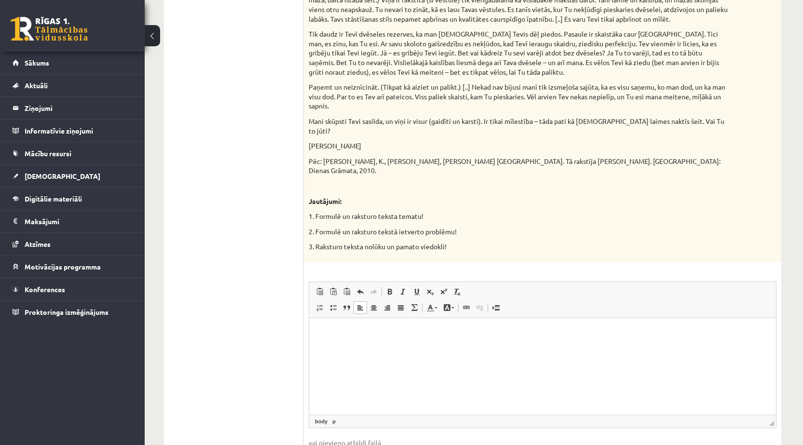
click at [373, 338] on html at bounding box center [542, 332] width 467 height 29
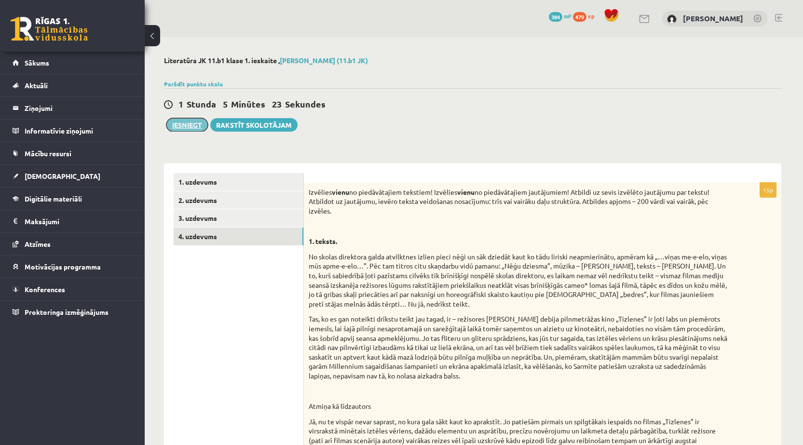
click at [177, 124] on button "Iesniegt" at bounding box center [186, 125] width 41 height 14
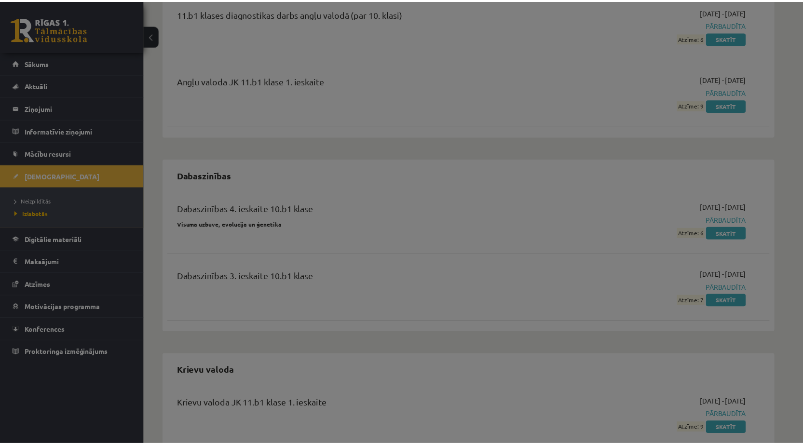
scroll to position [145, 0]
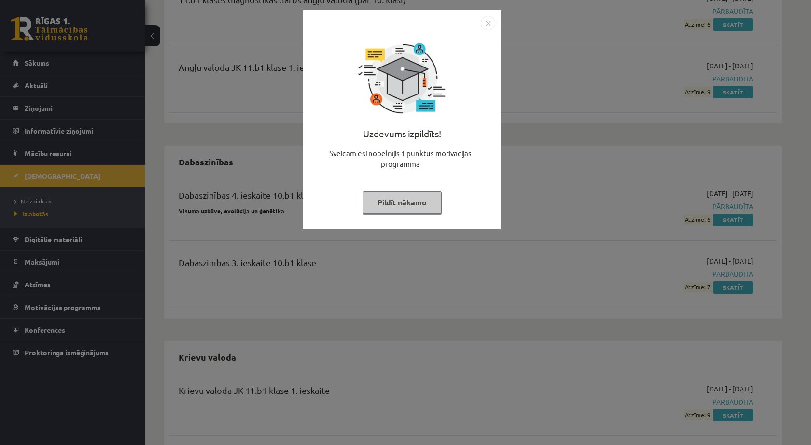
click at [487, 23] on img "Close" at bounding box center [488, 23] width 14 height 14
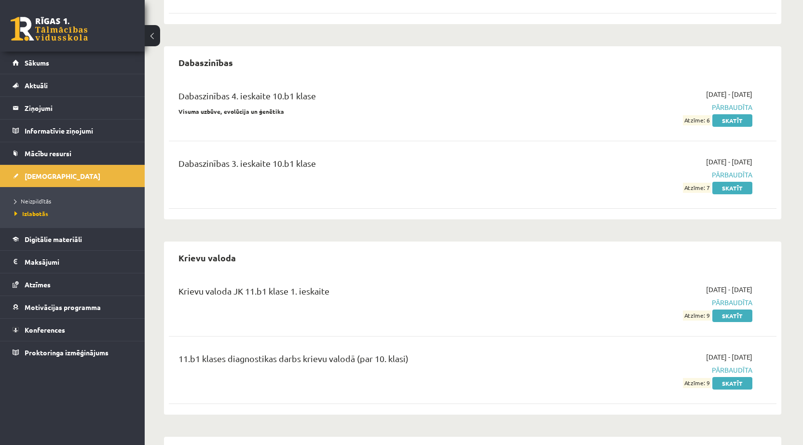
scroll to position [187, 0]
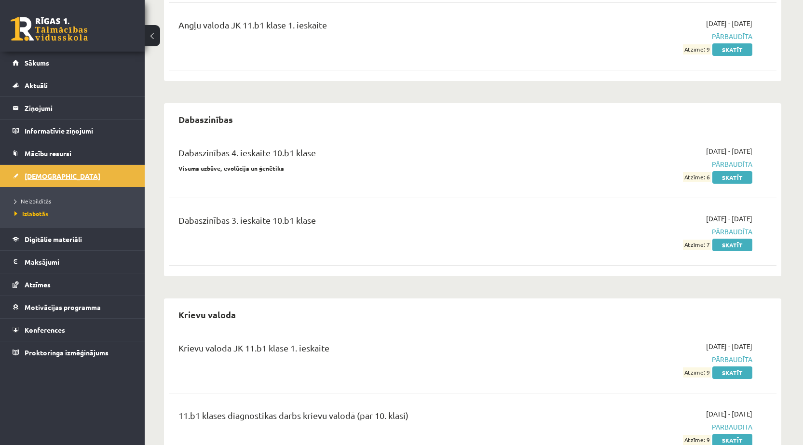
click at [110, 177] on link "[DEMOGRAPHIC_DATA]" at bounding box center [73, 176] width 120 height 22
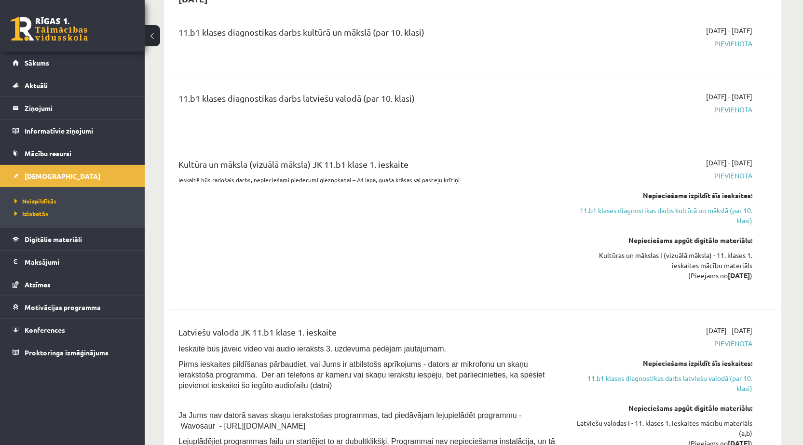
scroll to position [241, 0]
click at [588, 208] on link "11.b1 klases diagnostikas darbs kultūrā un mākslā (par 10. klasi)" at bounding box center [662, 215] width 182 height 20
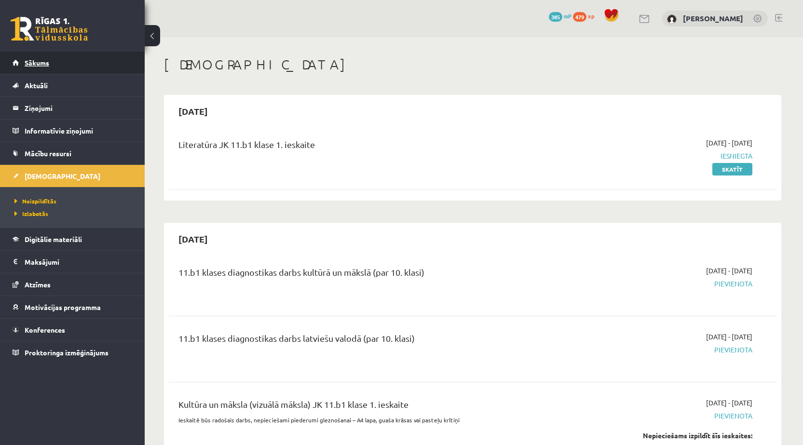
click at [102, 70] on link "Sākums" at bounding box center [73, 63] width 120 height 22
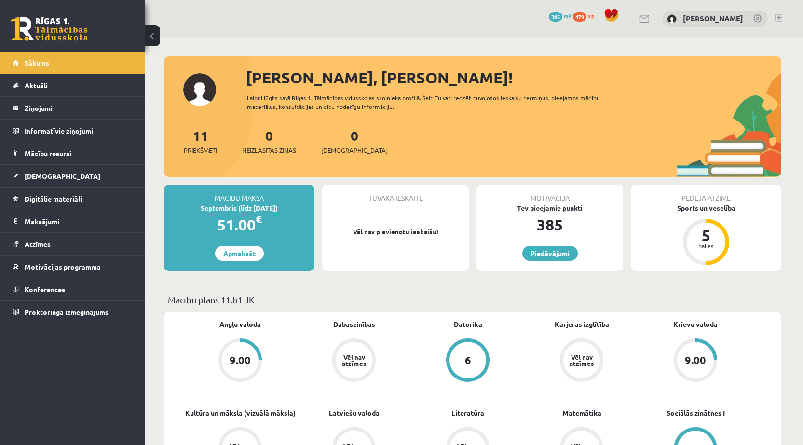
click at [780, 15] on link at bounding box center [778, 18] width 7 height 8
